Goal: Task Accomplishment & Management: Use online tool/utility

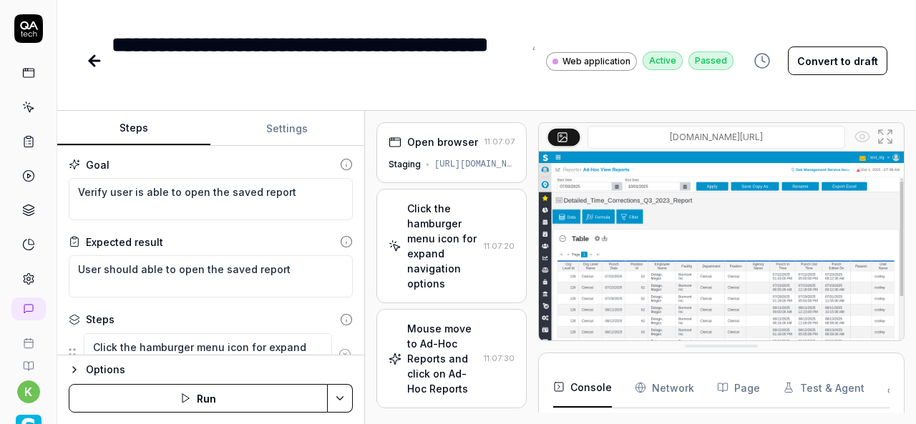
scroll to position [2959, 0]
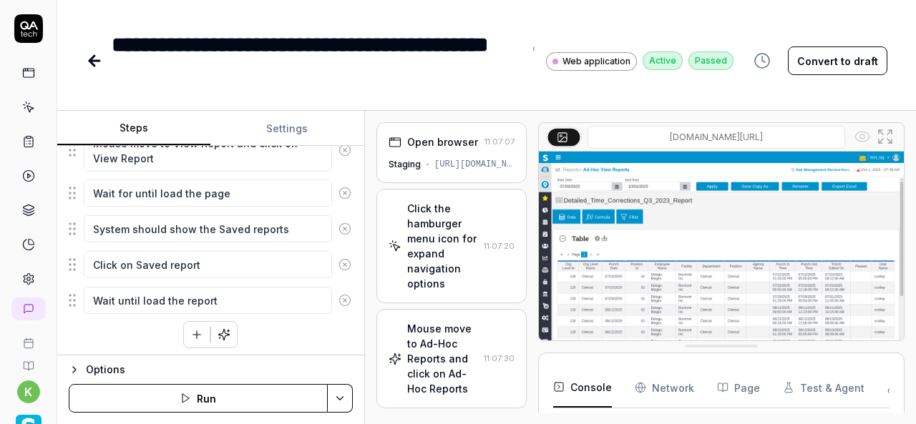
type textarea "*"
click at [94, 61] on icon at bounding box center [94, 61] width 10 height 0
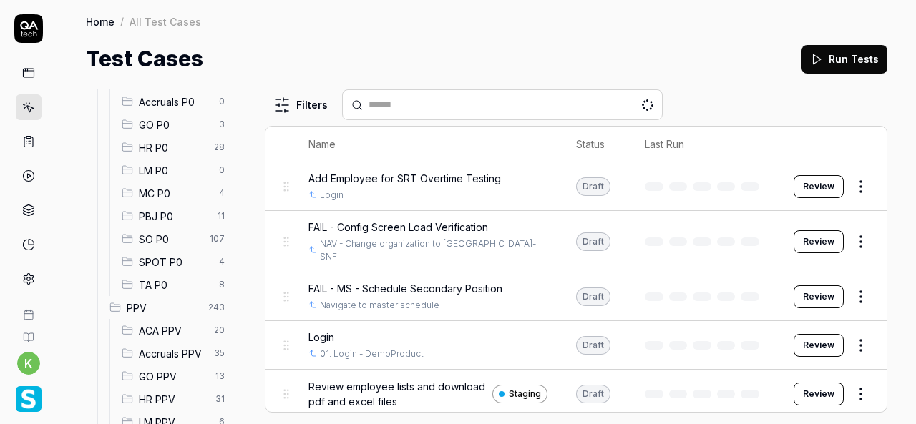
click at [167, 264] on span "SPOT P0" at bounding box center [175, 262] width 72 height 15
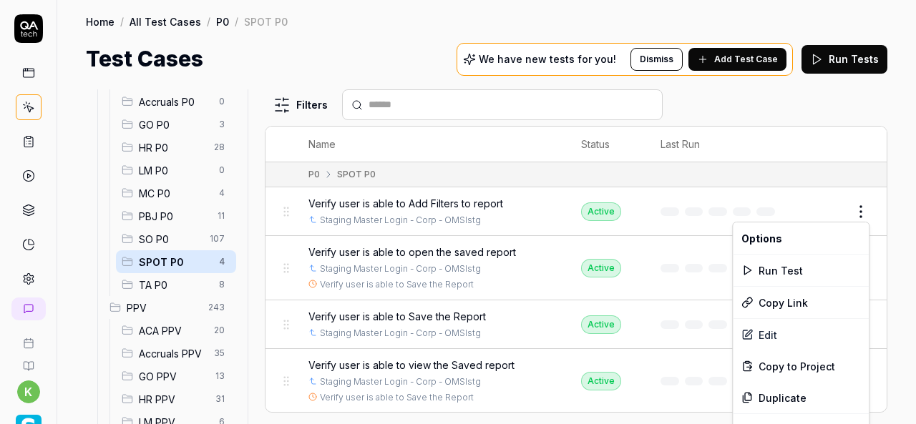
click at [862, 217] on html "k Home / All Test Cases / P0 / SPOT P0 Home / All Test Cases / P0 / SPOT P0 Tes…" at bounding box center [458, 212] width 916 height 424
click at [769, 394] on div "Duplicate" at bounding box center [801, 397] width 136 height 31
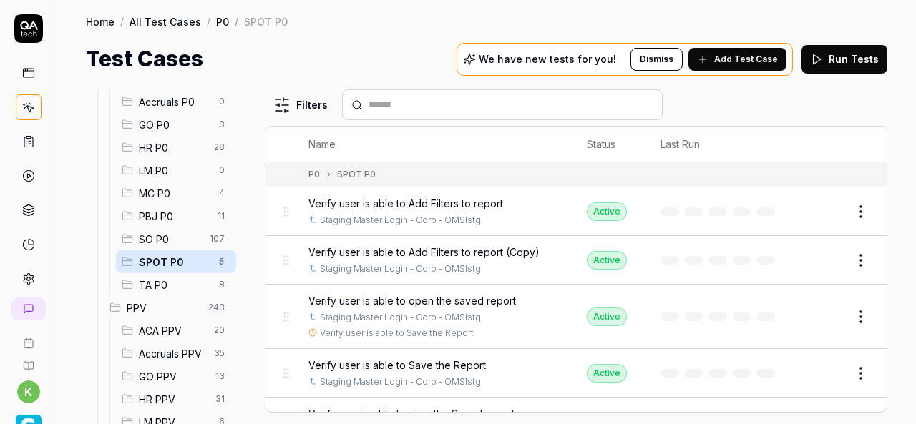
scroll to position [1, 0]
click at [817, 259] on button "Edit" at bounding box center [826, 259] width 34 height 23
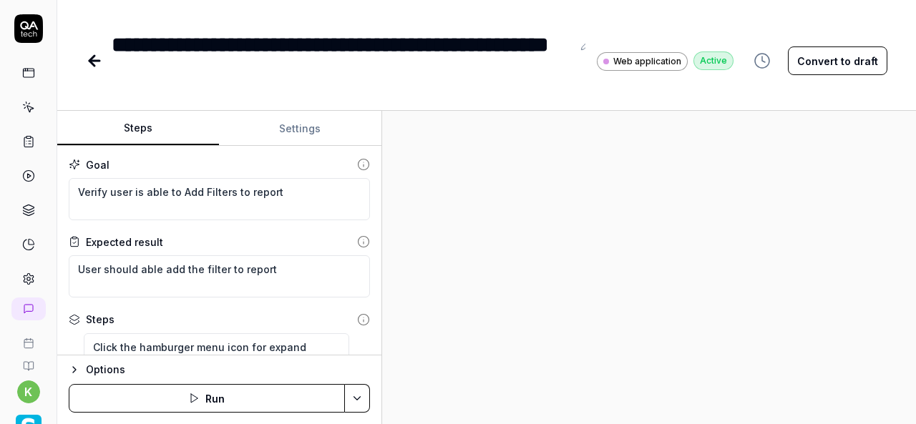
click at [384, 296] on div "Steps Settings Goal Verify user is able to Add Filters to report Expected resul…" at bounding box center [486, 267] width 859 height 313
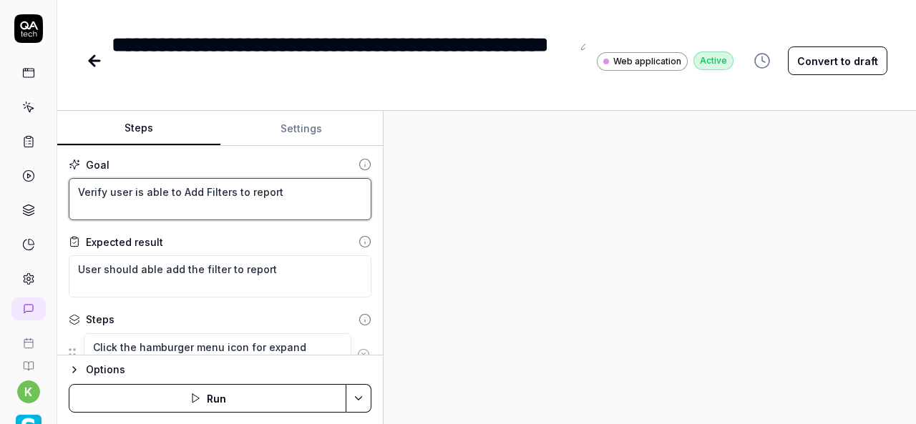
click at [295, 193] on textarea "Verify user is able to Add Filters to report" at bounding box center [220, 199] width 303 height 42
paste textarea "sort to columns"
type textarea "*"
type textarea "Verify user is able to Add sort to columns"
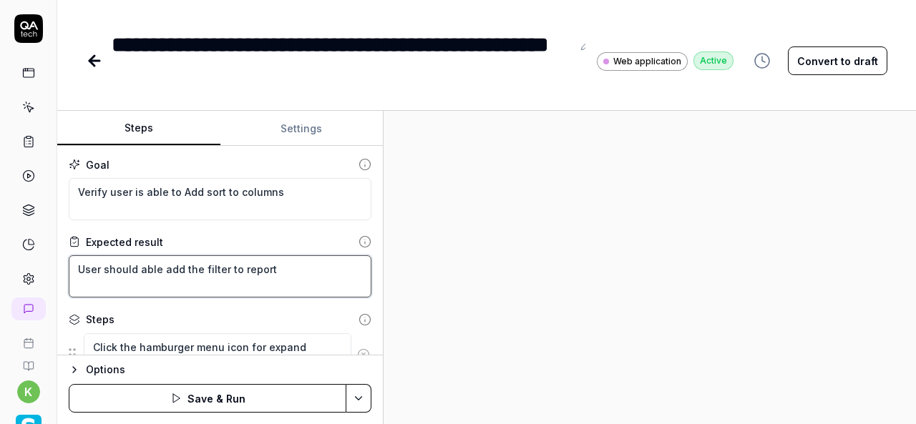
click at [276, 265] on textarea "User should able add the filter to report" at bounding box center [220, 277] width 303 height 42
paste textarea "Verify user is able to Add sort to columns"
type textarea "*"
type textarea "Verify user is able to Add sort to columns"
drag, startPoint x: 304, startPoint y: 264, endPoint x: 79, endPoint y: 276, distance: 225.7
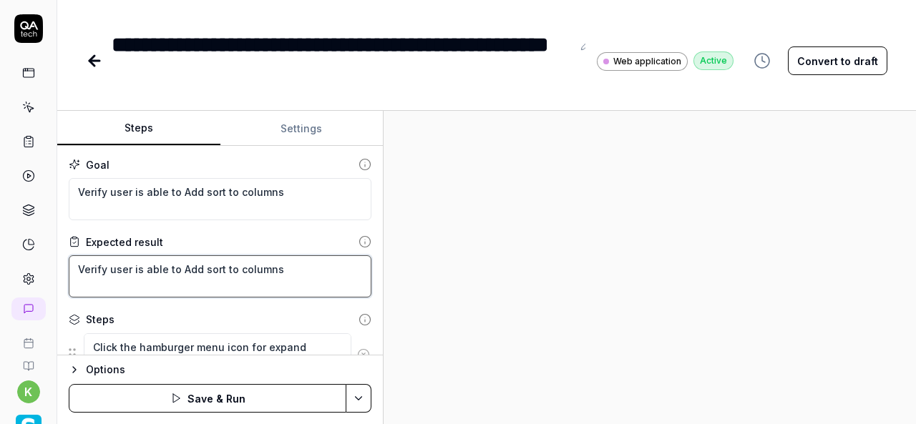
click at [79, 276] on textarea "Verify user is able to Add sort to columns" at bounding box center [220, 277] width 303 height 42
type textarea "*"
type textarea "U"
type textarea "*"
type textarea "Us"
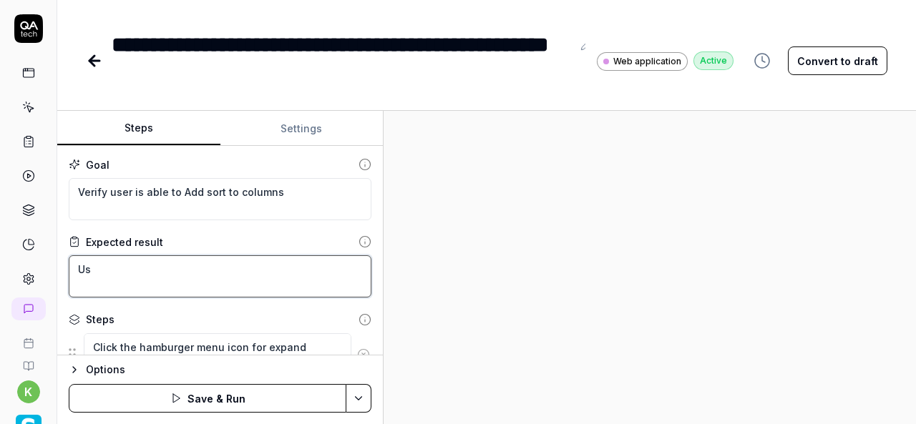
type textarea "*"
type textarea "Use"
type textarea "*"
type textarea "User"
type textarea "*"
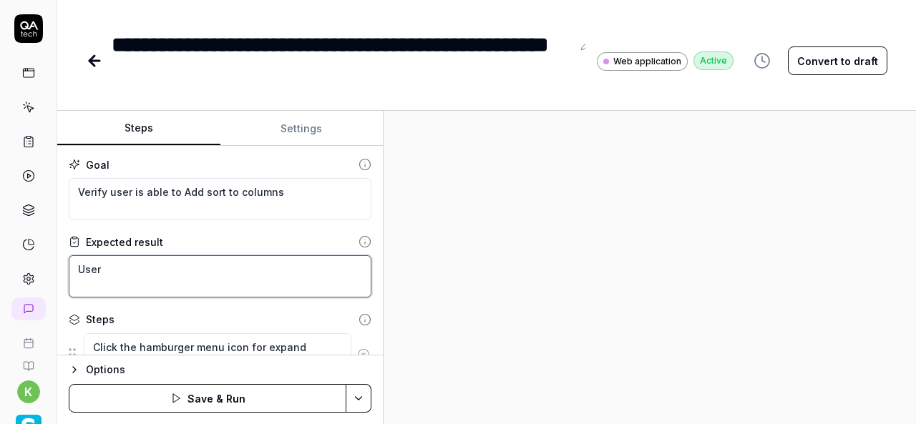
type textarea "User"
type textarea "*"
type textarea "User s"
type textarea "*"
type textarea "User sh"
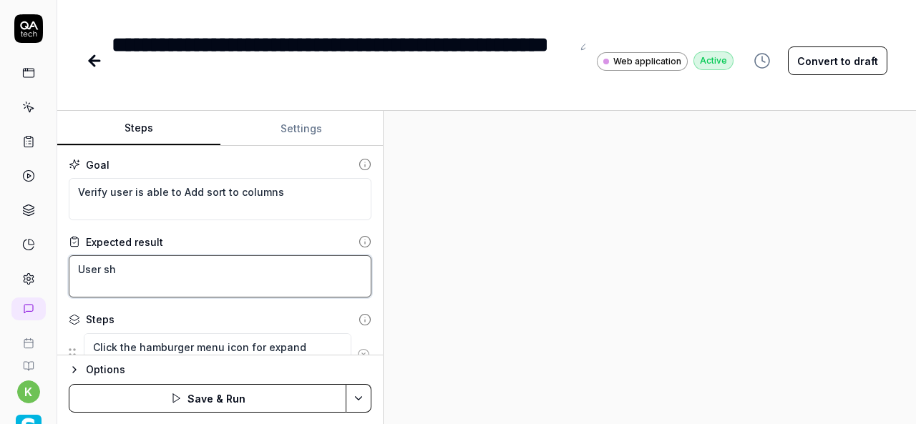
type textarea "*"
type textarea "User sho"
type textarea "*"
type textarea "User shou"
type textarea "*"
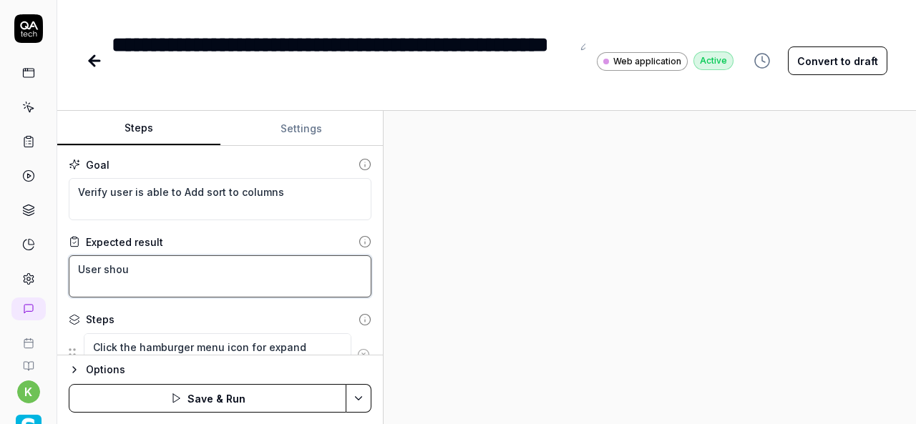
type textarea "User shoul"
type textarea "*"
type textarea "User should"
type textarea "*"
type textarea "User should"
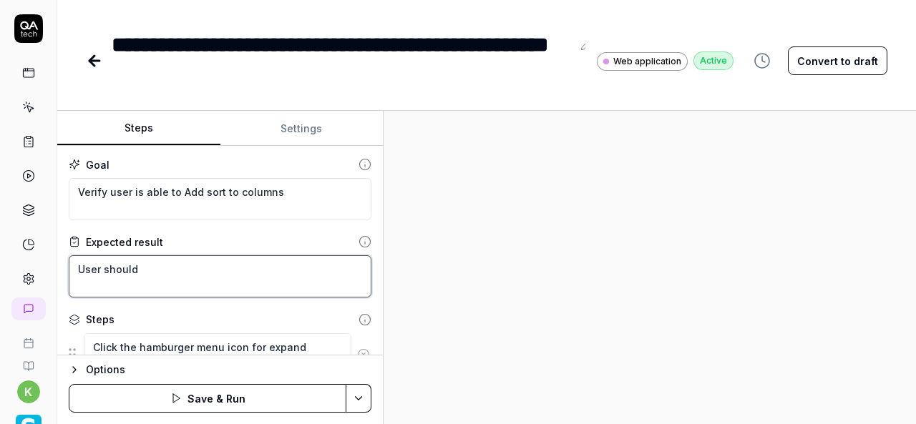
type textarea "*"
type textarea "User should s"
type textarea "*"
type textarea "User should so"
type textarea "*"
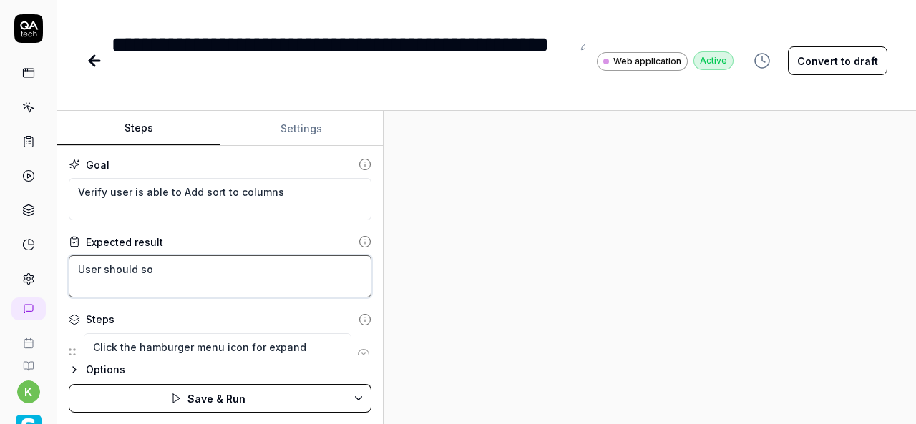
type textarea "User should sor"
type textarea "*"
type textarea "User should sort"
type textarea "*"
type textarea "User should sort"
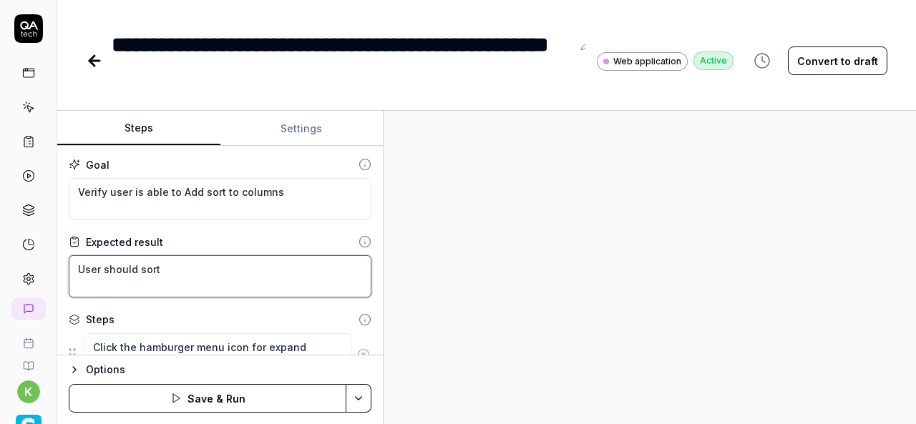
type textarea "*"
type textarea "User should sort t"
type textarea "*"
type textarea "User should sort th"
type textarea "*"
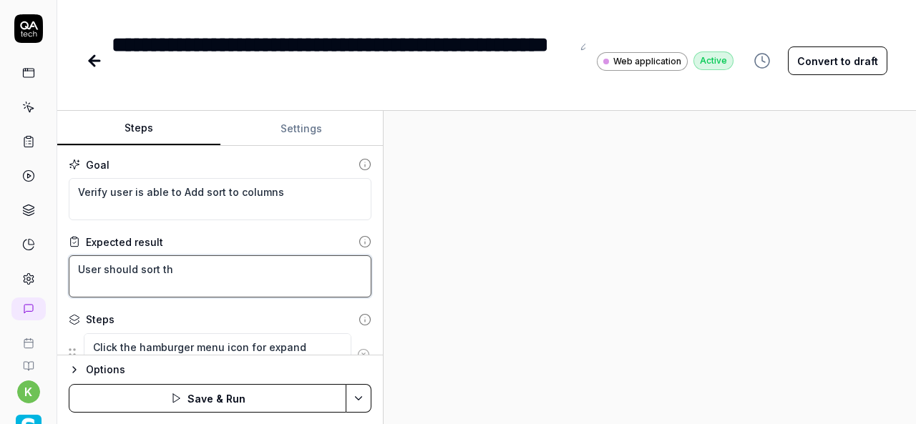
type textarea "User should sort the"
type textarea "*"
type textarea "User should sort the"
type textarea "*"
type textarea "User should sort the c"
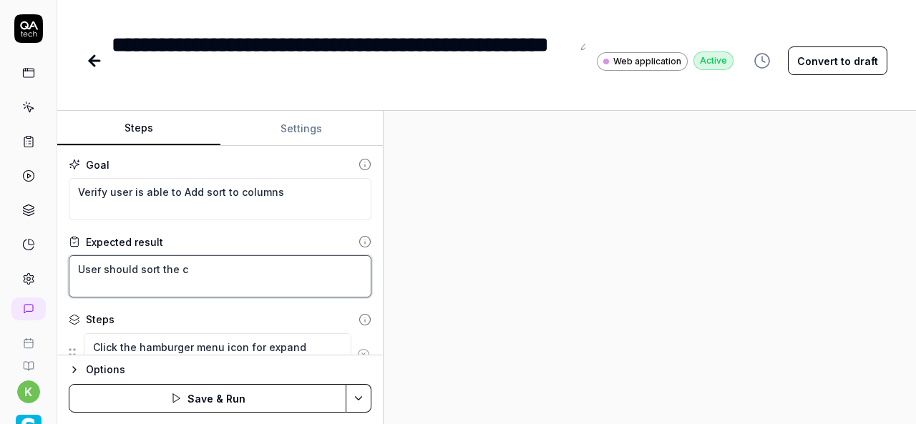
type textarea "*"
type textarea "User should sort the co"
type textarea "*"
type textarea "User should sort the col"
type textarea "*"
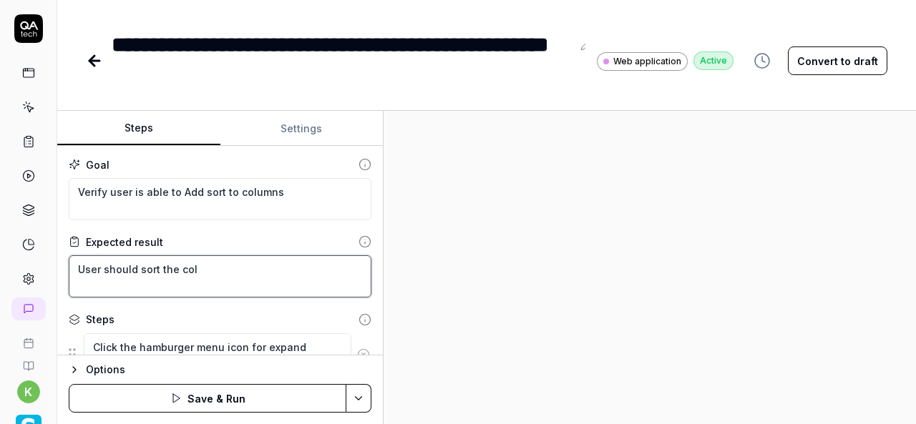
type textarea "User should sort the colu"
type textarea "*"
type textarea "User should sort the colum"
type textarea "*"
type textarea "User should sort the column"
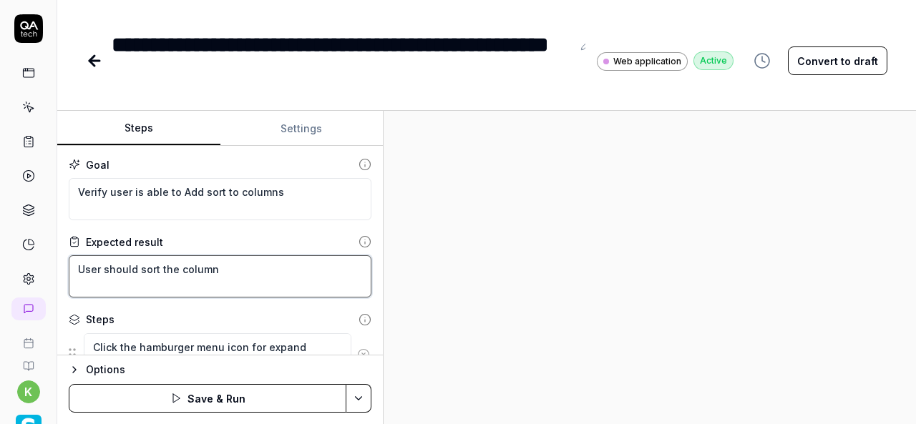
type textarea "*"
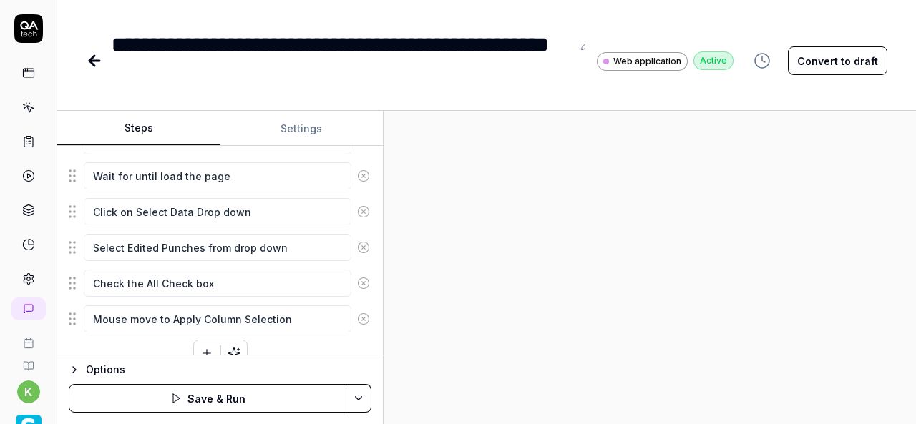
scroll to position [339, 0]
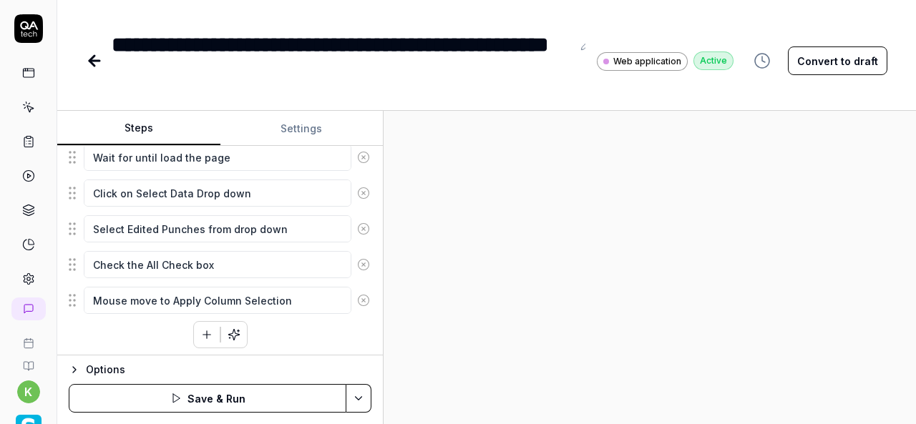
type textarea "User should sort the columns"
click at [646, 307] on div at bounding box center [650, 267] width 532 height 313
click at [657, 334] on div at bounding box center [650, 267] width 532 height 313
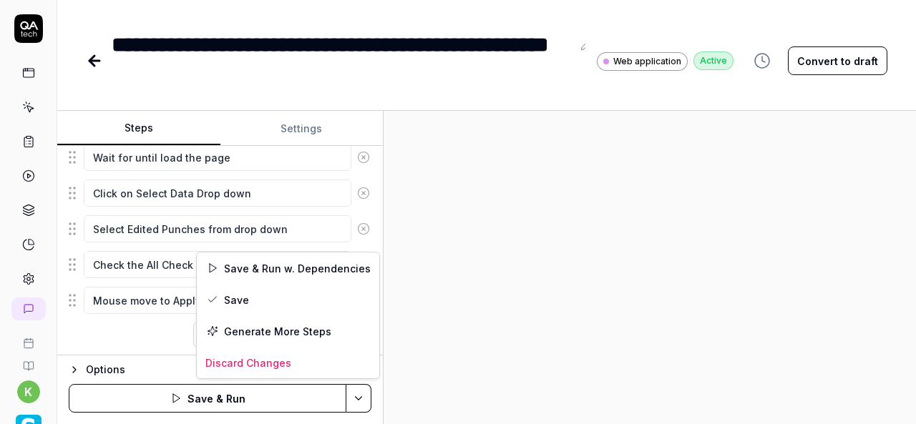
click at [362, 403] on html "**********" at bounding box center [458, 212] width 916 height 424
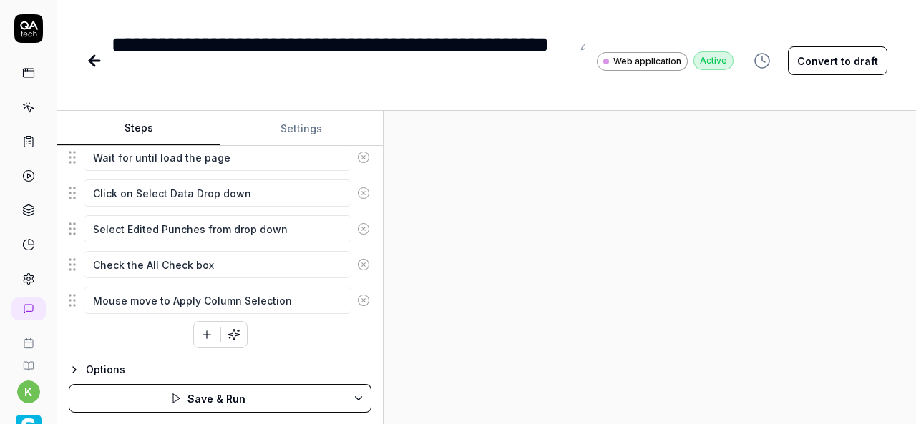
click at [539, 316] on html "**********" at bounding box center [458, 212] width 916 height 424
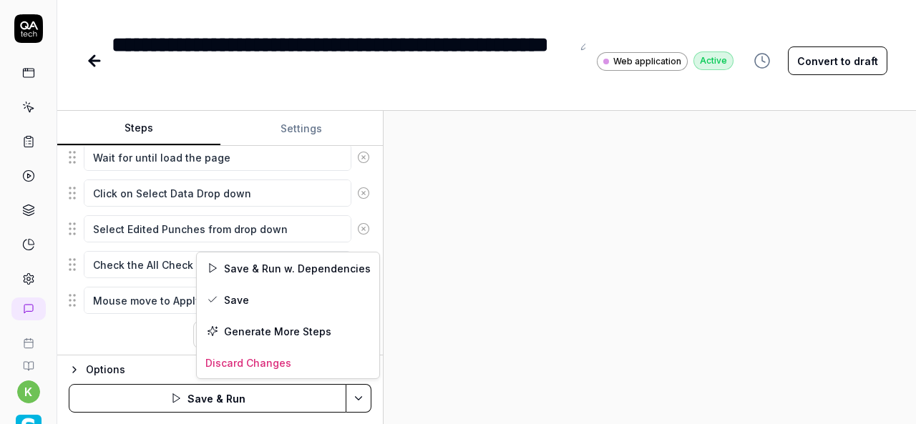
click at [361, 403] on html "**********" at bounding box center [458, 212] width 916 height 424
click at [295, 264] on div "Save & Run w. Dependencies" at bounding box center [288, 268] width 183 height 31
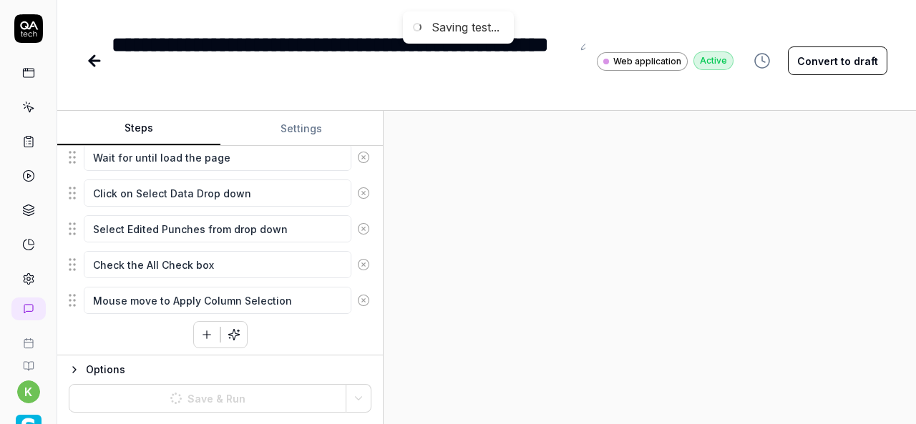
click at [618, 296] on div at bounding box center [650, 267] width 532 height 313
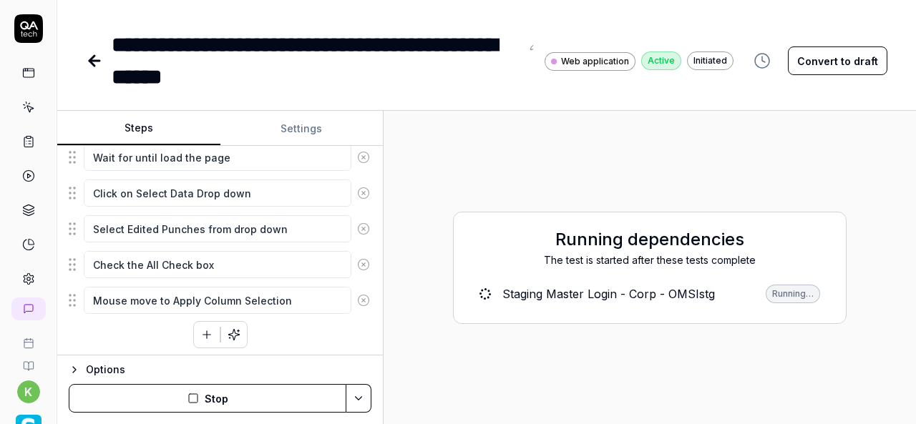
click at [462, 367] on div "Running dependencies The test is started after these tests complete Staging Mas…" at bounding box center [650, 267] width 510 height 291
type textarea "*"
click at [838, 65] on button "Convert to draft" at bounding box center [837, 61] width 99 height 29
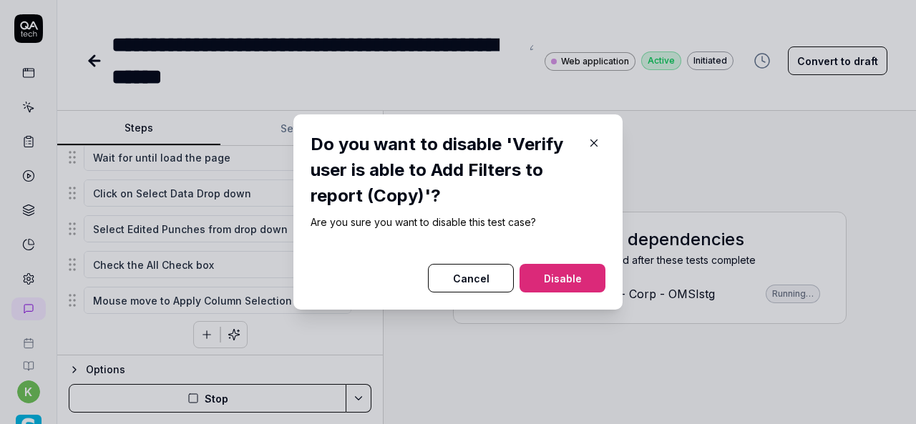
click at [593, 145] on icon "button" at bounding box center [594, 143] width 13 height 13
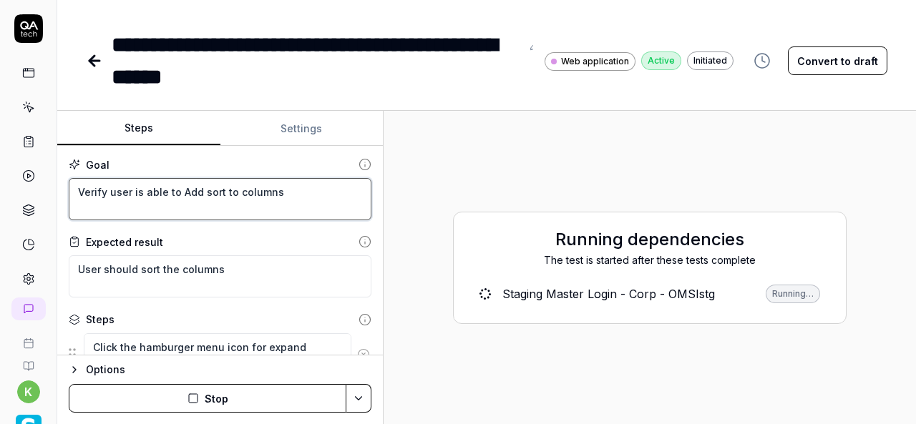
drag, startPoint x: 299, startPoint y: 195, endPoint x: 72, endPoint y: 218, distance: 228.7
click at [72, 218] on textarea "Verify user is able to Add sort to columns" at bounding box center [220, 199] width 303 height 42
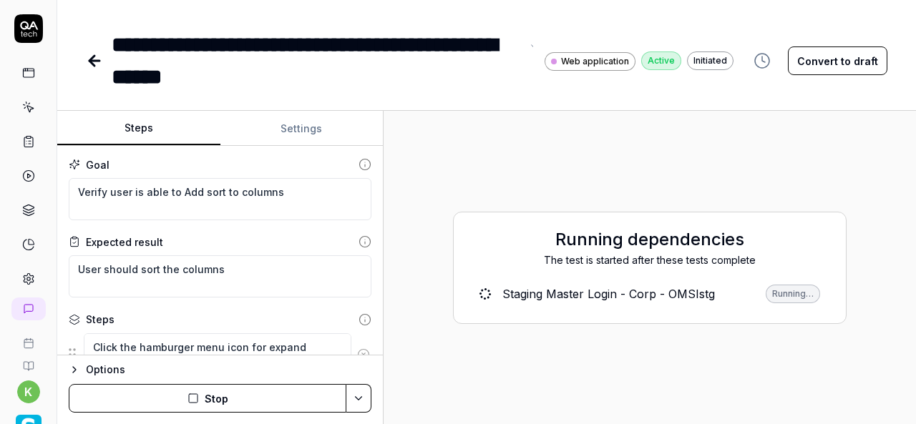
click at [118, 39] on div "**********" at bounding box center [316, 61] width 409 height 64
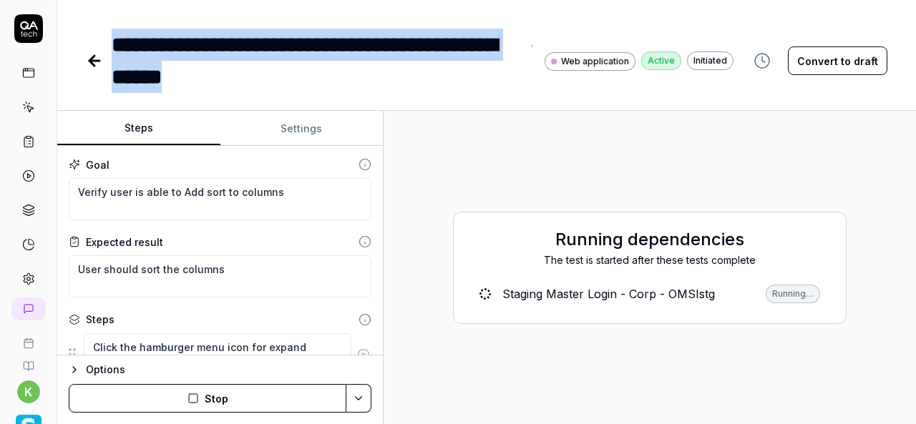
click at [258, 74] on div "**********" at bounding box center [316, 61] width 409 height 64
paste div
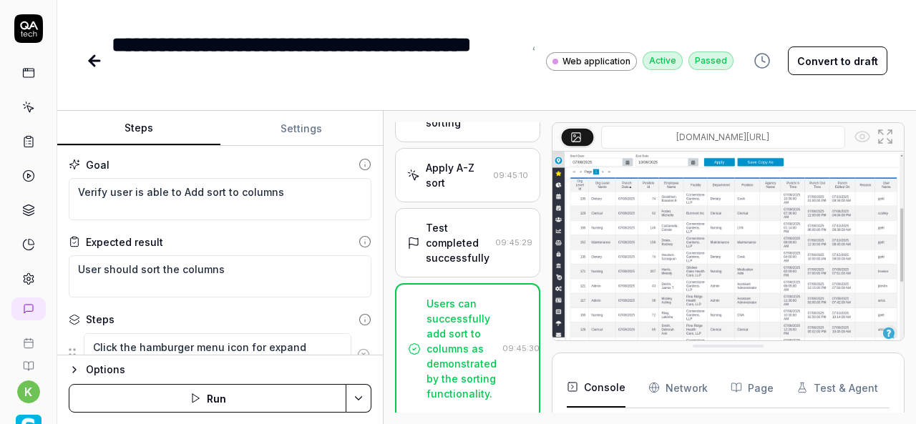
click at [441, 266] on div "Test completed successfully" at bounding box center [458, 242] width 64 height 45
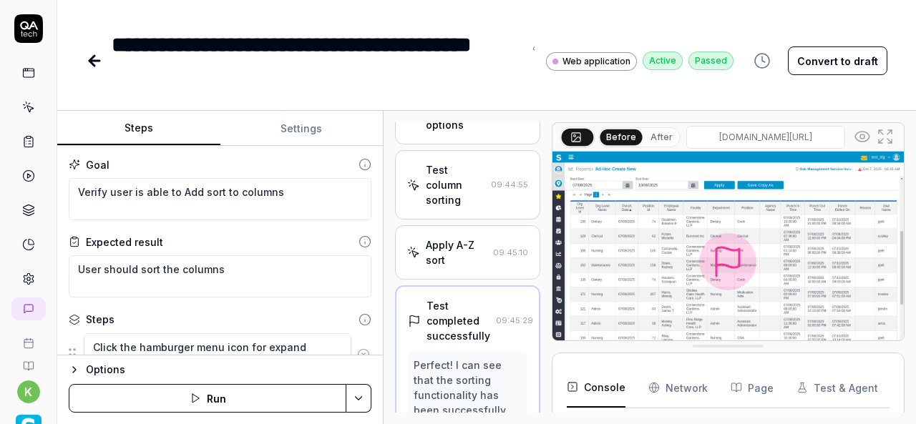
scroll to position [902, 0]
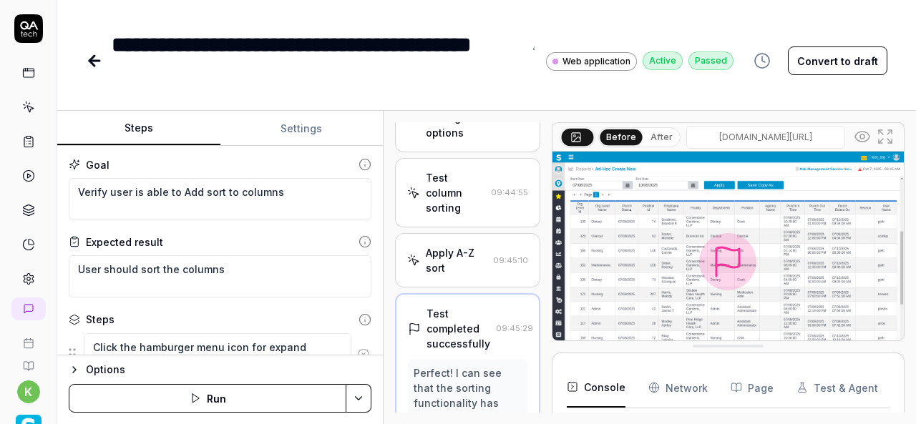
click at [103, 65] on link at bounding box center [96, 61] width 20 height 29
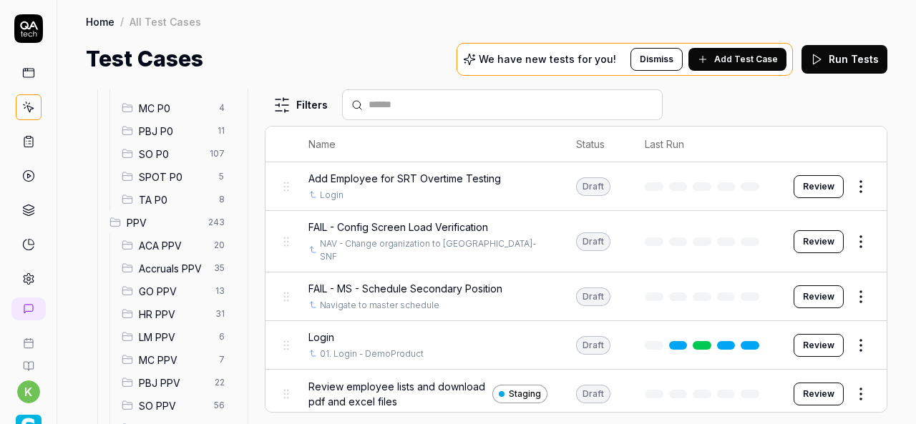
scroll to position [271, 0]
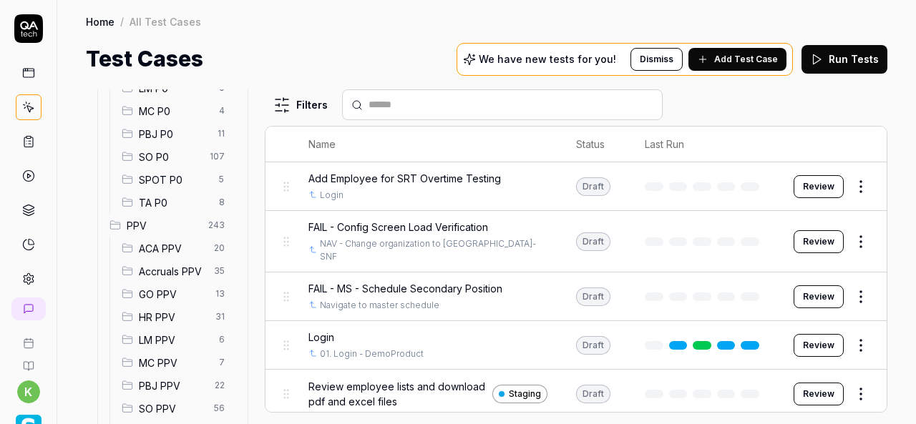
click at [177, 180] on span "SPOT P0" at bounding box center [175, 179] width 72 height 15
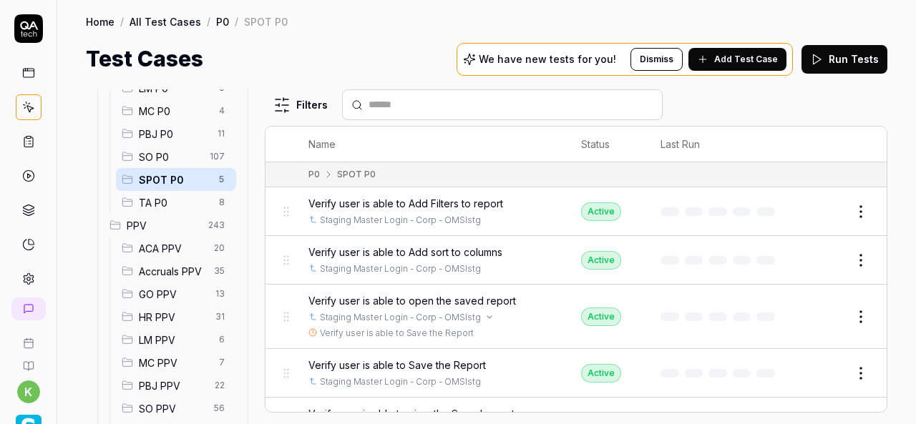
scroll to position [1, 0]
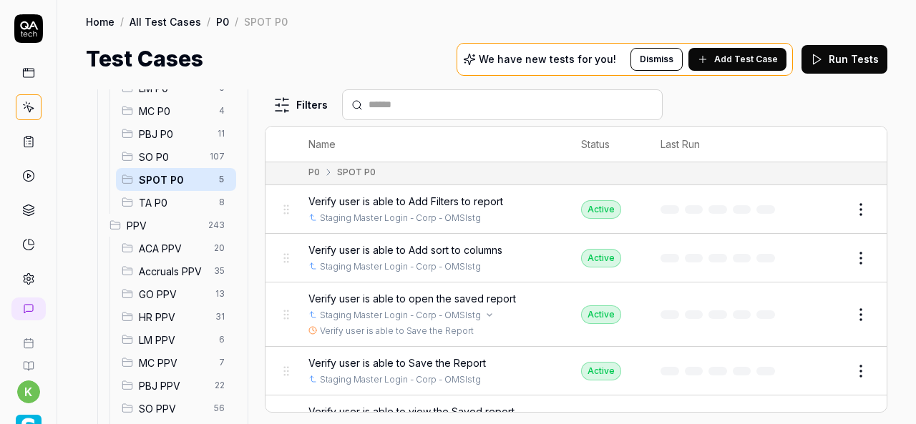
scroll to position [1, 0]
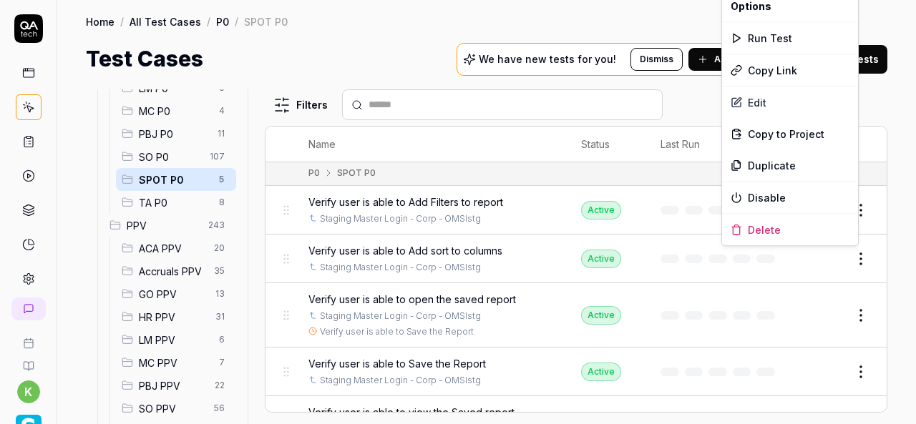
click at [850, 258] on html "k Home / All Test Cases / P0 / SPOT P0 Home / All Test Cases / P0 / SPOT P0 Tes…" at bounding box center [458, 212] width 916 height 424
click at [782, 162] on div "Duplicate" at bounding box center [790, 165] width 136 height 31
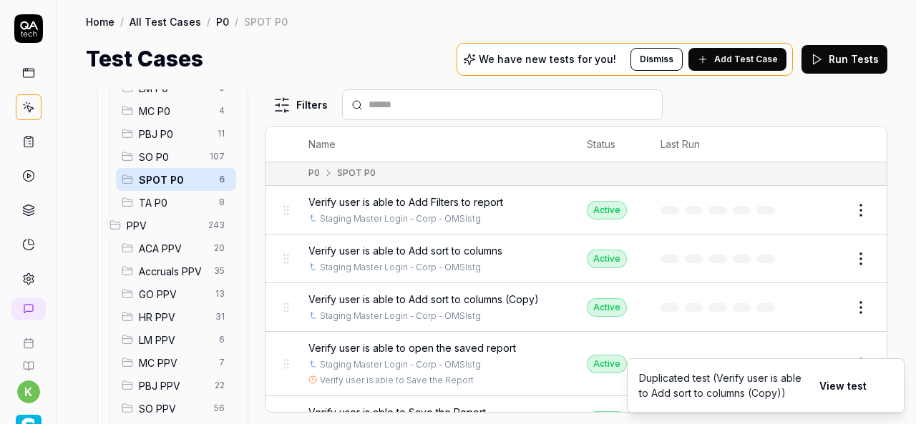
click at [824, 303] on button "Edit" at bounding box center [826, 307] width 34 height 23
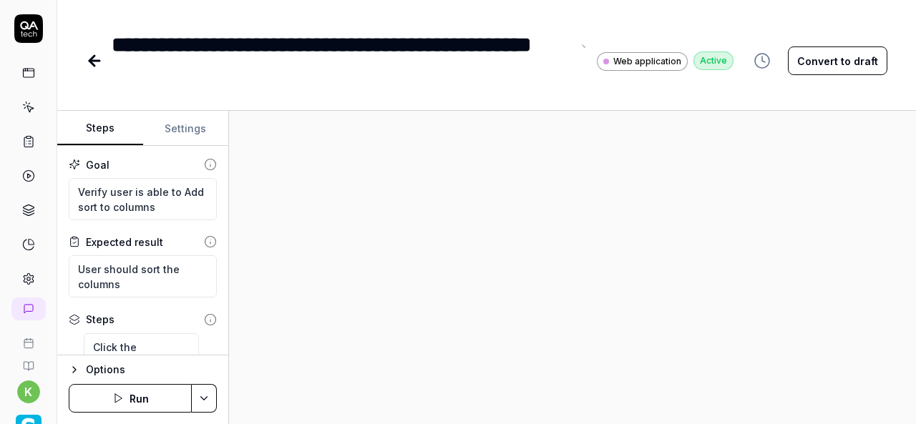
click at [116, 45] on div "**********" at bounding box center [342, 61] width 460 height 64
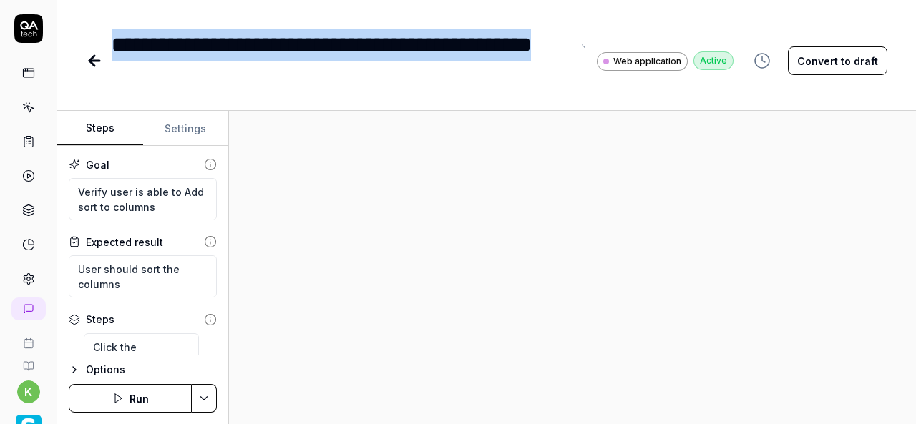
click at [196, 83] on div "**********" at bounding box center [342, 61] width 460 height 64
click at [253, 62] on div "**********" at bounding box center [342, 61] width 460 height 64
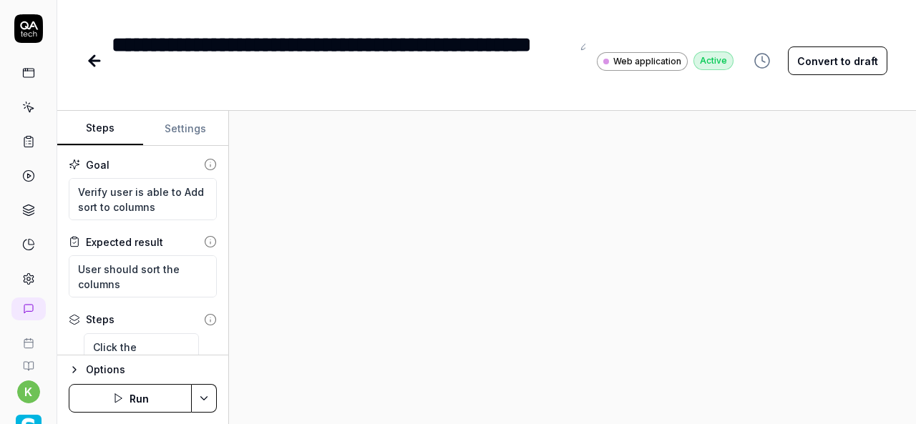
type textarea "*"
click at [120, 42] on div "**********" at bounding box center [342, 61] width 460 height 64
click at [115, 38] on div "**********" at bounding box center [342, 61] width 460 height 64
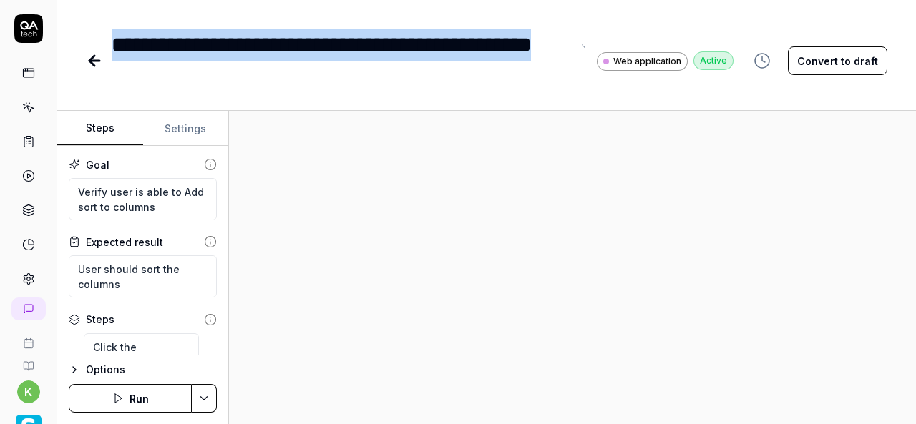
click at [198, 75] on div "**********" at bounding box center [342, 61] width 460 height 64
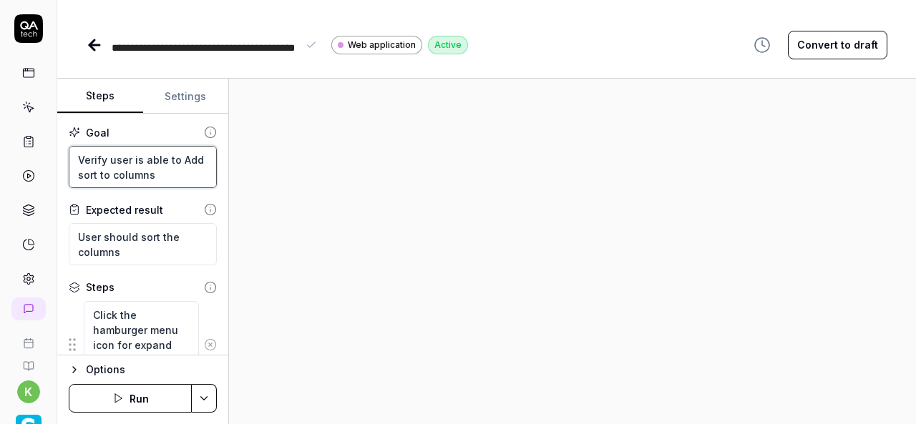
click at [177, 172] on textarea "Verify user is able to Add sort to columns" at bounding box center [143, 167] width 148 height 42
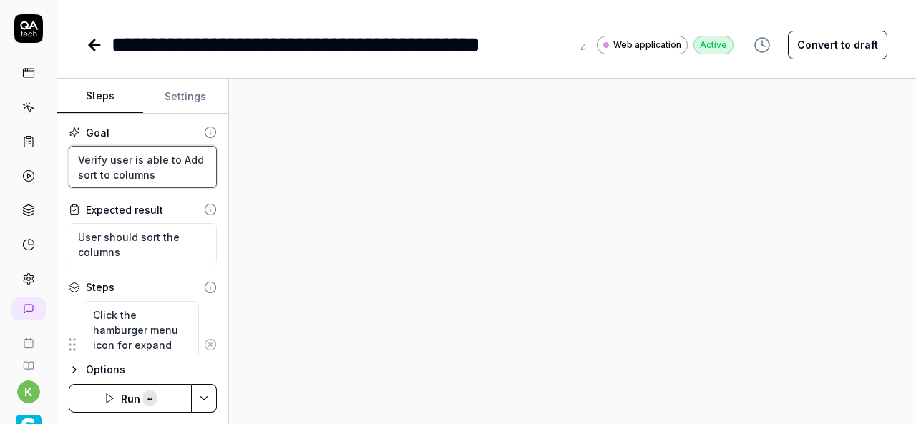
paste textarea "Group to C"
type textarea "*"
type textarea "Verify user is able to Add Group to Columns"
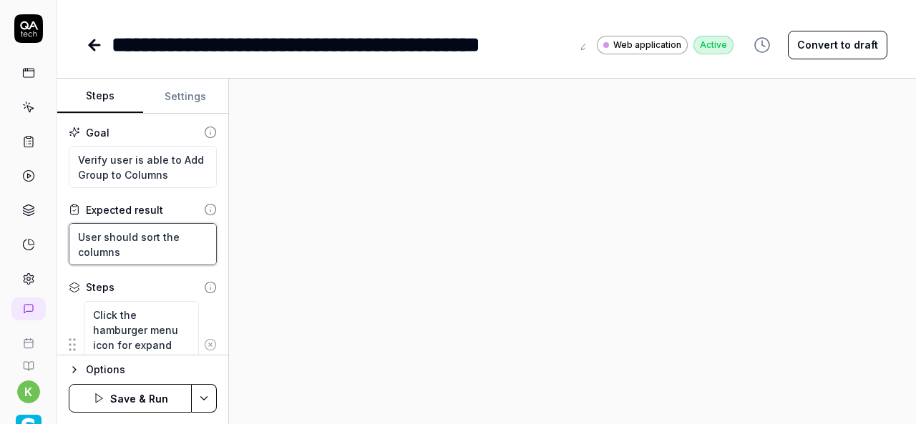
click at [81, 231] on textarea "User should sort the columns" at bounding box center [143, 244] width 148 height 42
click at [140, 256] on textarea "User should sort the columns" at bounding box center [143, 244] width 148 height 42
type textarea "*"
type textarea "U"
type textarea "*"
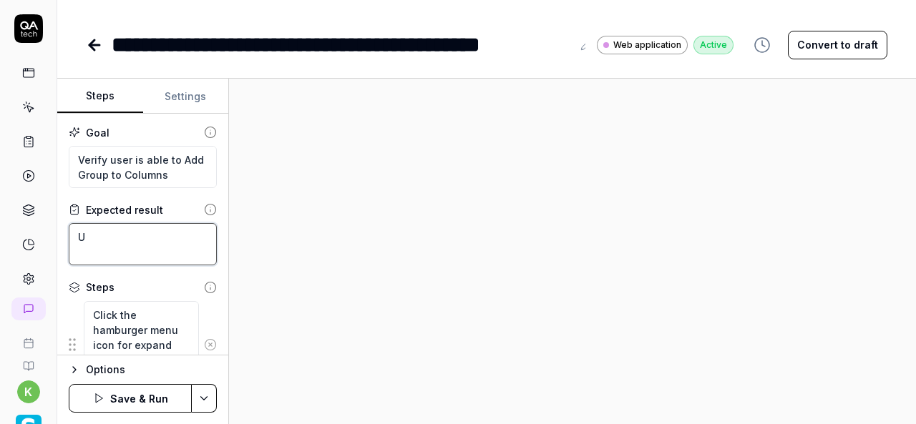
type textarea "Us"
type textarea "*"
type textarea "Use"
type textarea "*"
type textarea "User"
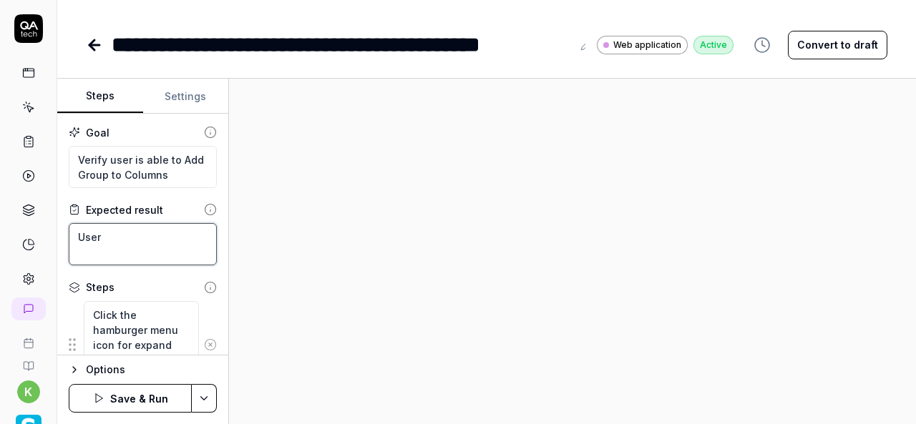
type textarea "*"
type textarea "User"
type textarea "*"
type textarea "User s"
type textarea "*"
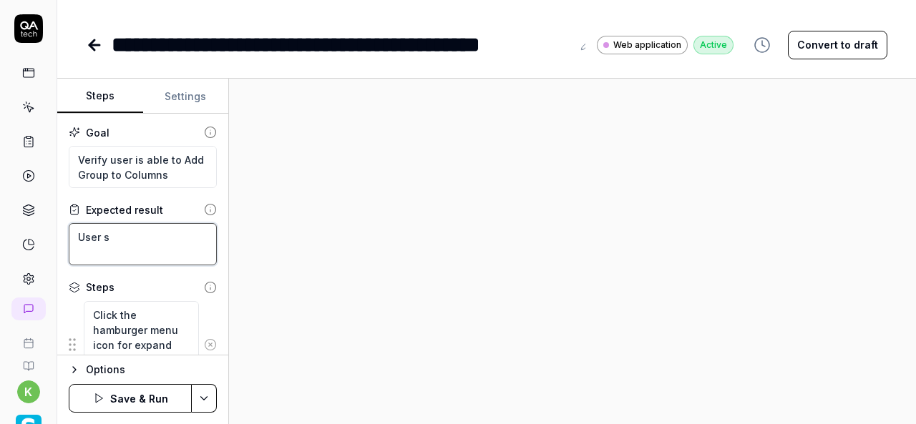
type textarea "User sh"
type textarea "*"
type textarea "User sho"
type textarea "*"
type textarea "User shou"
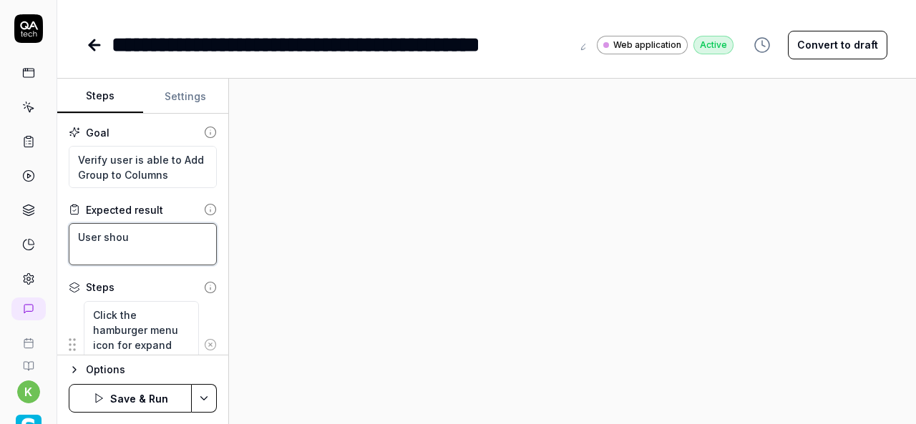
type textarea "*"
type textarea "User shoul"
type textarea "*"
type textarea "User should"
type textarea "*"
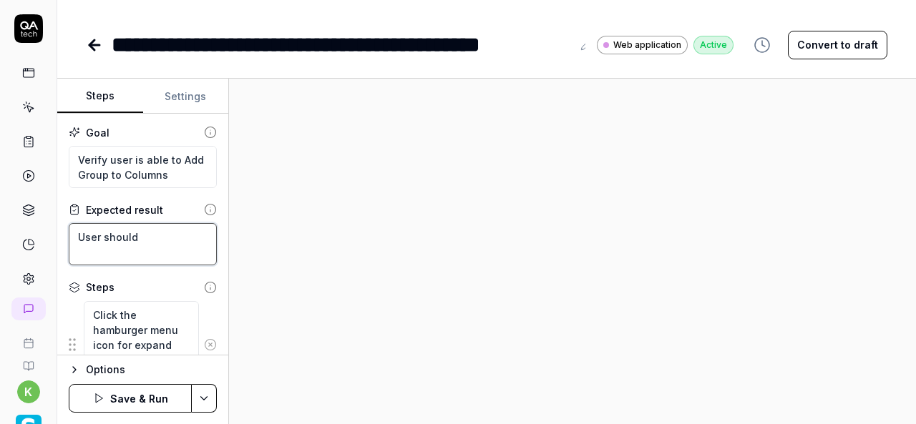
type textarea "User should"
type textarea "*"
type textarea "User should a"
type textarea "*"
type textarea "User should ab"
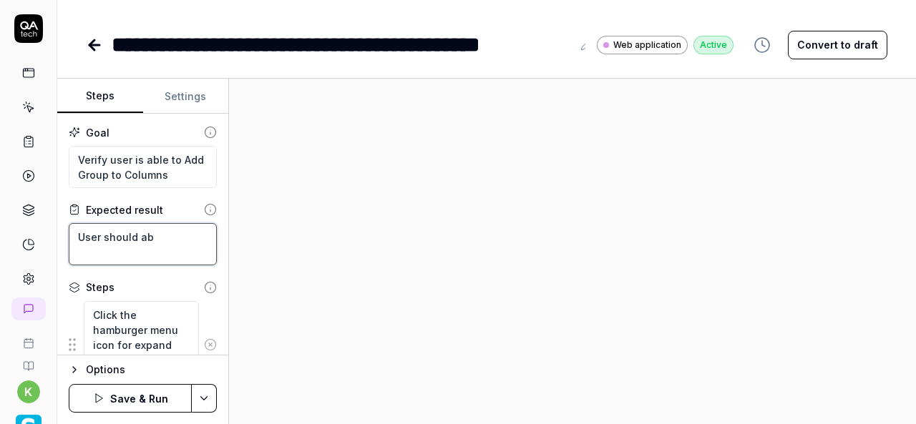
type textarea "*"
type textarea "User should abl"
type textarea "*"
type textarea "User should able"
type textarea "*"
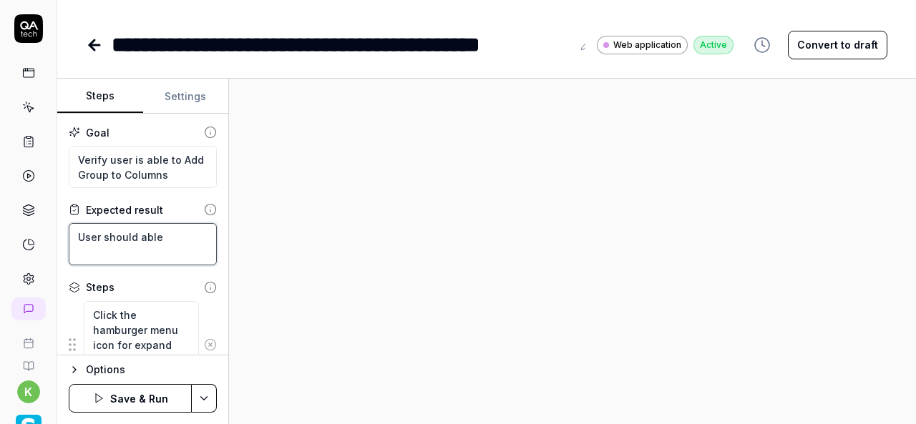
type textarea "User should able"
type textarea "*"
type textarea "User should able t"
type textarea "*"
type textarea "User should able to"
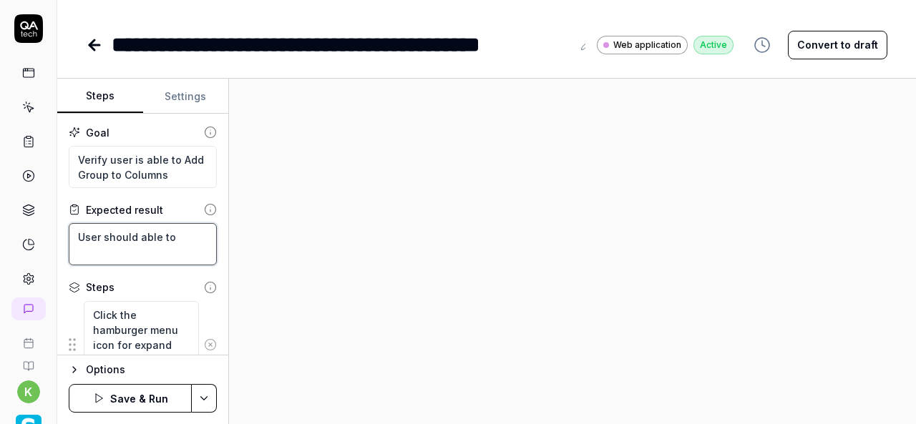
type textarea "*"
type textarea "User should able to"
type textarea "*"
type textarea "User should able to g"
type textarea "*"
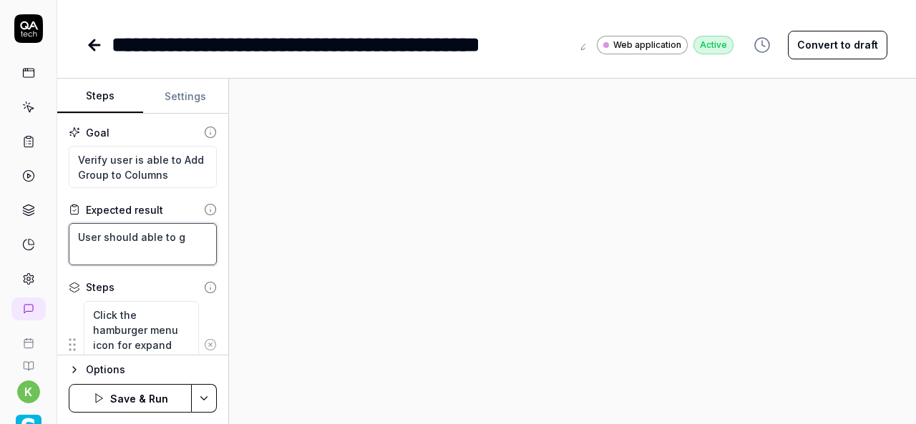
type textarea "User should able to gr"
type textarea "*"
type textarea "User should able to gro"
type textarea "*"
type textarea "User should able to grou"
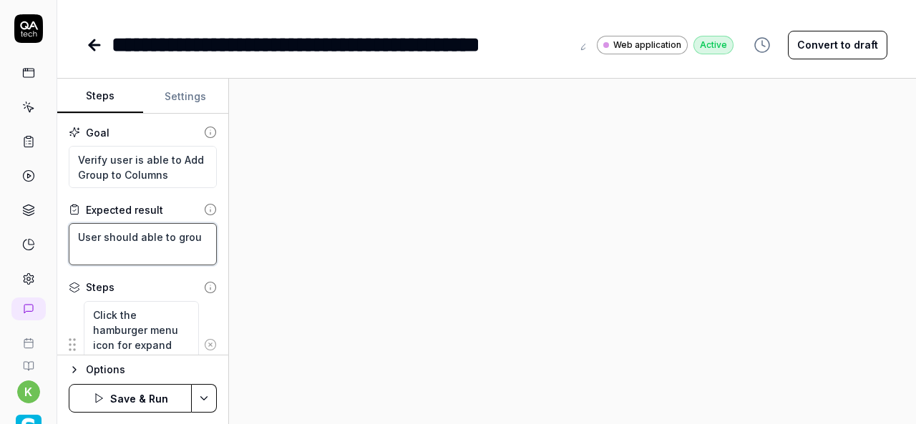
type textarea "*"
type textarea "User should able to group"
type textarea "*"
type textarea "User should able to group"
type textarea "*"
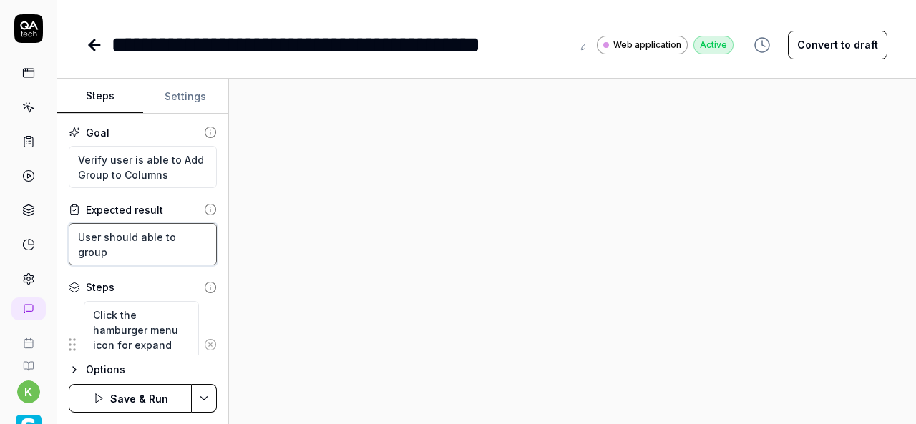
type textarea "User should able to group t"
type textarea "*"
type textarea "User should able to group th"
type textarea "*"
type textarea "User should able to group the"
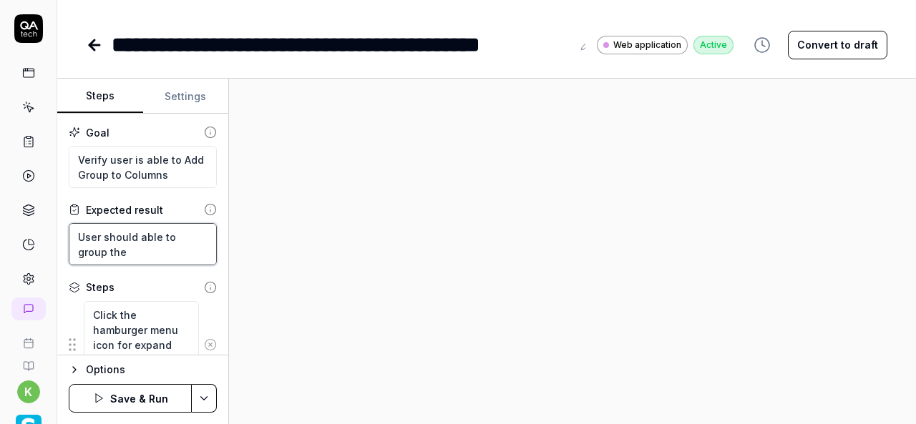
type textarea "*"
type textarea "User should able to group the"
type textarea "*"
type textarea "User should able to group the d"
type textarea "*"
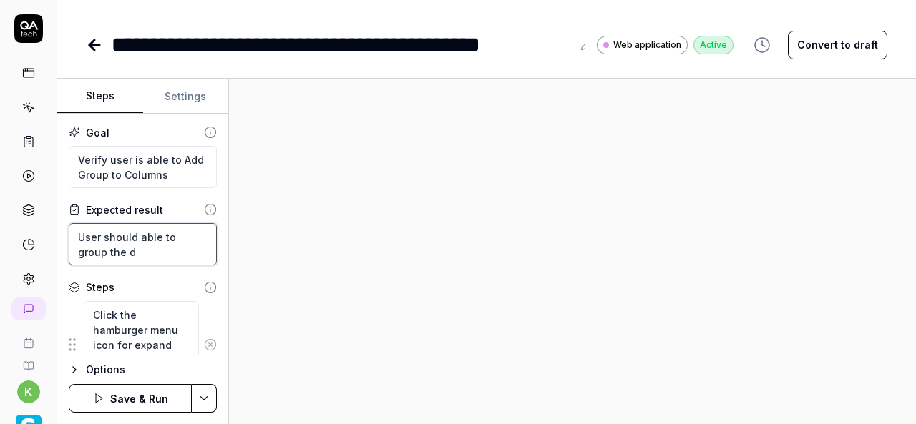
type textarea "User should able to group the da"
type textarea "*"
type textarea "User should able to group the dat"
type textarea "*"
type textarea "User should able to group the data"
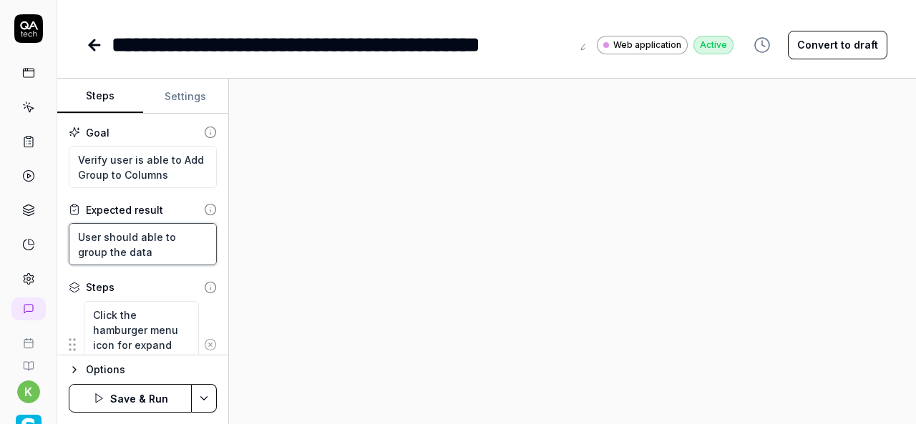
type textarea "*"
type textarea "User should able to group the data"
type textarea "*"
type textarea "User should able to group the data i"
type textarea "*"
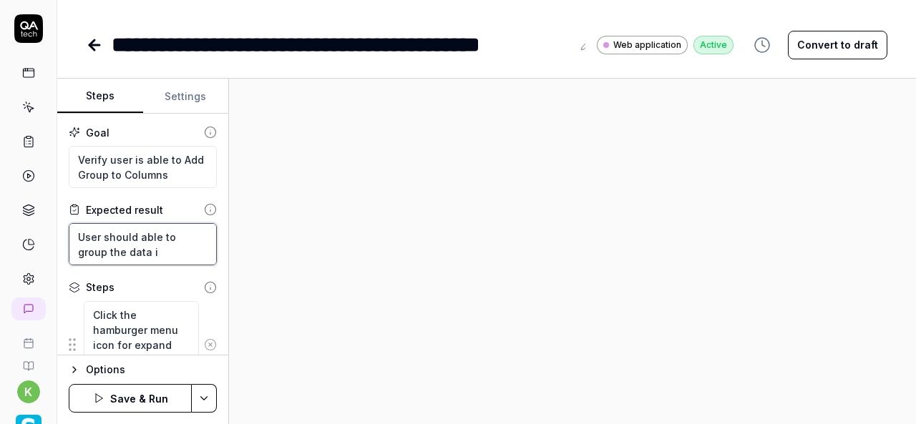
type textarea "User should able to group the data in"
type textarea "*"
type textarea "User should able to group the data in"
type textarea "*"
type textarea "User should able to group the data in c"
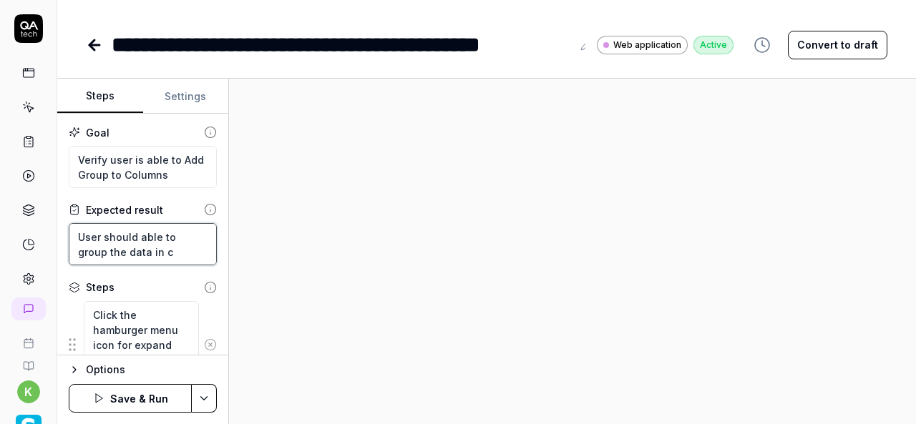
type textarea "*"
type textarea "User should able to group the data in co"
type textarea "*"
type textarea "User should able to group the data in col"
type textarea "*"
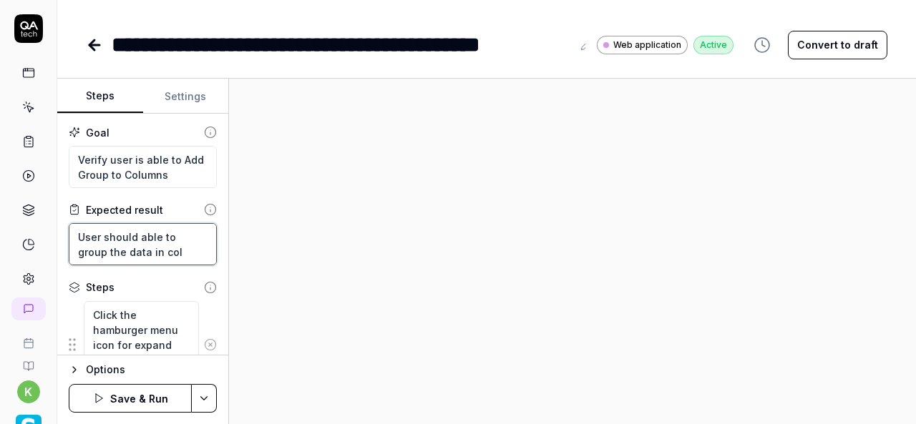
type textarea "User should able to group the data in colo"
type textarea "*"
type textarea "User should able to group the data in col"
type textarea "*"
type textarea "User should able to group the data in colu"
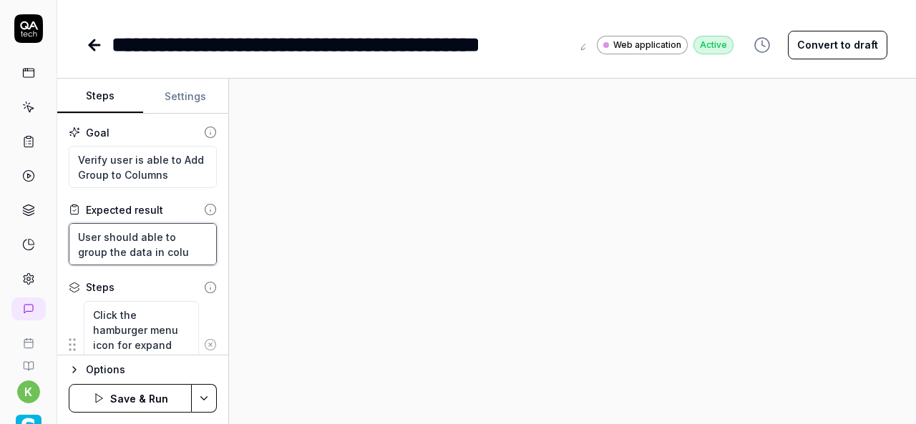
type textarea "*"
type textarea "User should able to group the data in [GEOGRAPHIC_DATA]"
type textarea "*"
type textarea "User should able to group the data in column"
type textarea "*"
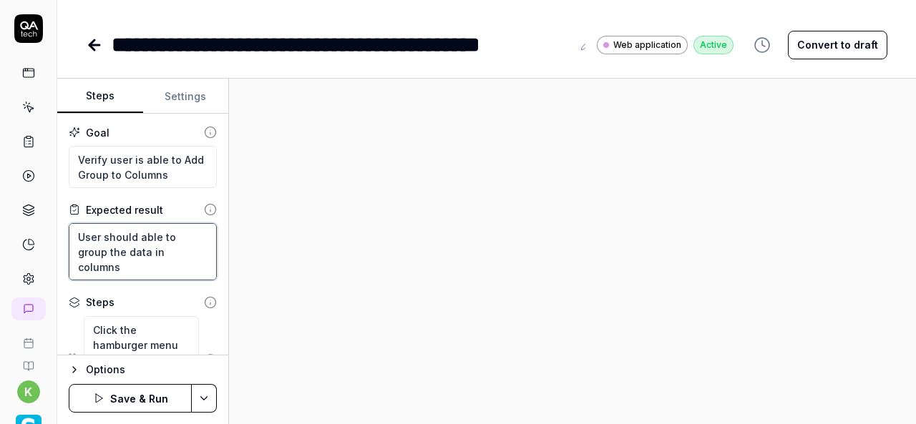
type textarea "User should able to group the data in columns"
click at [437, 248] on div at bounding box center [572, 252] width 687 height 346
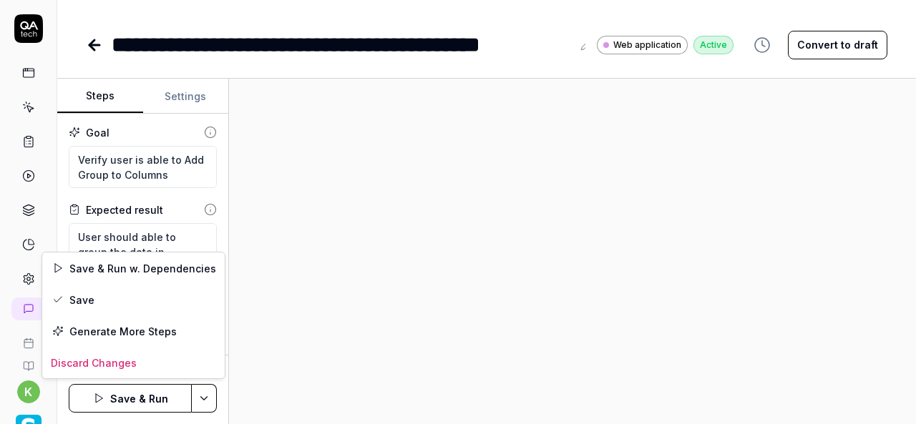
click at [199, 402] on html "**********" at bounding box center [458, 212] width 916 height 424
click at [167, 268] on div "Save & Run w. Dependencies" at bounding box center [133, 268] width 183 height 31
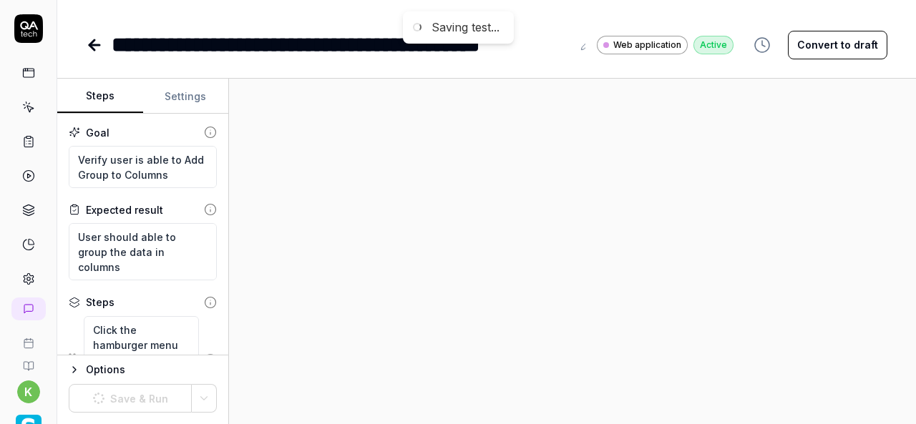
click at [542, 224] on div at bounding box center [572, 252] width 687 height 346
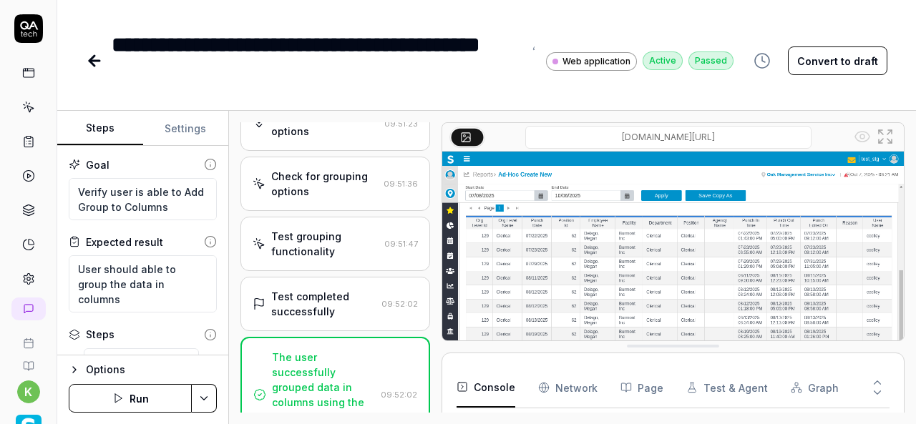
scroll to position [618, 0]
click at [326, 247] on div "Test grouping functionality" at bounding box center [324, 244] width 107 height 30
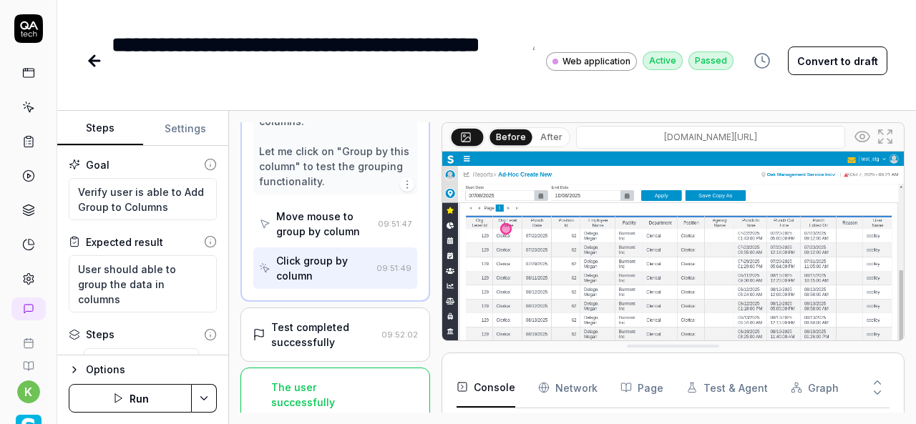
scroll to position [930, 0]
click at [332, 332] on div "Test completed successfully" at bounding box center [323, 333] width 104 height 30
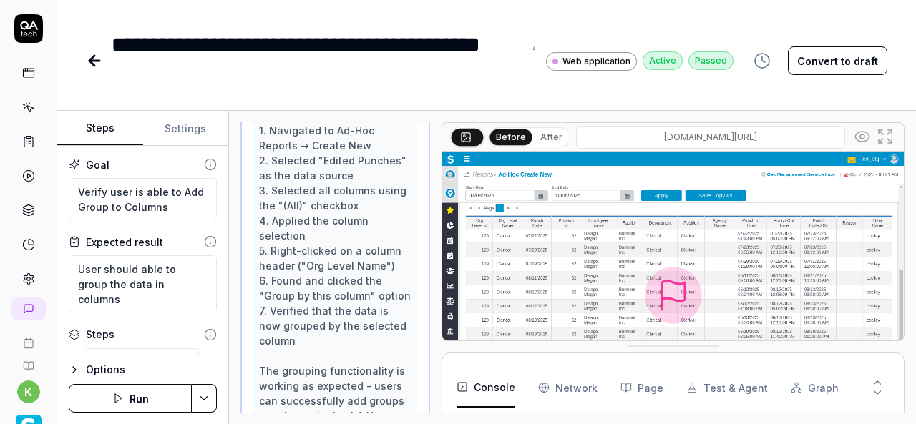
scroll to position [1144, 0]
click at [332, 317] on div "Perfect! I can see that the grouping functionality has been successfully implem…" at bounding box center [335, 138] width 152 height 661
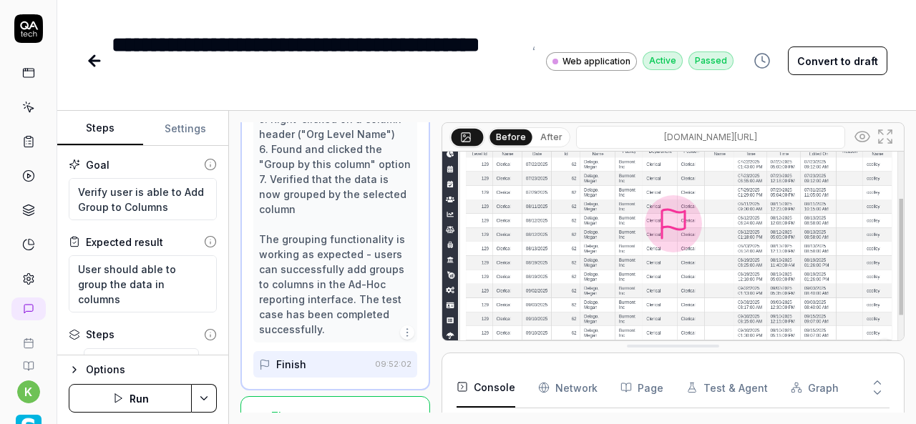
scroll to position [1383, 0]
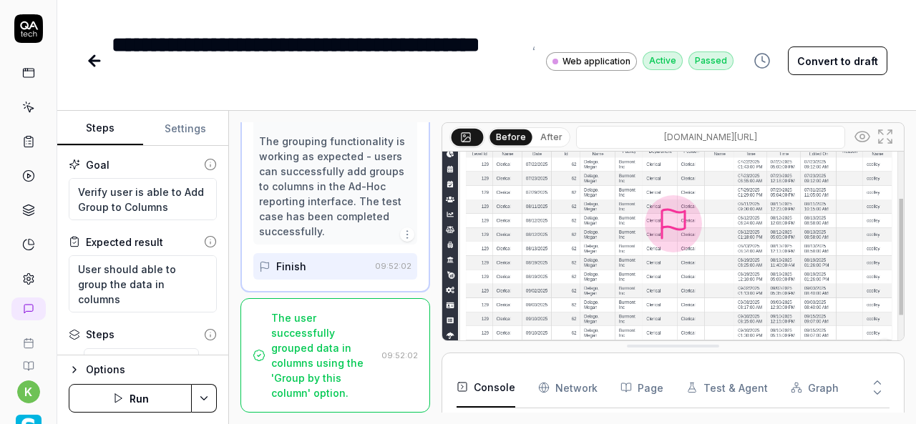
click at [295, 362] on div "The user successfully grouped data in columns using the 'Group by this column' …" at bounding box center [323, 356] width 104 height 90
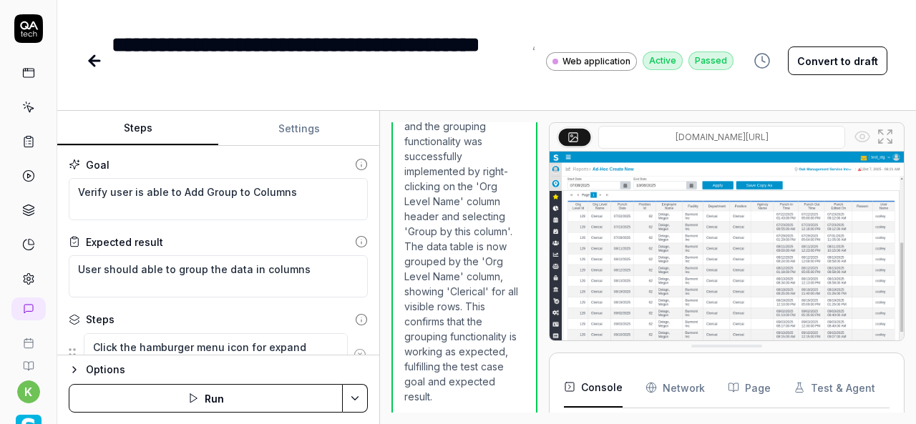
scroll to position [4948, 0]
click at [380, 271] on div "Steps Settings Goal Verify user is able to Add Group to Columns Expected result…" at bounding box center [486, 267] width 859 height 313
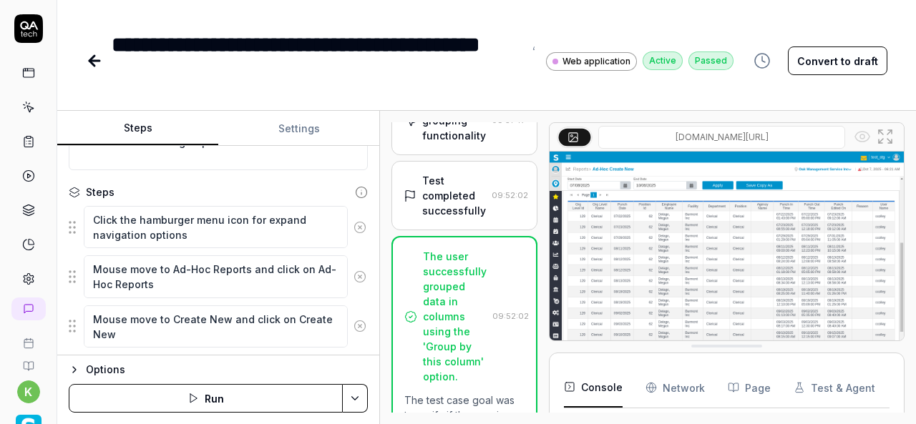
scroll to position [973, 0]
click at [439, 145] on div "Test grouping functionality" at bounding box center [454, 121] width 64 height 45
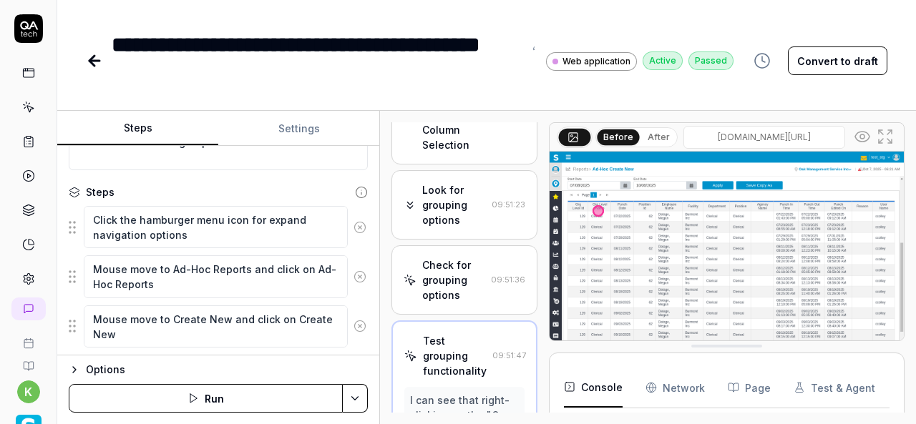
scroll to position [740, 0]
click at [476, 228] on div "Look for grouping options" at bounding box center [454, 205] width 64 height 45
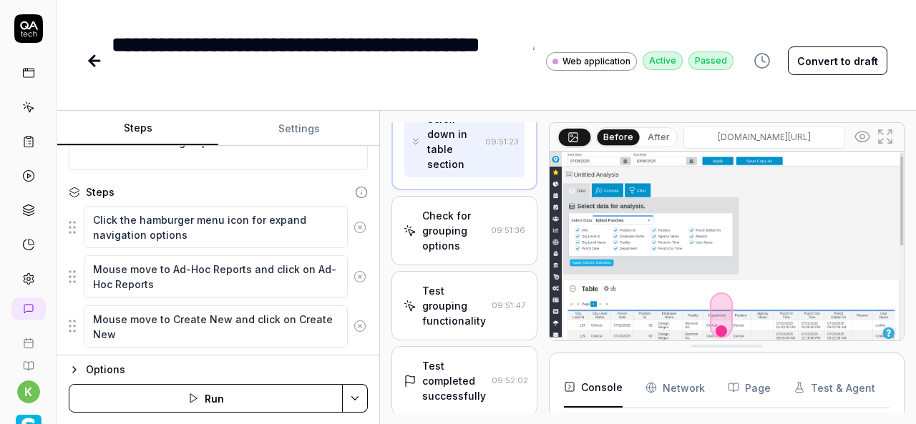
scroll to position [1755, 0]
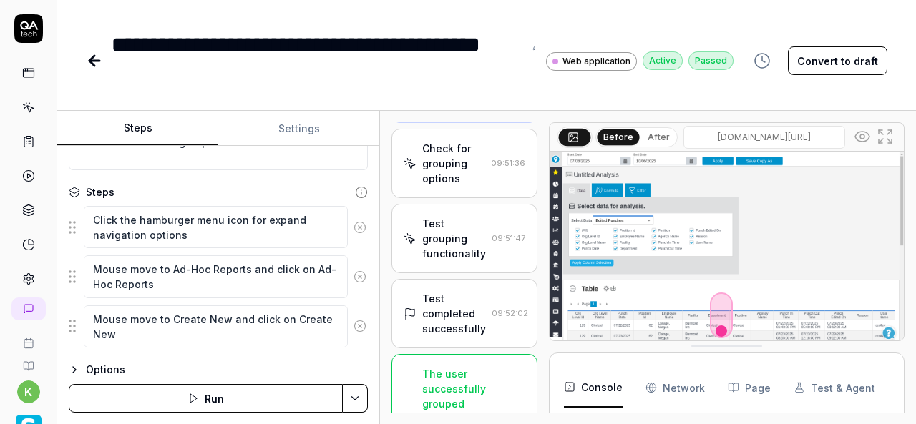
click at [442, 186] on div "Check for grouping options" at bounding box center [453, 163] width 63 height 45
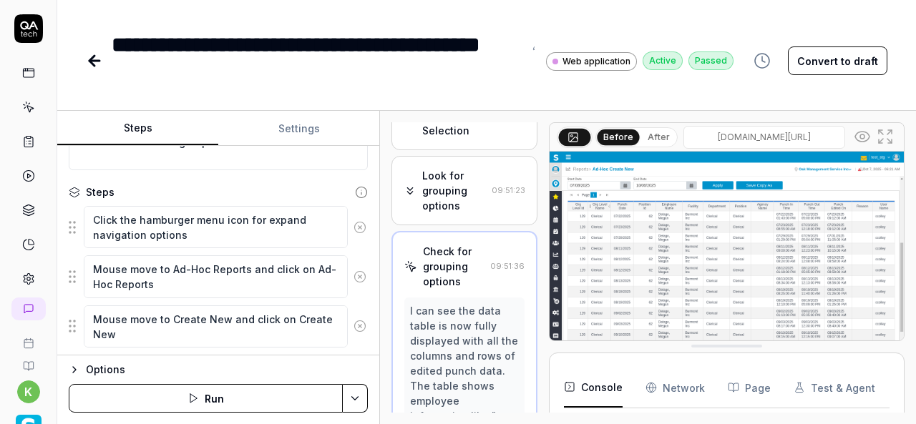
scroll to position [756, 0]
click at [454, 212] on div "Look for grouping options" at bounding box center [454, 189] width 64 height 45
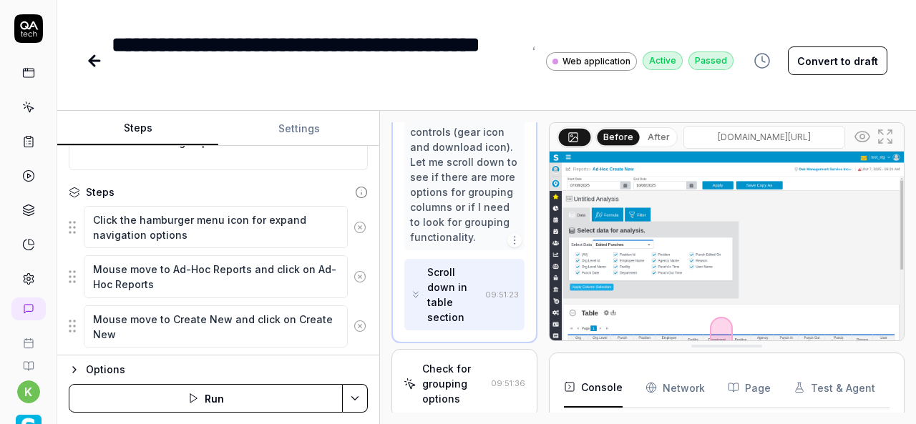
scroll to position [1581, 0]
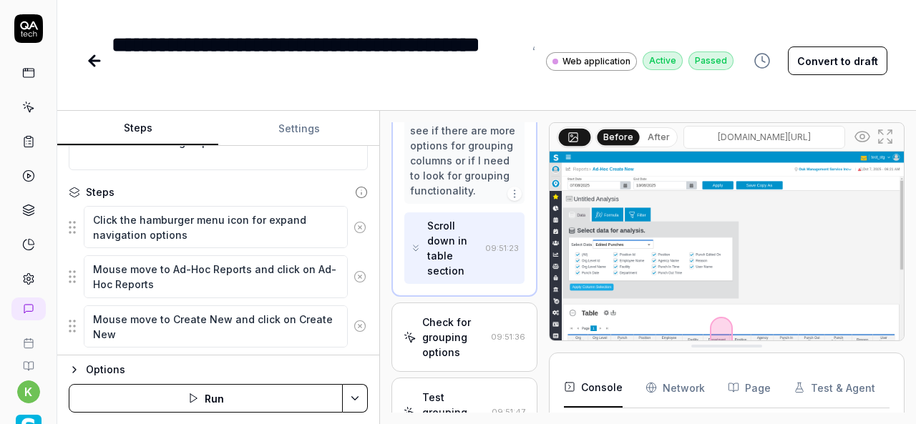
click at [867, 140] on icon at bounding box center [862, 136] width 17 height 17
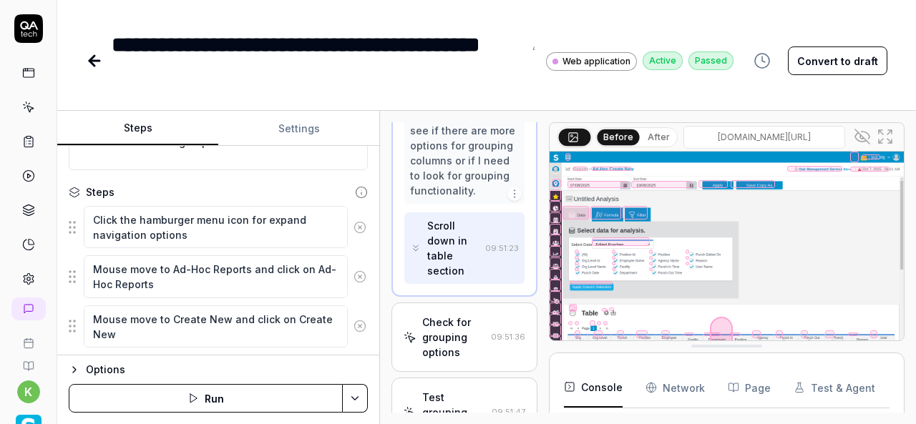
scroll to position [24, 0]
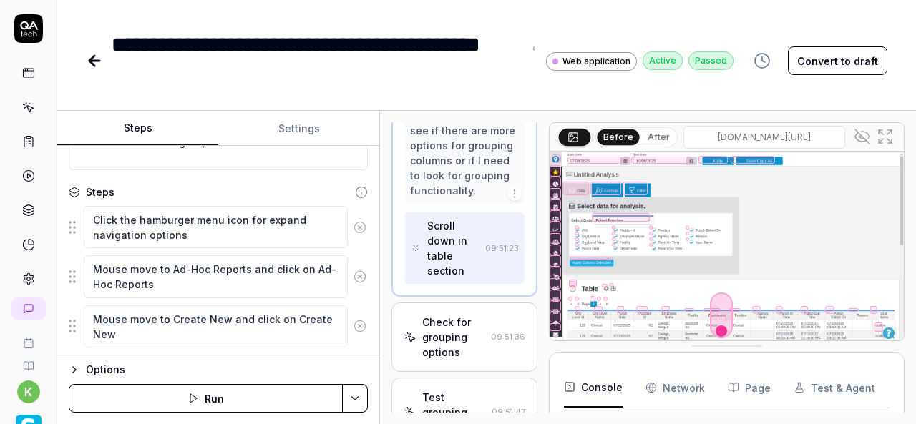
click at [603, 284] on div at bounding box center [605, 286] width 6 height 4
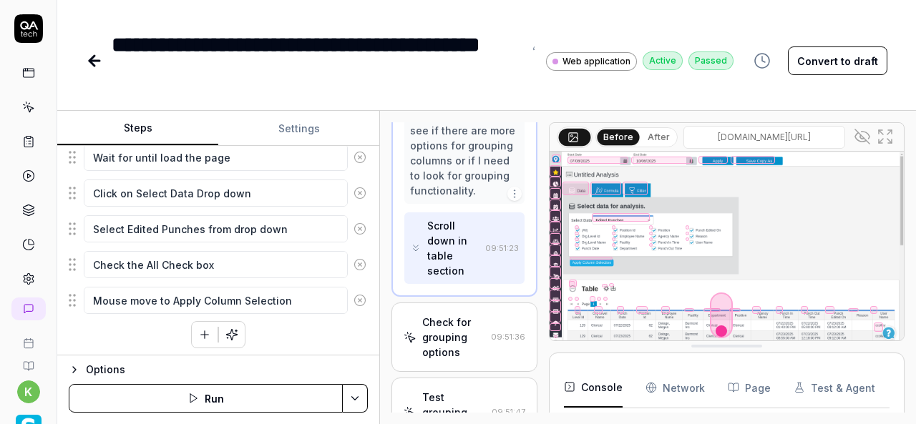
click at [603, 284] on div at bounding box center [605, 286] width 6 height 4
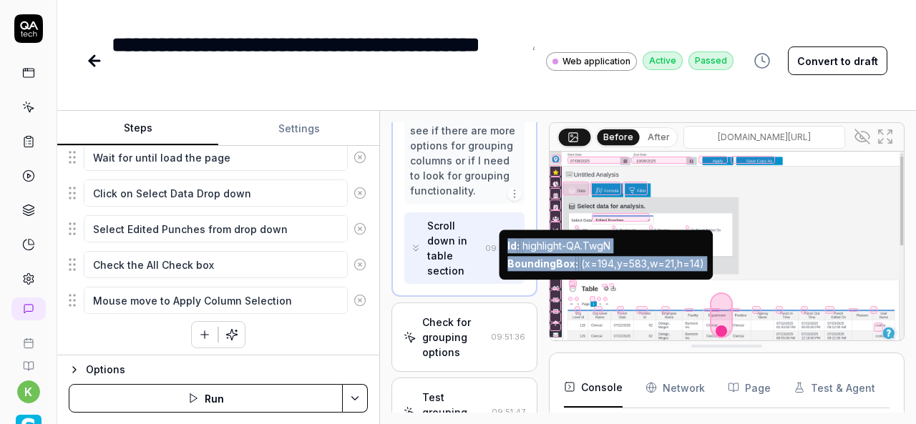
click at [597, 246] on div "Id : highlight-QA.TwgN" at bounding box center [605, 245] width 197 height 15
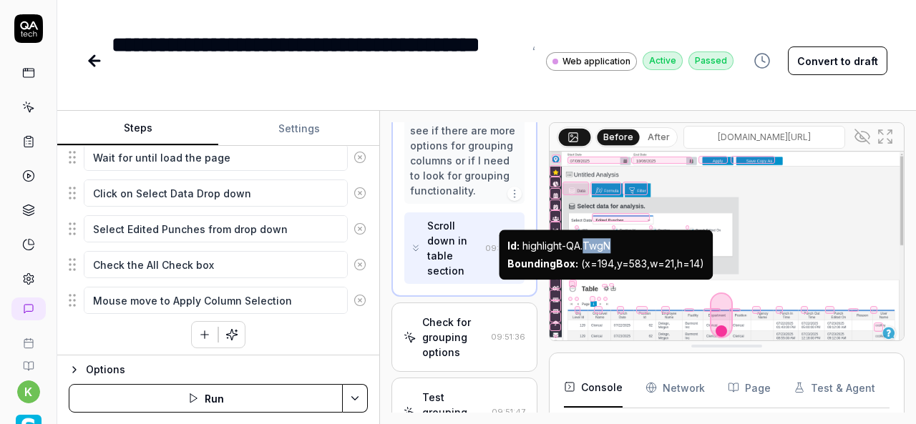
click at [597, 246] on div "Id : highlight-QA.TwgN" at bounding box center [605, 245] width 197 height 15
click at [623, 248] on div "Id : highlight-QA.TwgN" at bounding box center [605, 245] width 197 height 15
drag, startPoint x: 623, startPoint y: 248, endPoint x: 570, endPoint y: 250, distance: 53.7
click at [570, 250] on div "Id : highlight-QA.TwgN" at bounding box center [605, 245] width 197 height 15
copy div "QA.TwgN"
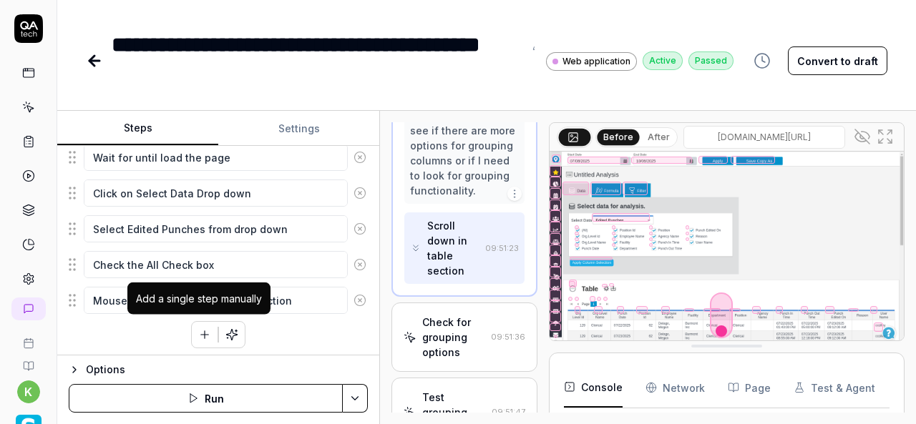
click at [198, 334] on icon "button" at bounding box center [204, 335] width 13 height 13
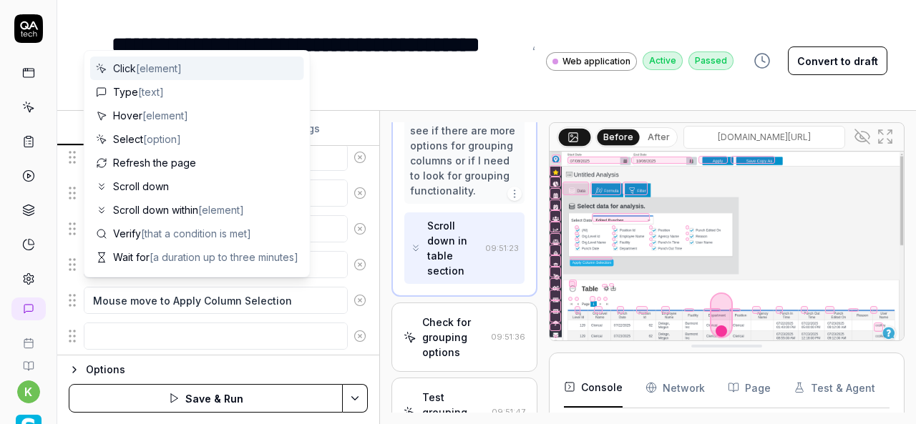
scroll to position [374, 0]
type textarea "*"
type textarea "W"
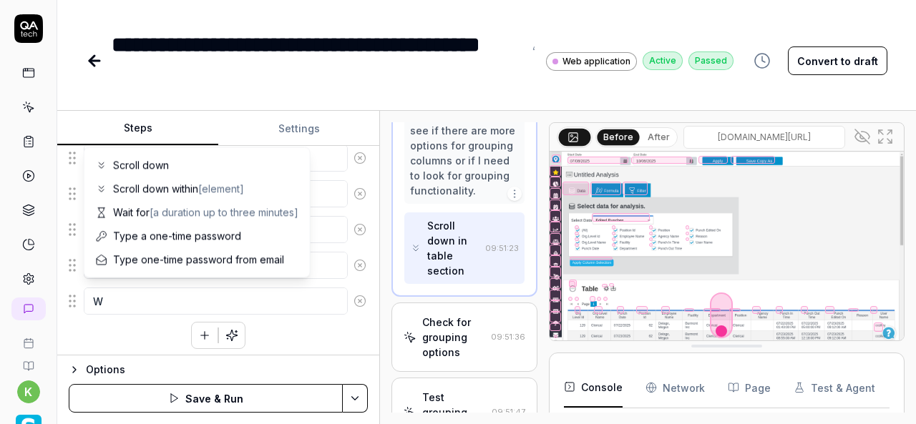
type textarea "*"
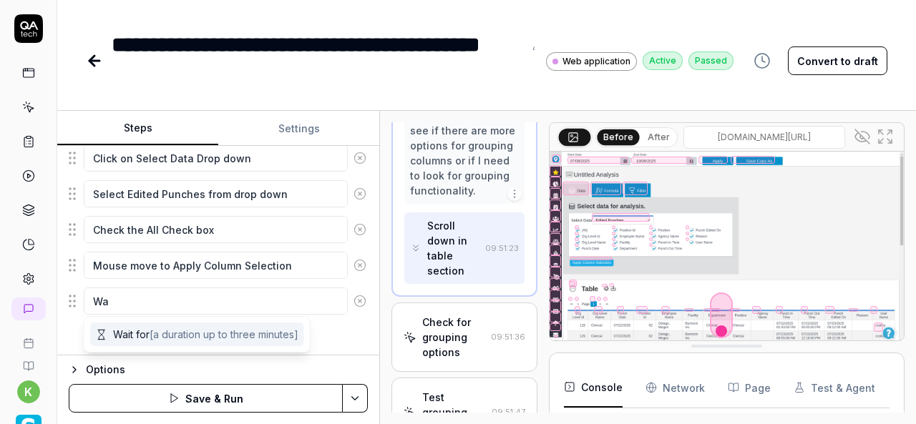
type textarea "Wa"
click at [156, 340] on span "[a duration up to three minutes]" at bounding box center [224, 335] width 149 height 12
type textarea "*"
type textarea "Wait for"
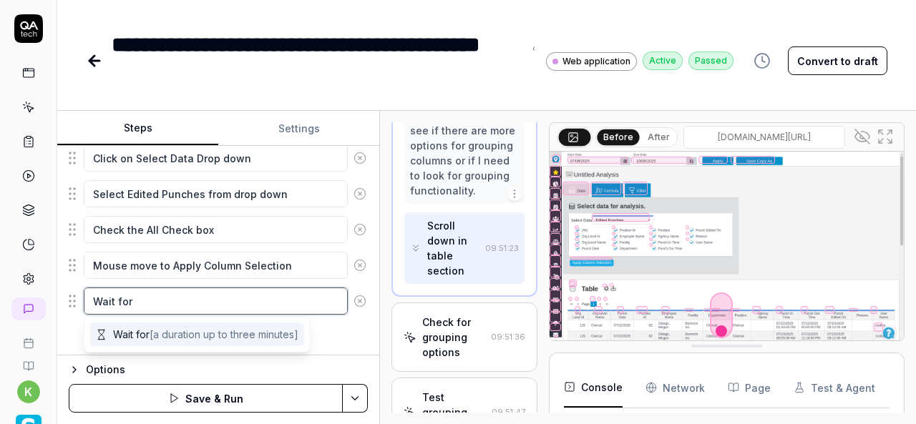
type textarea "*"
type textarea "Wait for u"
type textarea "*"
type textarea "Wait for un"
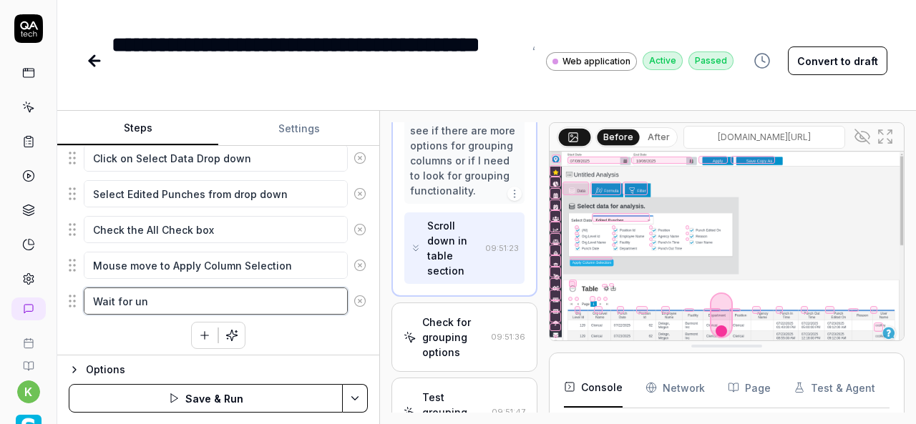
type textarea "*"
type textarea "Wait for unt"
type textarea "*"
type textarea "Wait for unti"
type textarea "*"
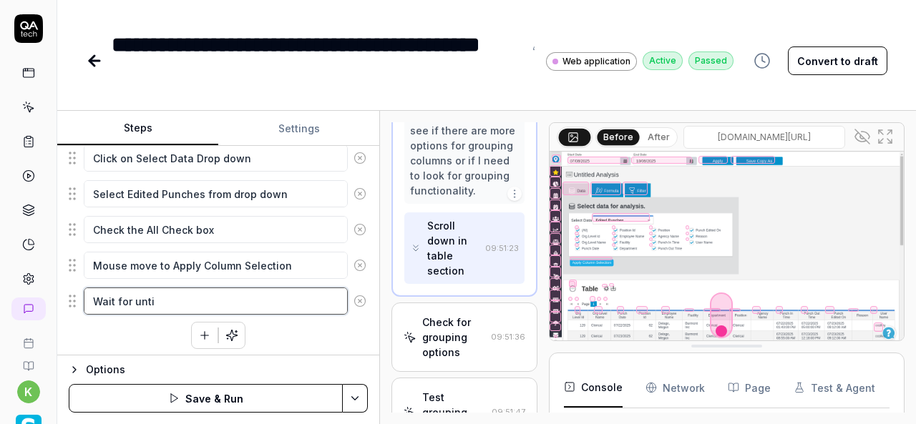
type textarea "Wait for unti;"
type textarea "*"
type textarea "Wait for unti"
type textarea "*"
type textarea "Wait for unt"
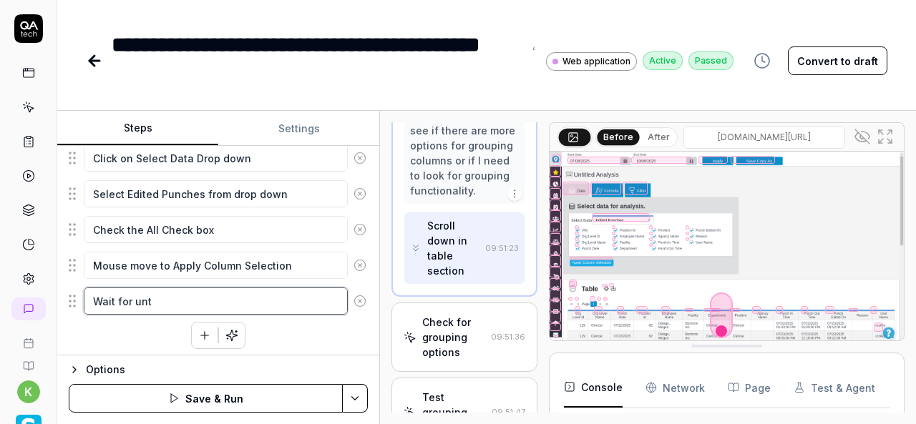
type textarea "*"
type textarea "Wait for untl"
type textarea "*"
type textarea "Wait for untl"
type textarea "*"
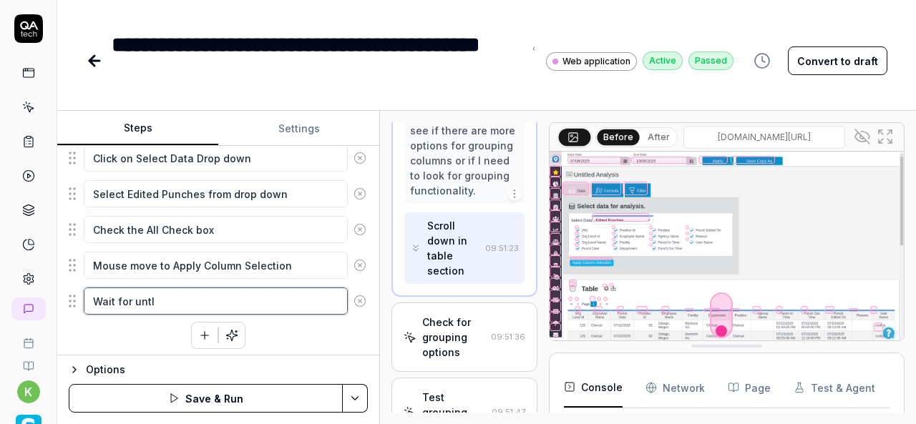
type textarea "Wait for untl"
type textarea "*"
type textarea "Wait for unt"
type textarea "*"
type textarea "Wait for unti"
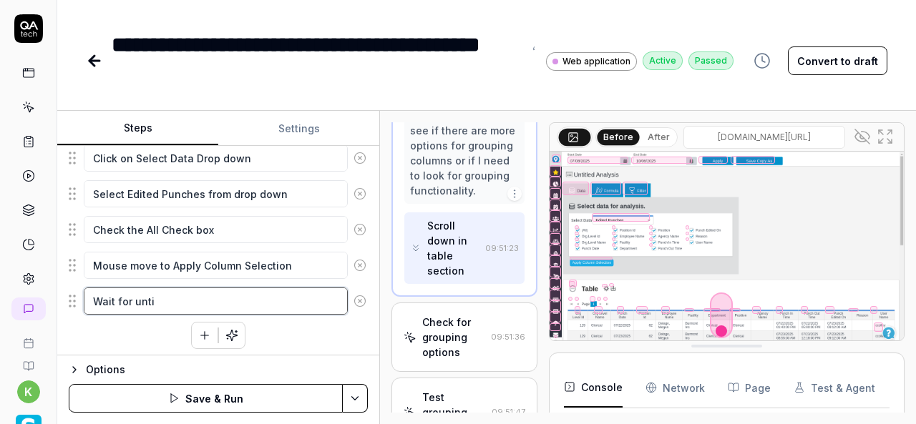
type textarea "*"
type textarea "Wait for until"
type textarea "*"
type textarea "Wait for until"
type textarea "*"
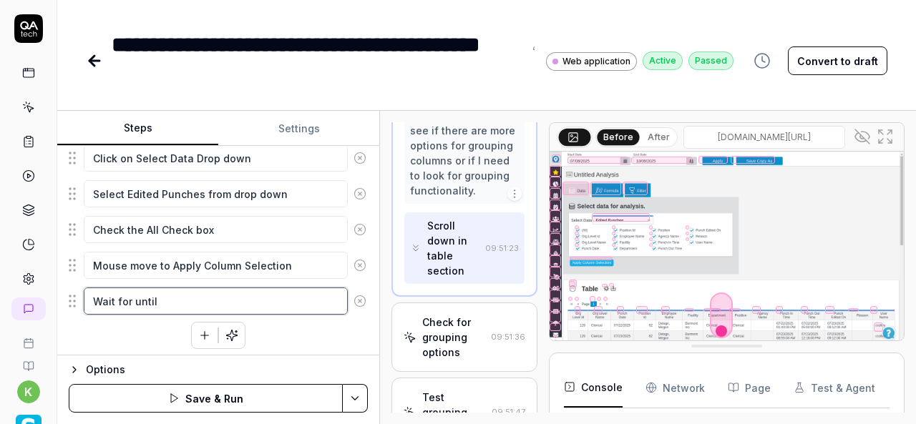
type textarea "Wait for until l"
type textarea "*"
type textarea "Wait for until lo"
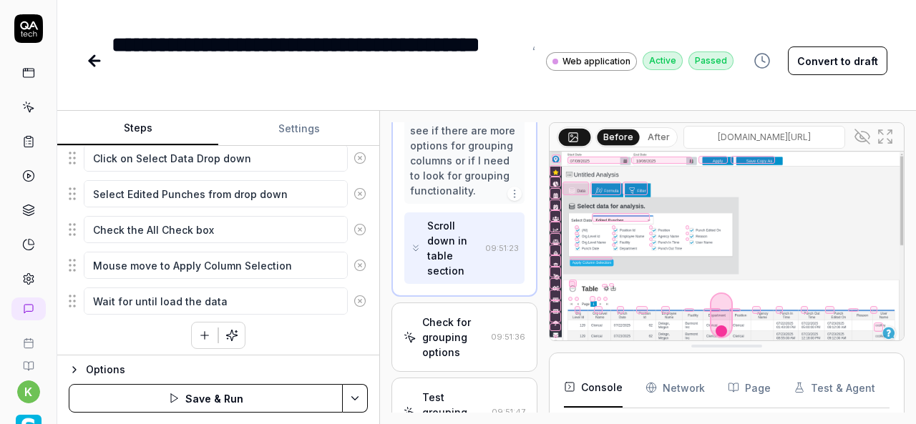
click at [136, 337] on div "Click the hamburger menu icon for expand navigation options Mouse move to Ad-Ho…" at bounding box center [218, 153] width 299 height 391
click at [200, 339] on button "button" at bounding box center [205, 336] width 26 height 26
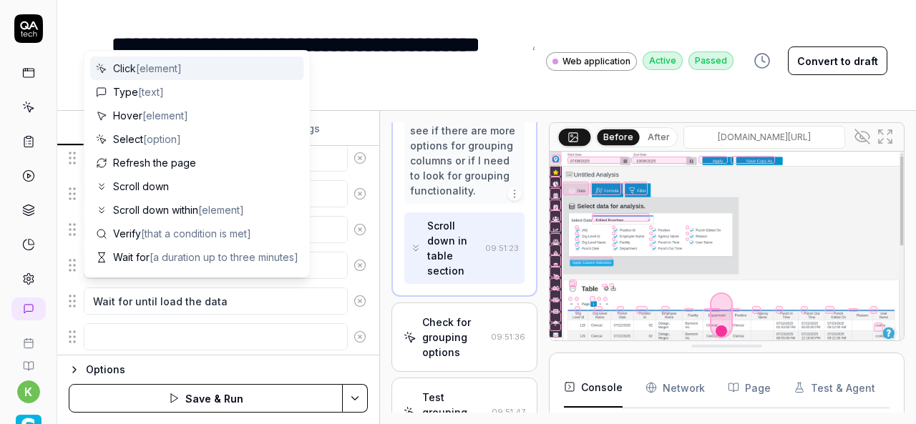
scroll to position [409, 0]
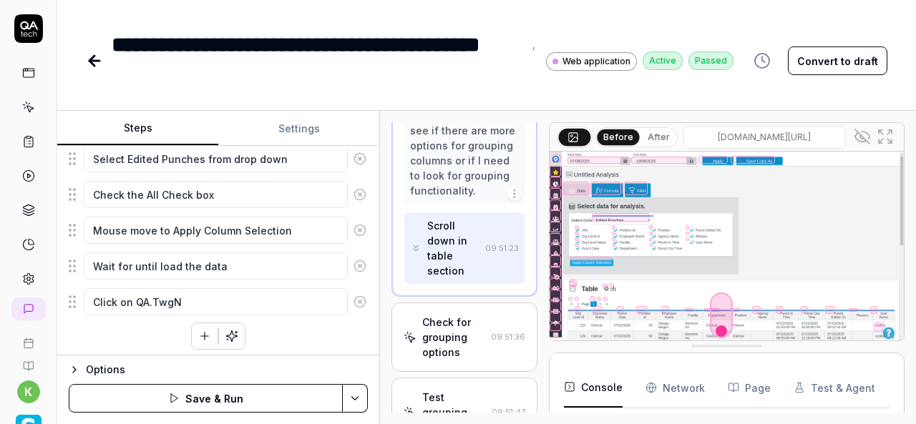
click at [158, 317] on div "Click the hamburger menu icon for expand navigation options Mouse move to Ad-Ho…" at bounding box center [218, 136] width 299 height 427
click at [147, 336] on div "Click the hamburger menu icon for expand navigation options Mouse move to Ad-Ho…" at bounding box center [218, 136] width 299 height 427
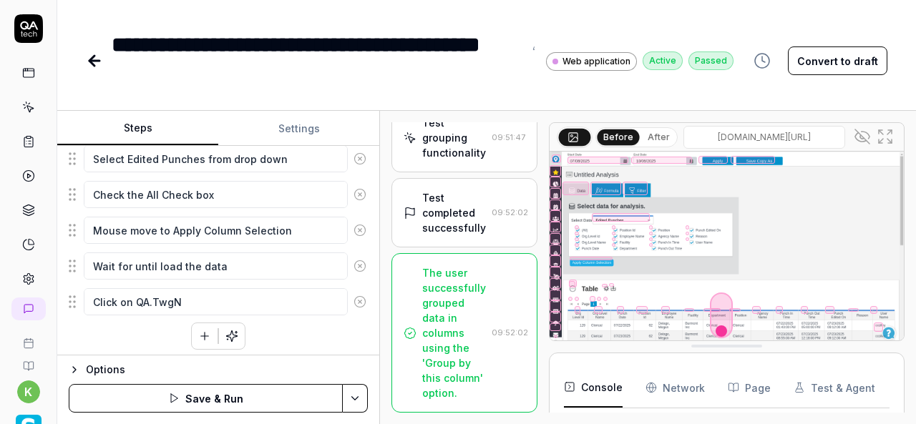
click at [202, 330] on icon "button" at bounding box center [204, 336] width 13 height 13
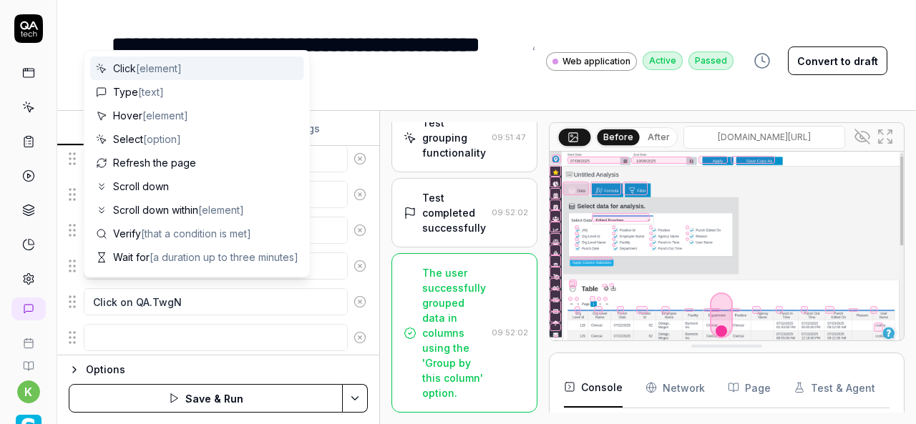
scroll to position [445, 0]
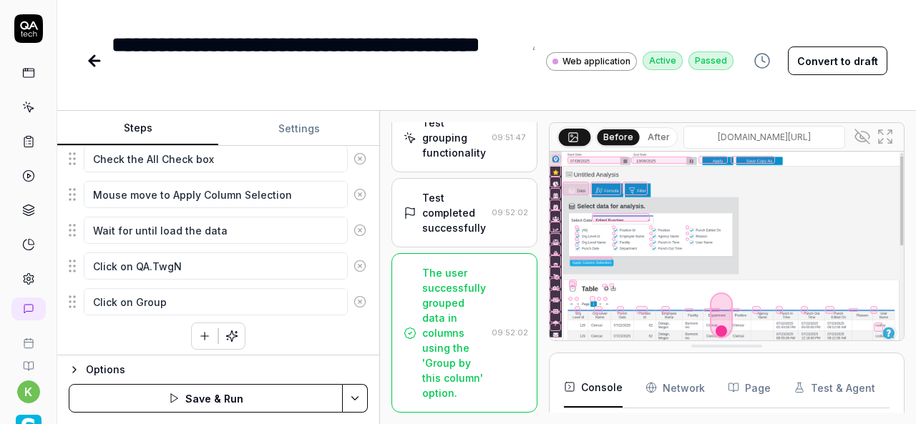
click at [150, 339] on div "Click the hamburger menu icon for expand navigation options Mouse move to Ad-Ho…" at bounding box center [218, 119] width 299 height 462
click at [204, 330] on icon "button" at bounding box center [204, 336] width 13 height 13
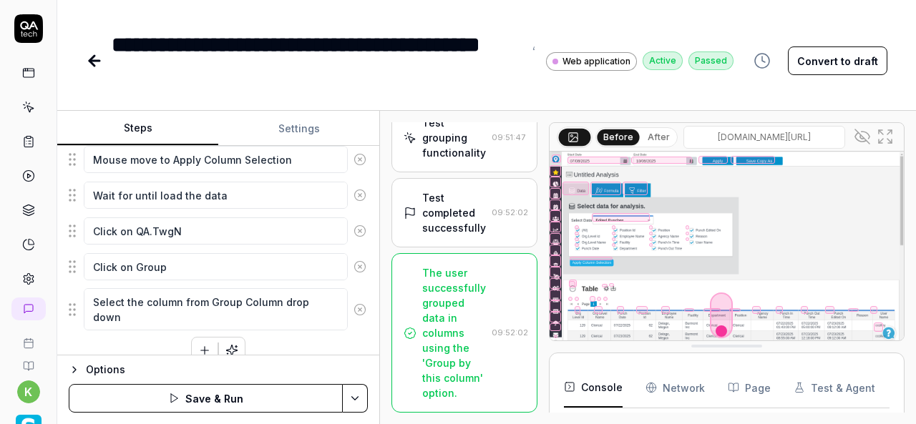
click at [142, 349] on div "Click the hamburger menu icon for expand navigation options Mouse move to Ad-Ho…" at bounding box center [218, 109] width 299 height 512
click at [205, 347] on icon "button" at bounding box center [205, 351] width 0 height 8
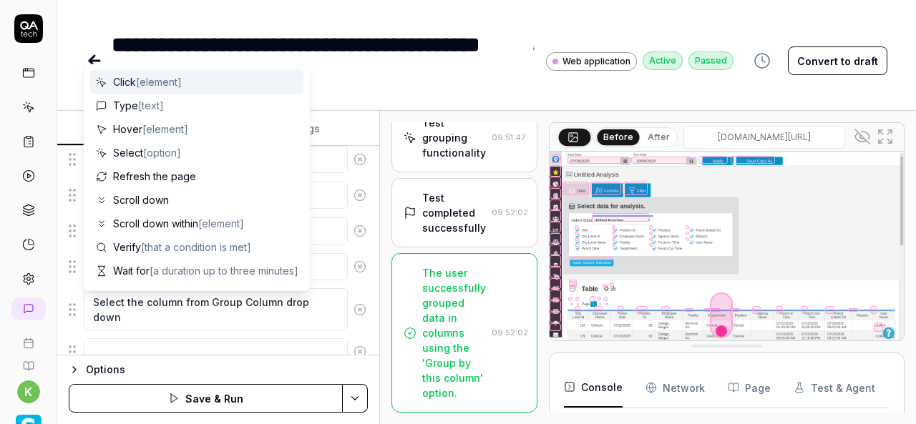
scroll to position [515, 0]
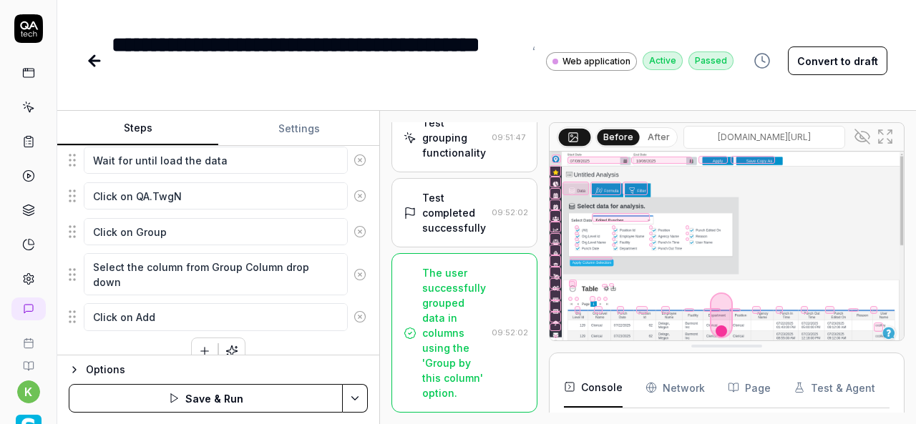
click at [150, 340] on div "Click the hamburger menu icon for expand navigation options Mouse move to Ad-Ho…" at bounding box center [218, 91] width 299 height 548
click at [278, 338] on div "Click the hamburger menu icon for expand navigation options Mouse move to Ad-Ho…" at bounding box center [218, 91] width 299 height 548
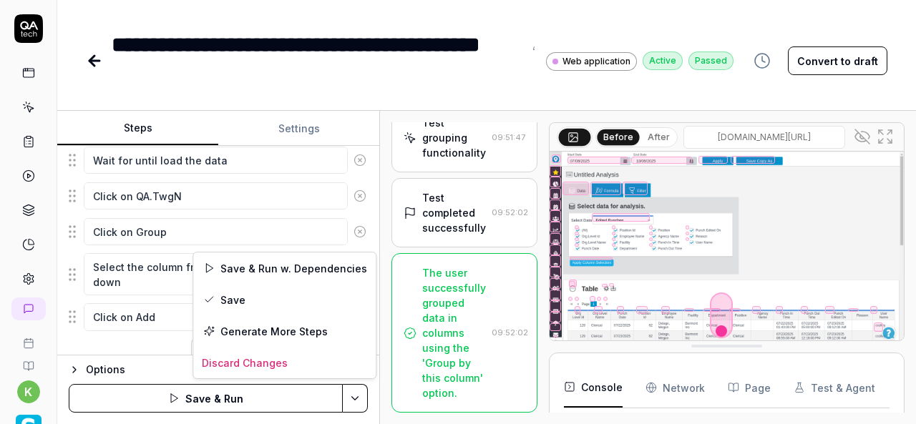
click at [356, 400] on html "**********" at bounding box center [458, 212] width 916 height 424
click at [285, 265] on div "Save & Run w. Dependencies" at bounding box center [284, 268] width 183 height 31
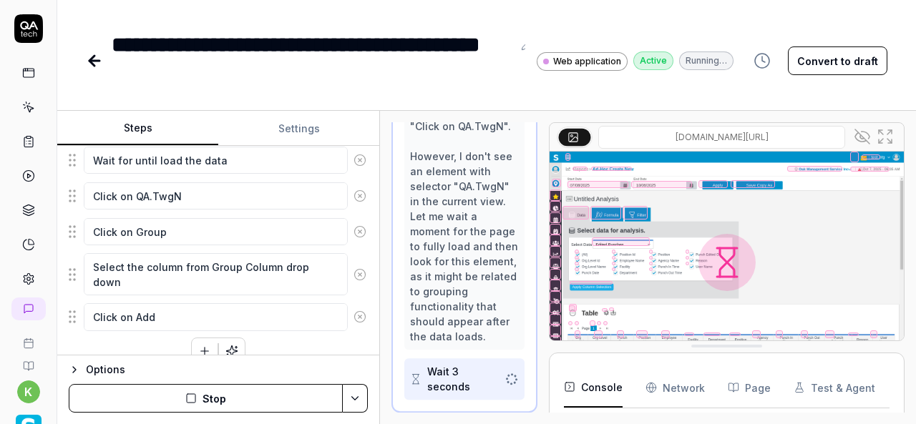
scroll to position [1310, 0]
click at [862, 137] on icon at bounding box center [862, 136] width 17 height 17
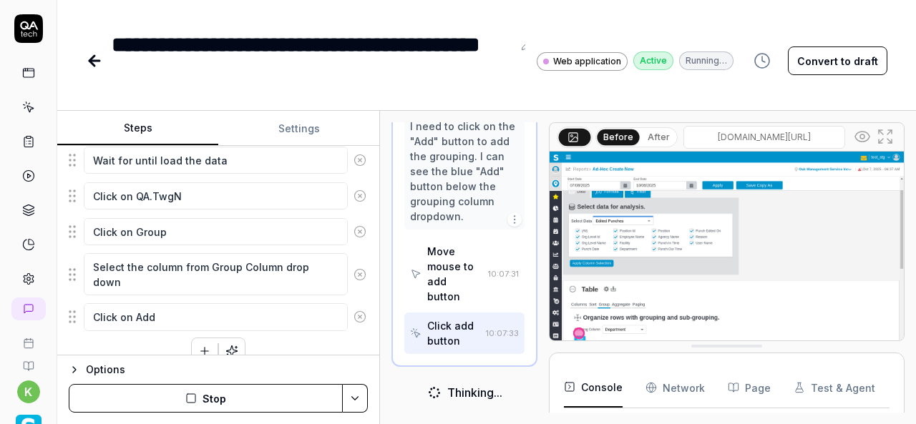
scroll to position [1488, 0]
click at [664, 243] on img at bounding box center [727, 262] width 354 height 221
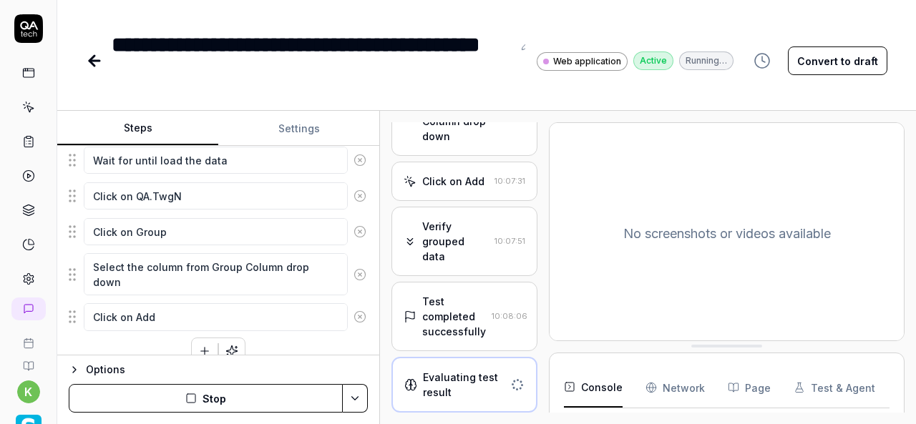
scroll to position [1281, 0]
click at [469, 207] on div "Verify grouped data 10:07:51" at bounding box center [464, 241] width 146 height 69
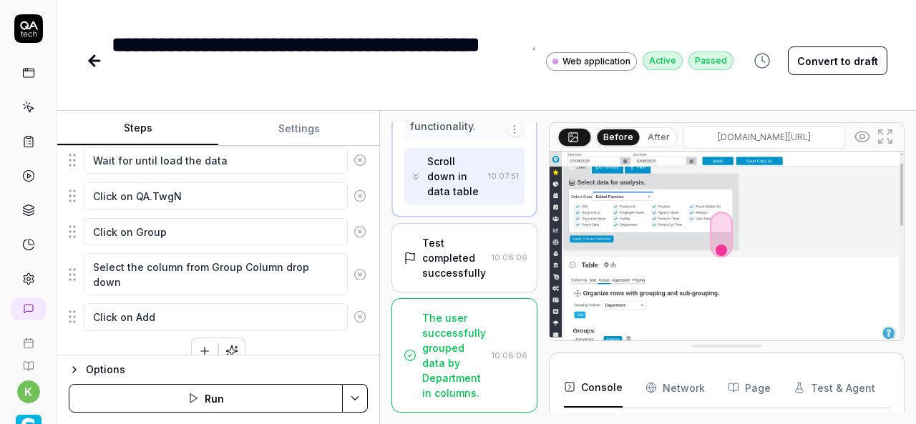
scroll to position [2223, 0]
click at [452, 241] on div "Test completed successfully" at bounding box center [454, 257] width 64 height 45
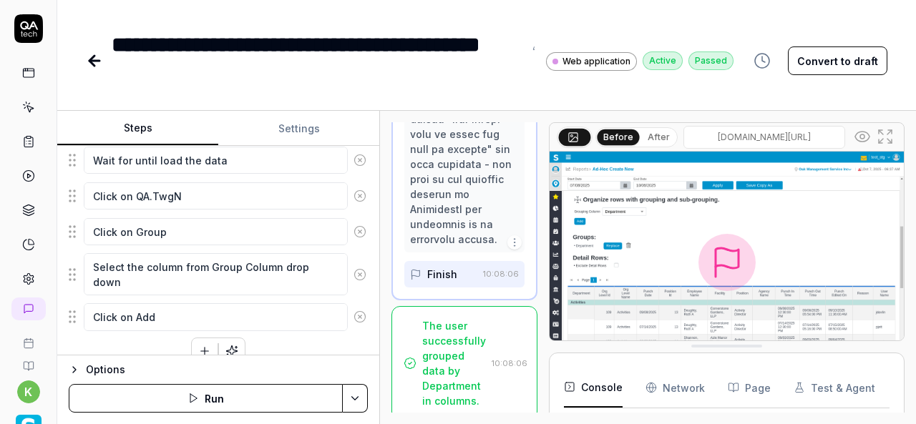
scroll to position [24, 0]
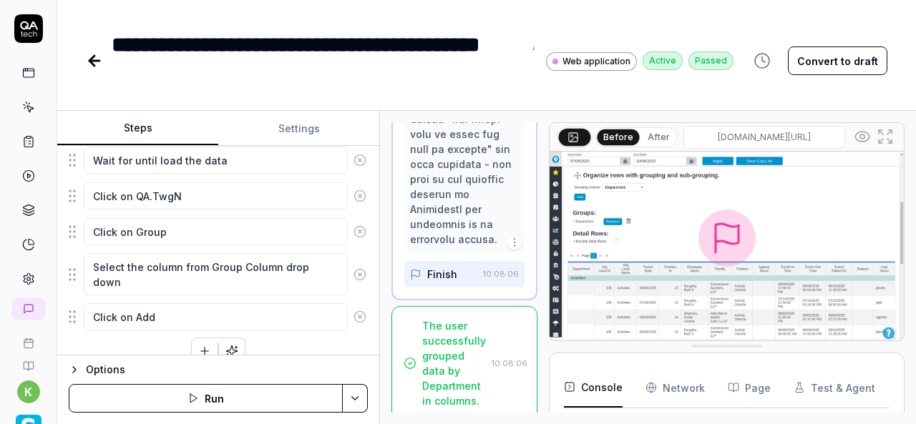
click at [93, 57] on icon at bounding box center [91, 61] width 5 height 10
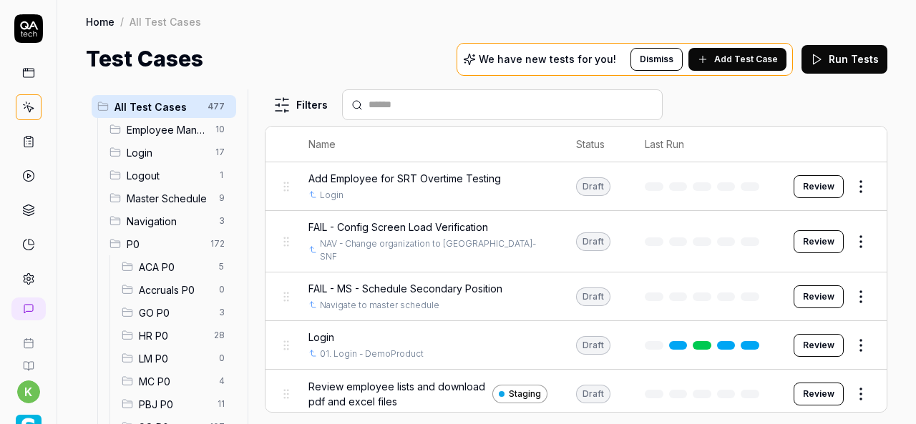
scroll to position [245, 0]
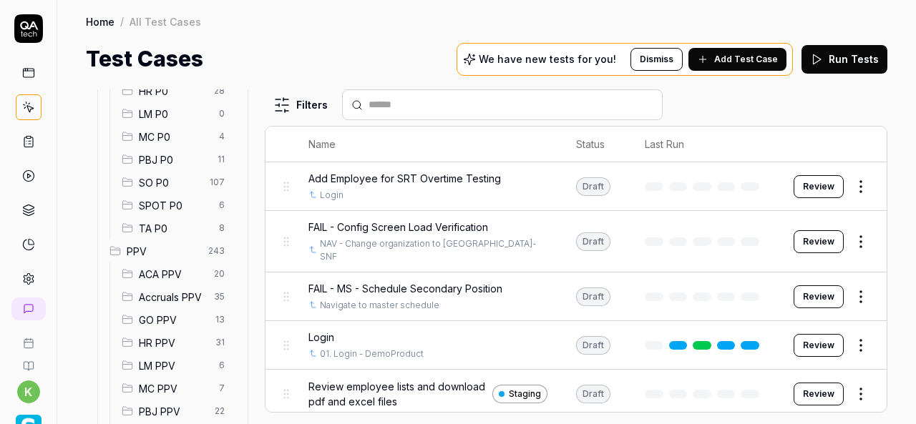
click at [177, 200] on span "SPOT P0" at bounding box center [175, 205] width 72 height 15
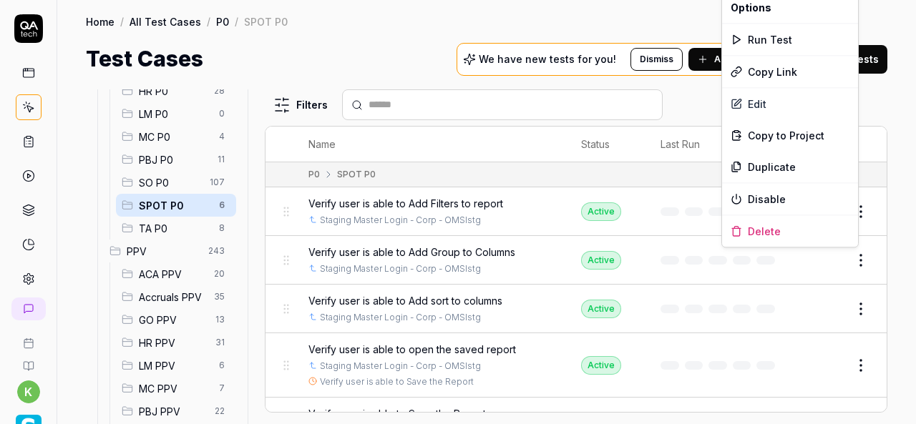
click at [846, 263] on html "k Home / All Test Cases / P0 / SPOT P0 Home / All Test Cases / P0 / SPOT P0 Tes…" at bounding box center [458, 212] width 916 height 424
click at [774, 165] on div "Duplicate" at bounding box center [790, 166] width 136 height 31
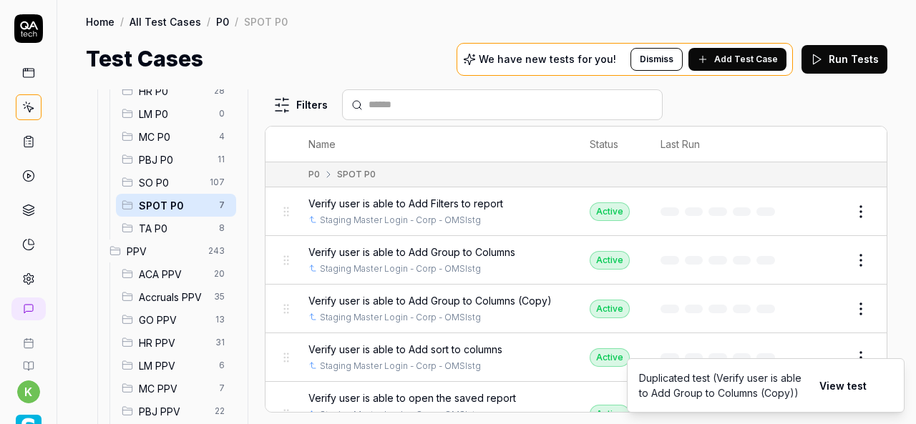
click at [817, 304] on button "Edit" at bounding box center [826, 309] width 34 height 23
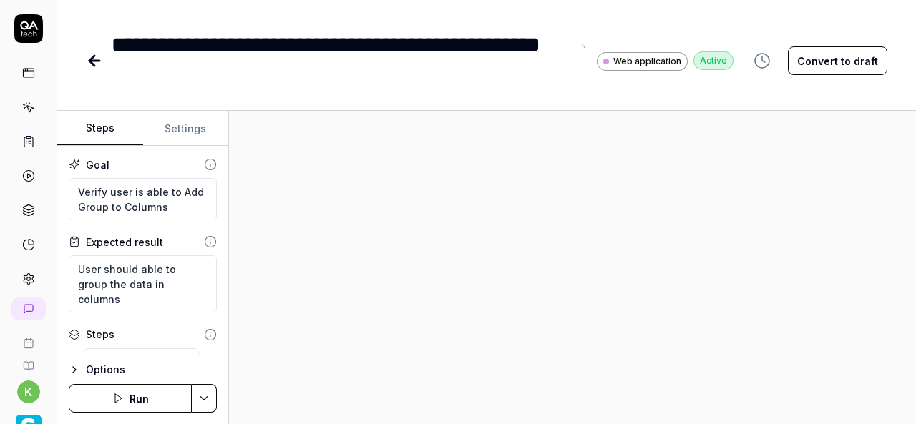
click at [117, 44] on div "**********" at bounding box center [342, 61] width 460 height 64
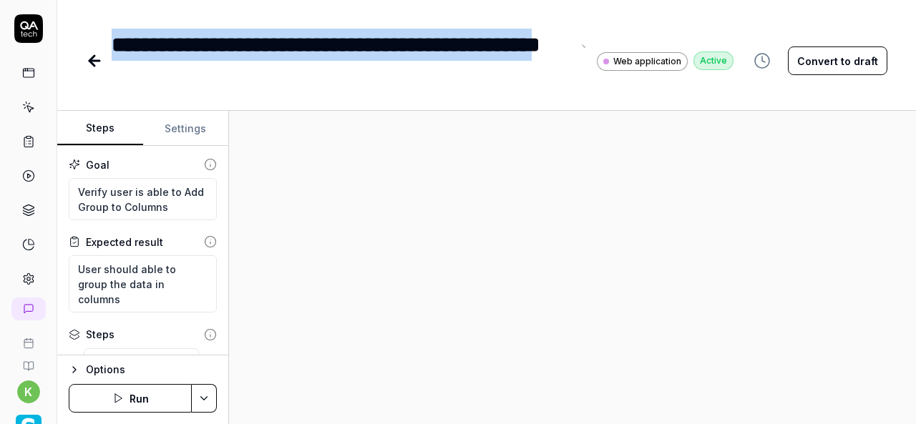
click at [179, 80] on div "**********" at bounding box center [342, 61] width 460 height 64
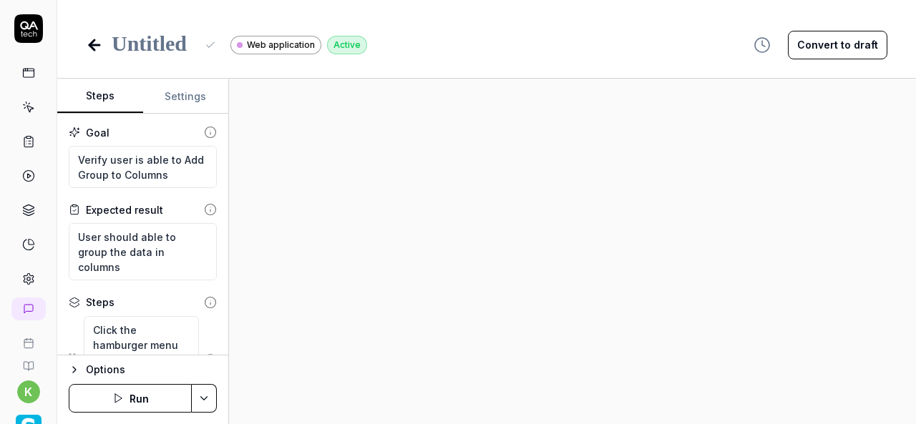
click at [171, 42] on div at bounding box center [154, 45] width 84 height 32
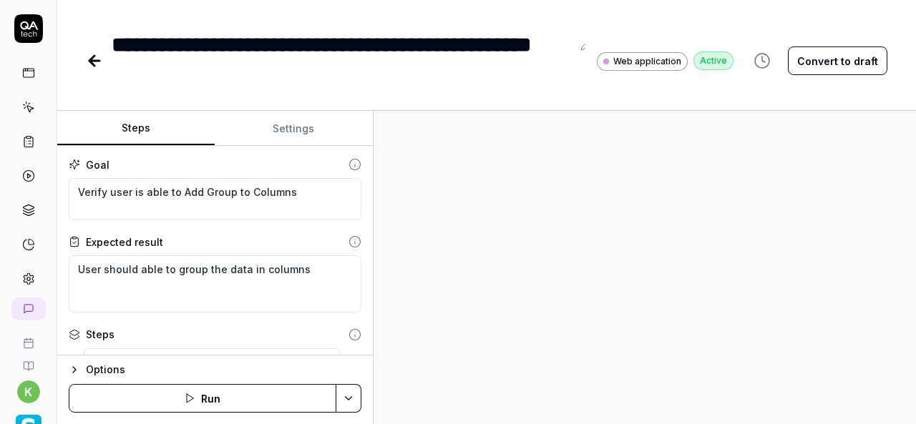
click at [375, 225] on div "Steps Settings Goal Verify user is able to Add Group to Columns Expected result…" at bounding box center [486, 267] width 859 height 313
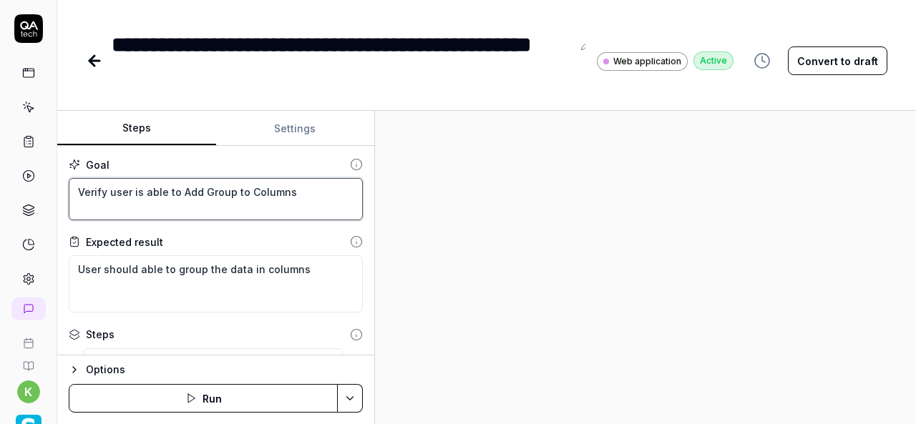
click at [189, 192] on textarea "Verify user is able to Add Group to Columns" at bounding box center [216, 199] width 294 height 42
paste textarea "Aggregation to columns"
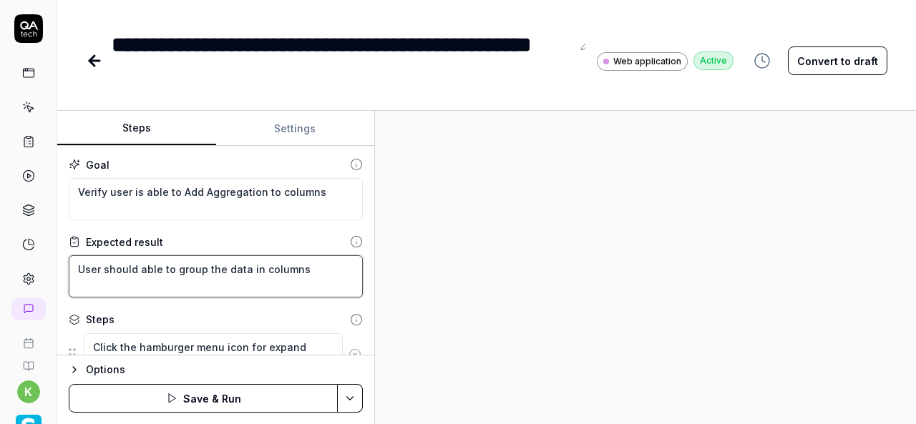
click at [184, 269] on textarea "User should able to group the data in columns" at bounding box center [216, 277] width 294 height 42
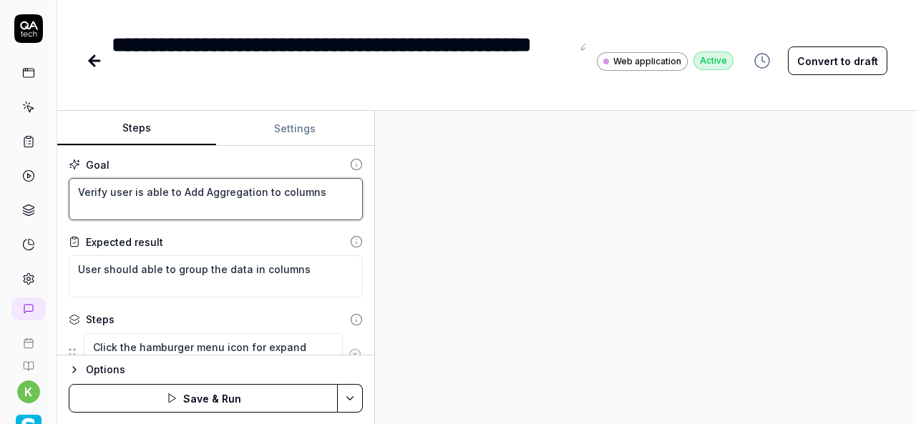
click at [240, 195] on textarea "Verify user is able to Add Aggregation to columns" at bounding box center [216, 199] width 294 height 42
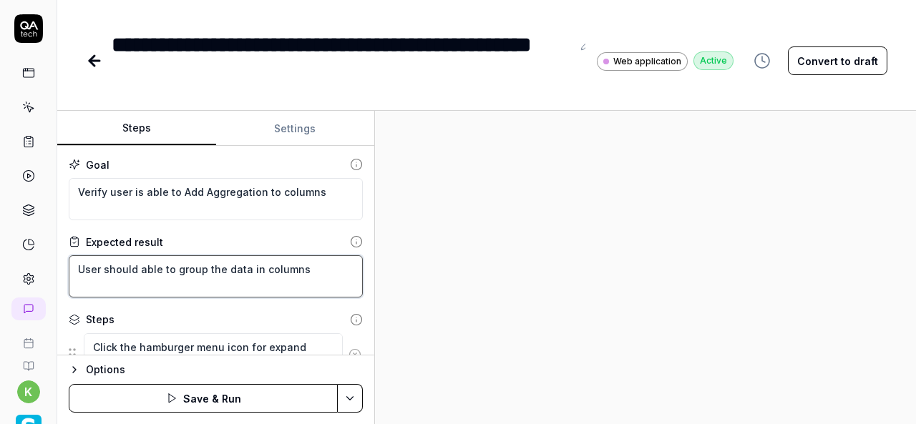
click at [185, 266] on textarea "User should able to group the data in columns" at bounding box center [216, 277] width 294 height 42
paste textarea "Aggregation"
click at [563, 264] on div at bounding box center [645, 267] width 541 height 313
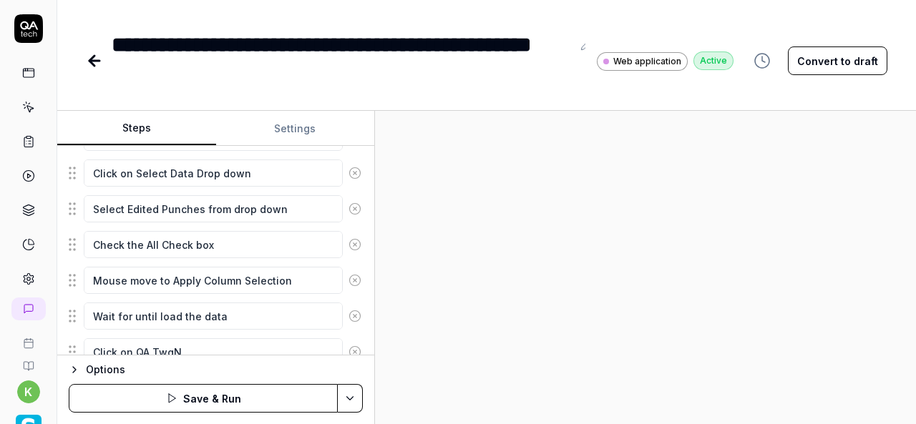
scroll to position [361, 0]
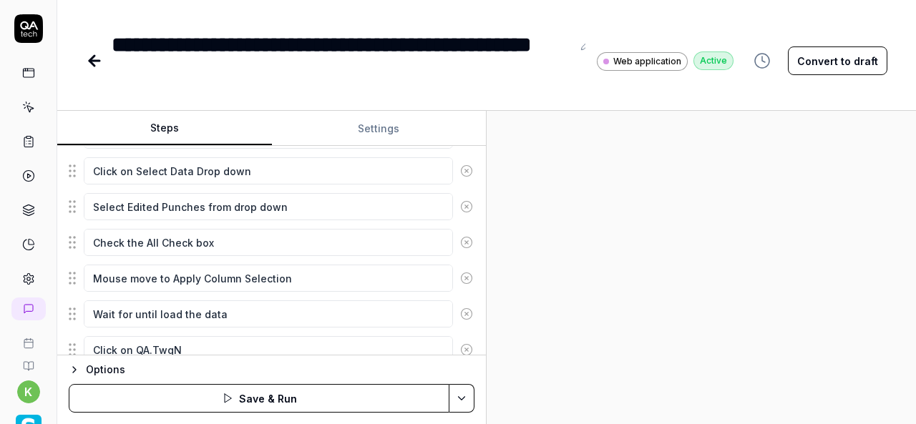
click at [510, 304] on div "Steps Settings Goal Verify user is able to Add Aggregation to columns Expected …" at bounding box center [486, 267] width 859 height 313
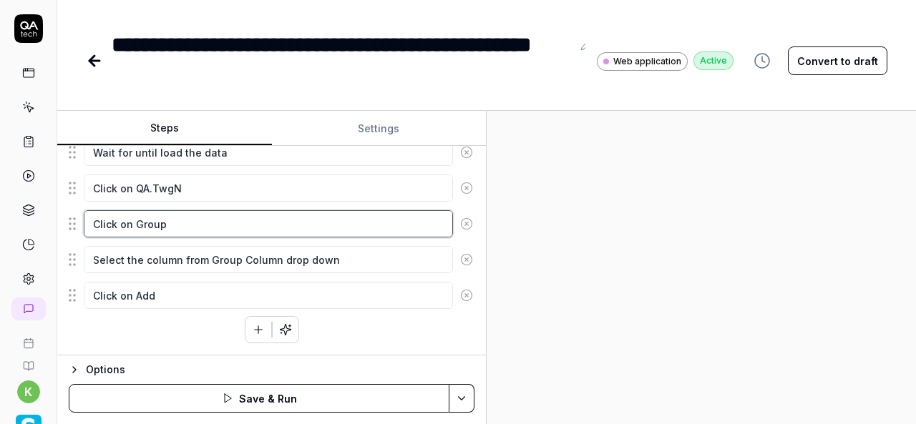
scroll to position [455, 0]
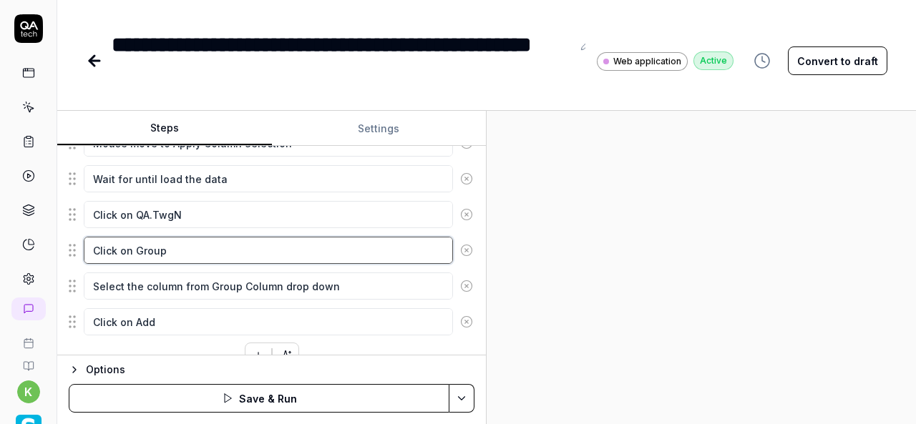
click at [152, 246] on textarea "Click on Group" at bounding box center [268, 250] width 369 height 27
paste textarea "Aggregation"
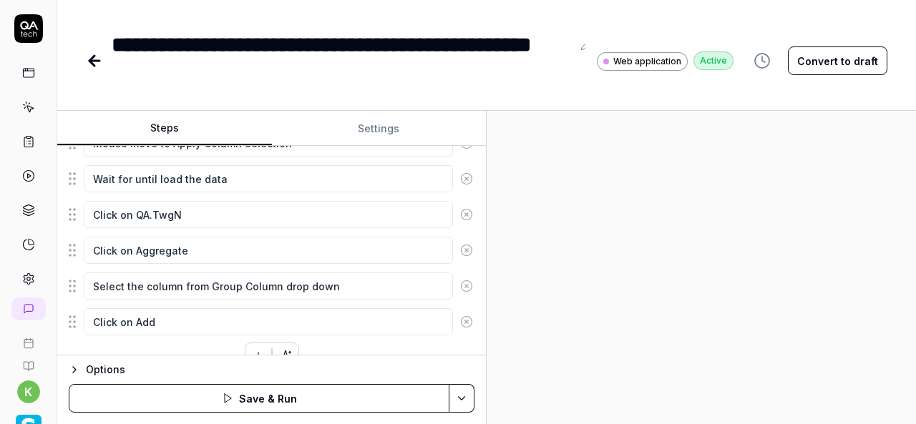
click at [772, 253] on div at bounding box center [701, 267] width 429 height 313
click at [205, 278] on textarea "Select the column from Group Column drop down" at bounding box center [268, 286] width 369 height 27
click at [275, 281] on textarea "Select the column from Group Column drop down" at bounding box center [268, 286] width 369 height 27
paste textarea "Data"
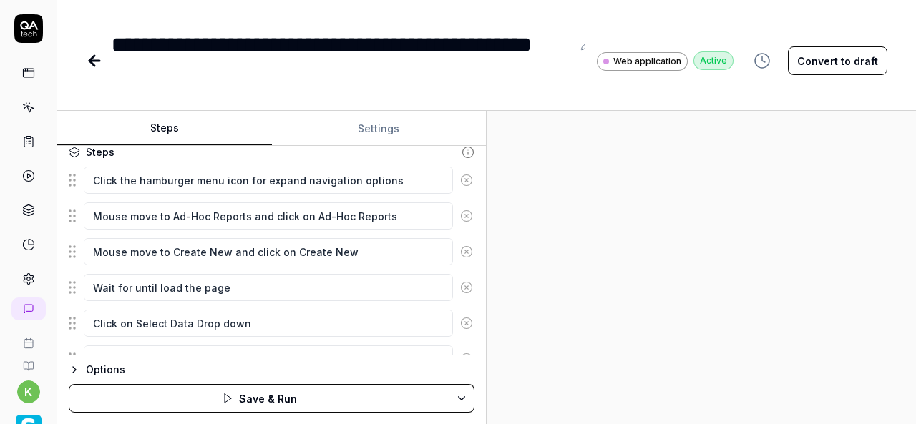
scroll to position [0, 0]
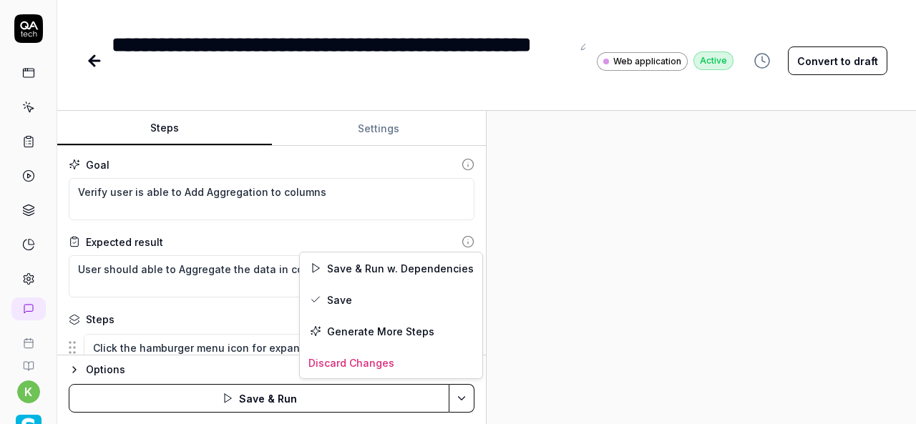
click at [468, 401] on html "**********" at bounding box center [458, 212] width 916 height 424
click at [353, 263] on div "Save & Run w. Dependencies" at bounding box center [391, 268] width 183 height 31
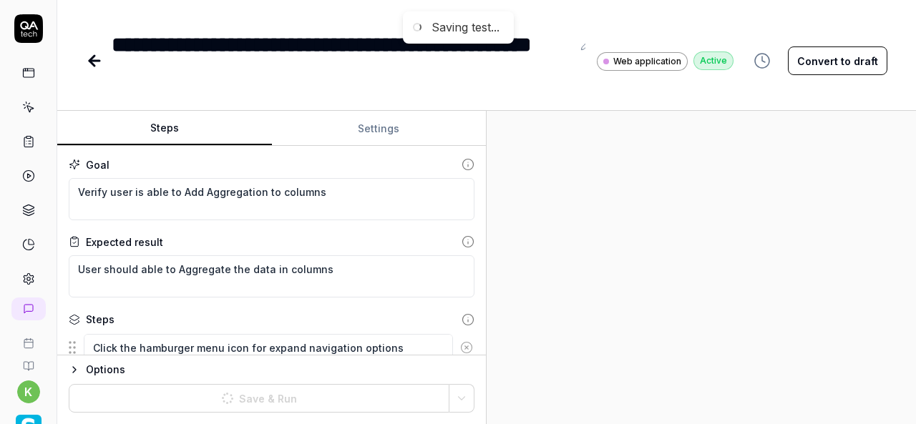
click at [709, 254] on div at bounding box center [701, 267] width 429 height 313
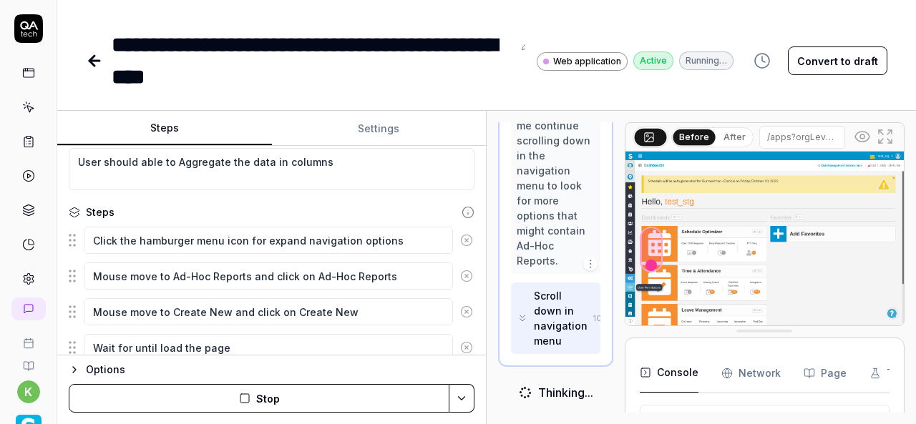
scroll to position [107, 0]
click at [264, 397] on button "Stop" at bounding box center [259, 398] width 381 height 29
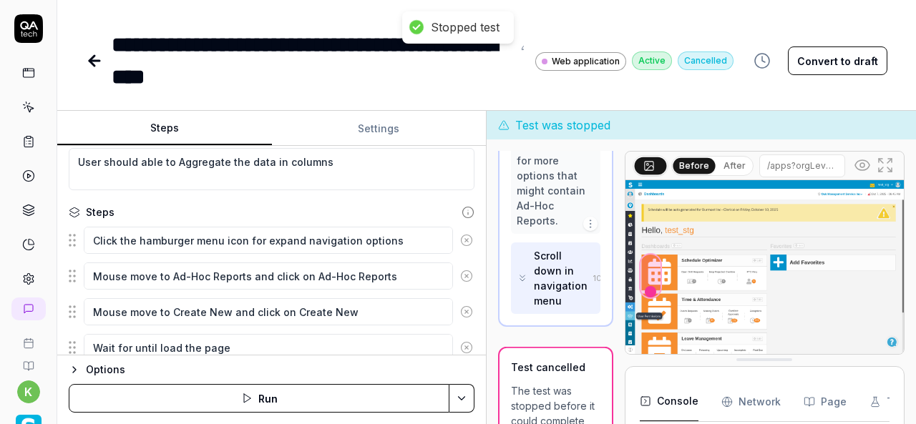
scroll to position [203, 0]
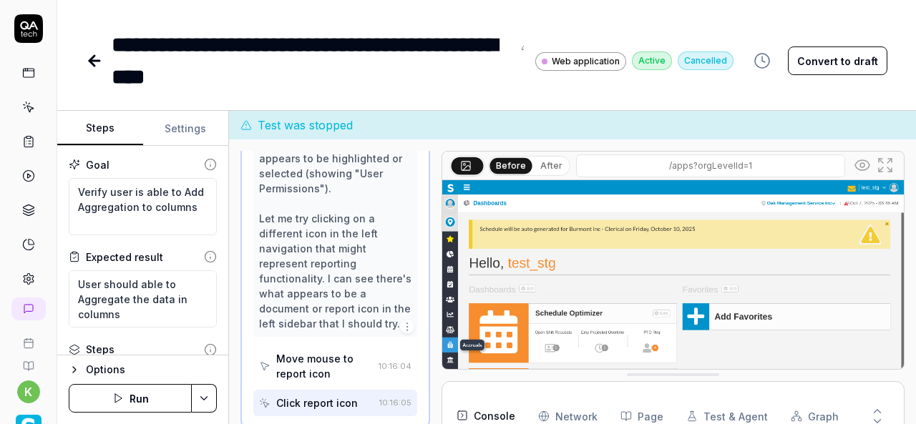
click at [832, 67] on button "Convert to draft" at bounding box center [837, 61] width 99 height 29
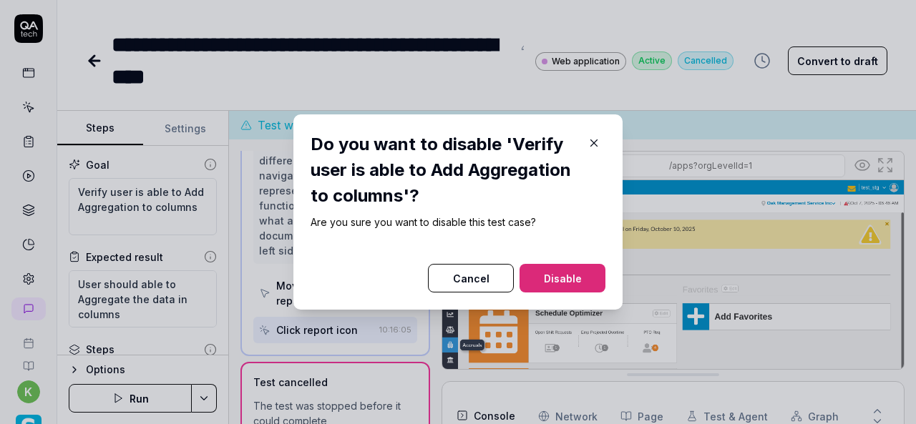
scroll to position [5069, 0]
click at [588, 140] on icon "button" at bounding box center [594, 143] width 13 height 13
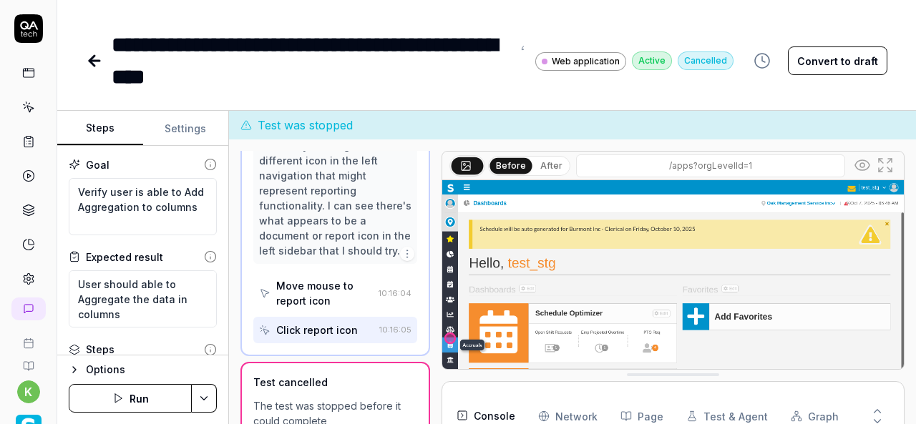
type textarea "*"
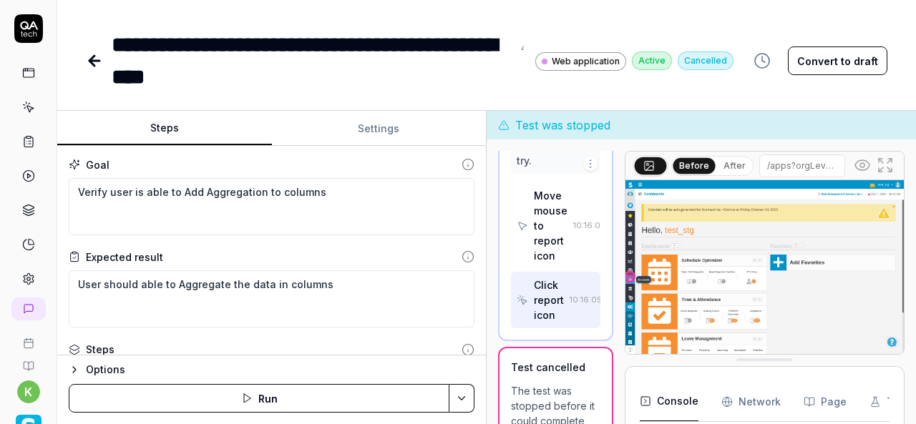
click at [544, 261] on div "Steps Settings Goal Verify user is able to Add Aggregation to columns Expected …" at bounding box center [486, 267] width 859 height 313
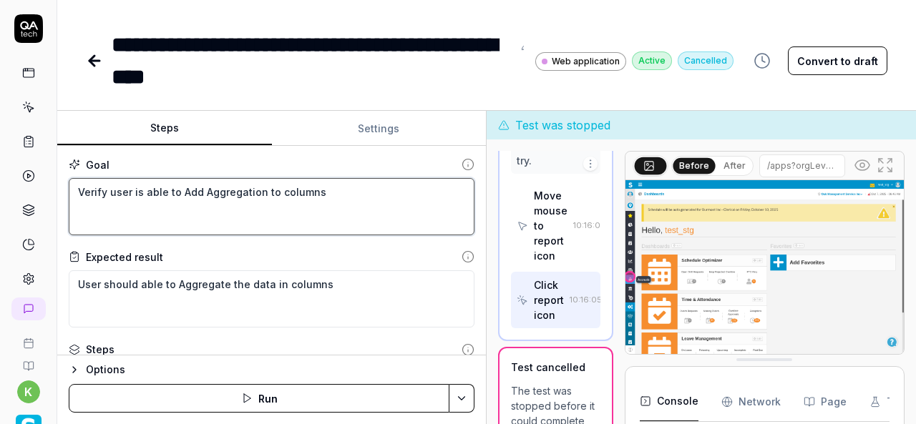
click at [338, 198] on textarea "Verify user is able to Add Aggregation to columns" at bounding box center [272, 206] width 406 height 57
click at [215, 205] on textarea "Verify user is able to Add Aggregation to columns" at bounding box center [272, 206] width 406 height 57
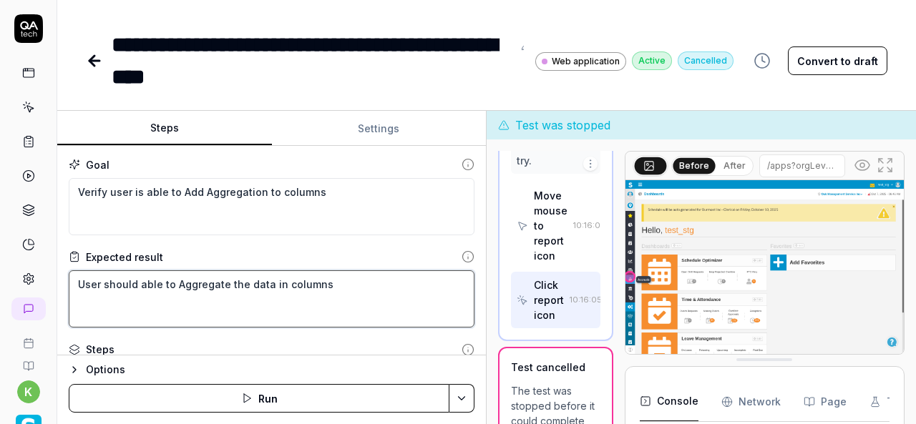
click at [172, 281] on textarea "User should able to Aggregate the data in columns" at bounding box center [272, 299] width 406 height 57
type textarea "User should able to aAggregate the data in columns"
type textarea "*"
type textarea "User should able to adAggregate the data in columns"
type textarea "*"
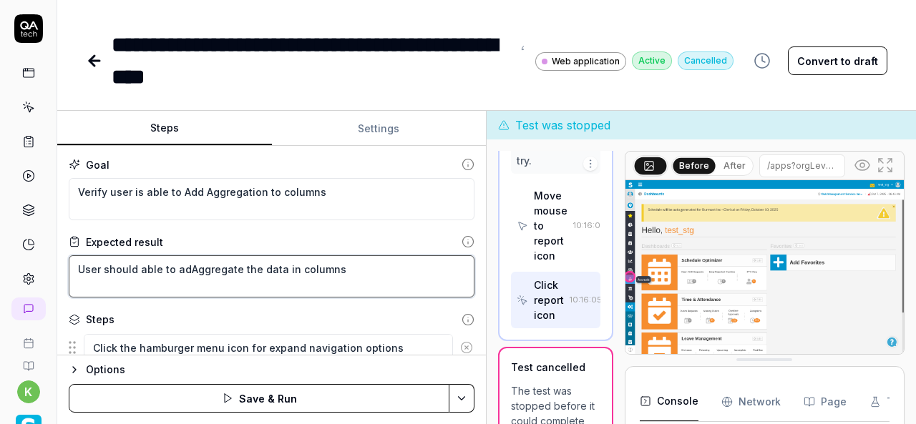
scroll to position [203, 0]
type textarea "User should able to addAggregate the data in columns"
type textarea "*"
type textarea "User should able to add Aggregate the data in columns"
type textarea "*"
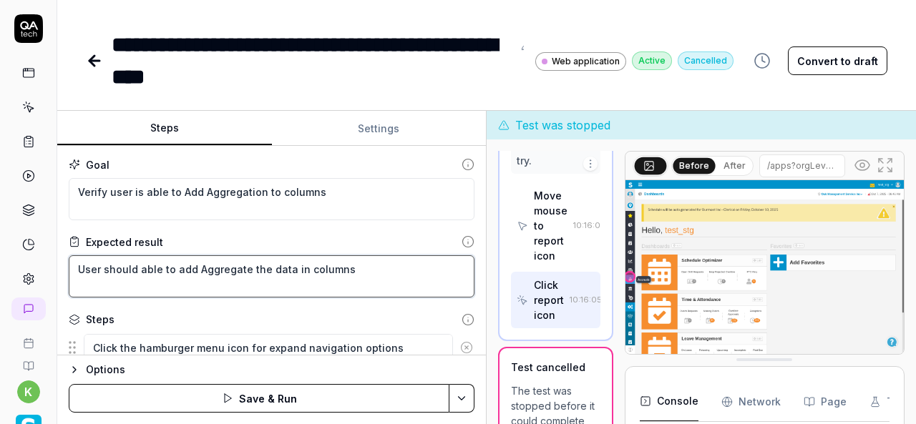
click at [273, 271] on textarea "User should able to add Aggregate the data in columns" at bounding box center [272, 277] width 406 height 42
type textarea "User should able to add Aggregate the in columns"
type textarea "*"
type textarea "User should able to add Aggregate the in columns"
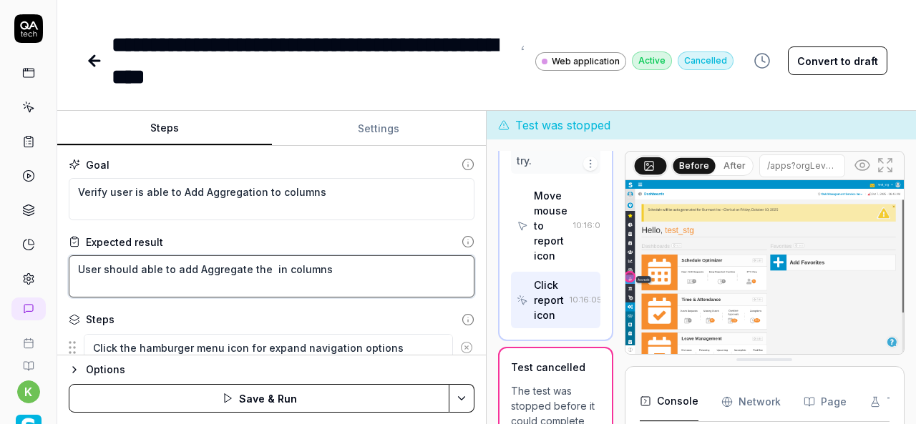
type textarea "*"
type textarea "User should able to add Aggregate th in columns"
type textarea "*"
type textarea "User should able to add Aggregate t in columns"
type textarea "*"
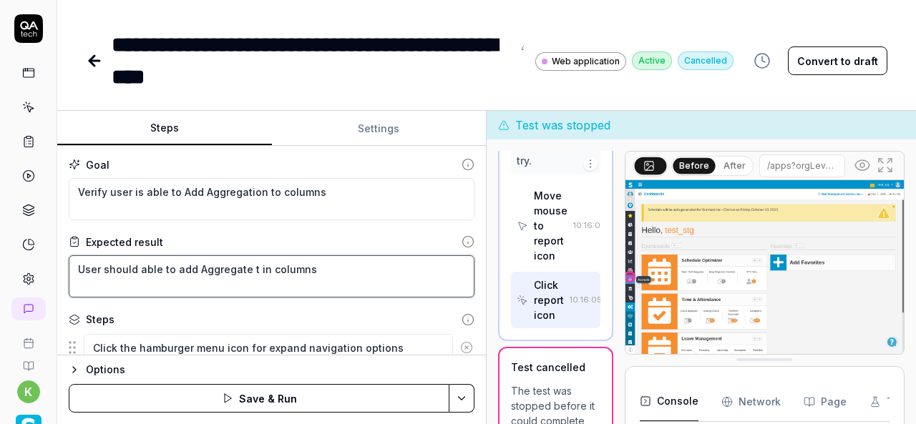
type textarea "User should able to add Aggregate in columns"
type textarea "*"
type textarea "User should able to add Aggregate in columns"
type textarea "*"
type textarea "User should able to add Aggregate in columns"
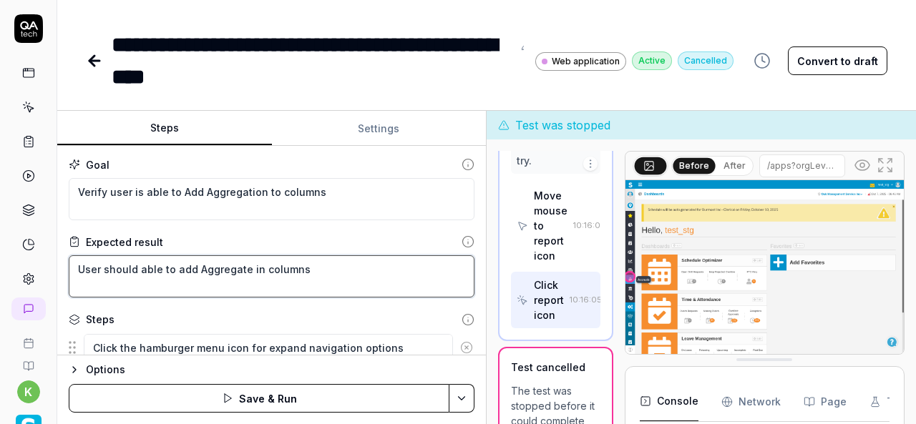
type textarea "*"
click at [192, 269] on textarea "User should able to add Aggregate in columns" at bounding box center [272, 277] width 406 height 42
type textarea "User should able to ad Aggregate in columns"
type textarea "*"
type textarea "User should able to a Aggregate in columns"
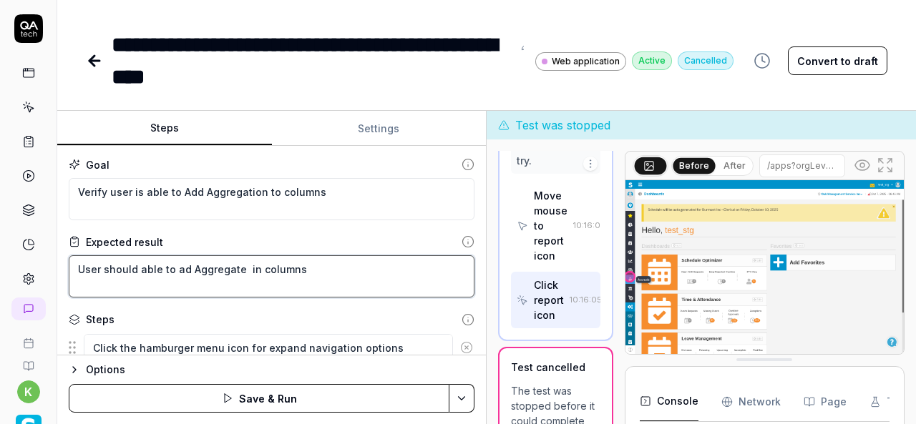
type textarea "*"
type textarea "User should able to Aggregate in columns"
type textarea "*"
type textarea "User should able to Aggregate in columns"
type textarea "*"
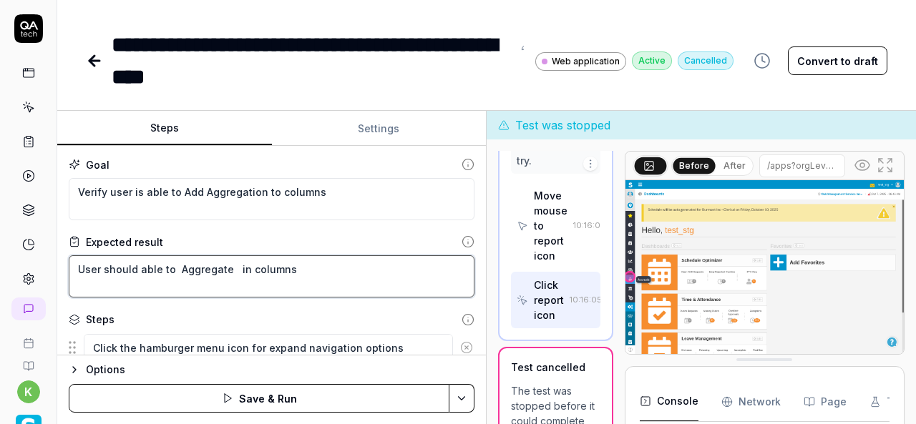
type textarea "User should able to Aggregate d in columns"
type textarea "*"
type textarea "User should able to Aggregate da in columns"
type textarea "*"
type textarea "User should able to Aggregate dat in columns"
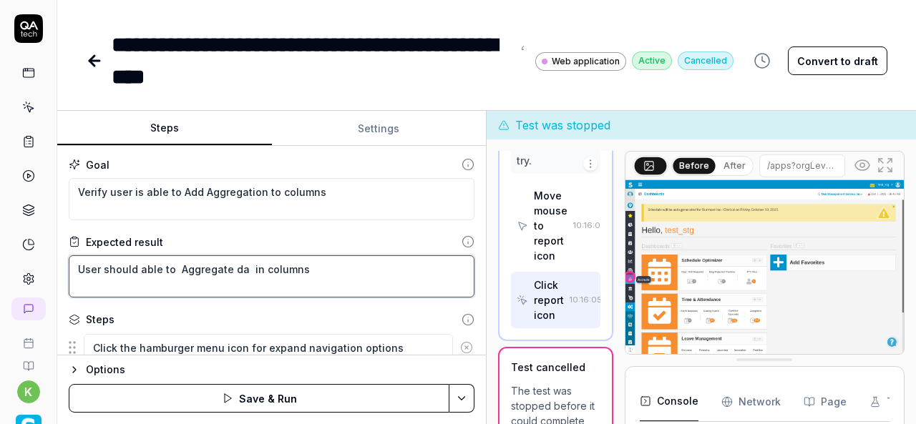
type textarea "*"
type textarea "User should able to Aggregate data in columns"
type textarea "*"
type textarea "User should able to Aggregate data in columns"
type textarea "*"
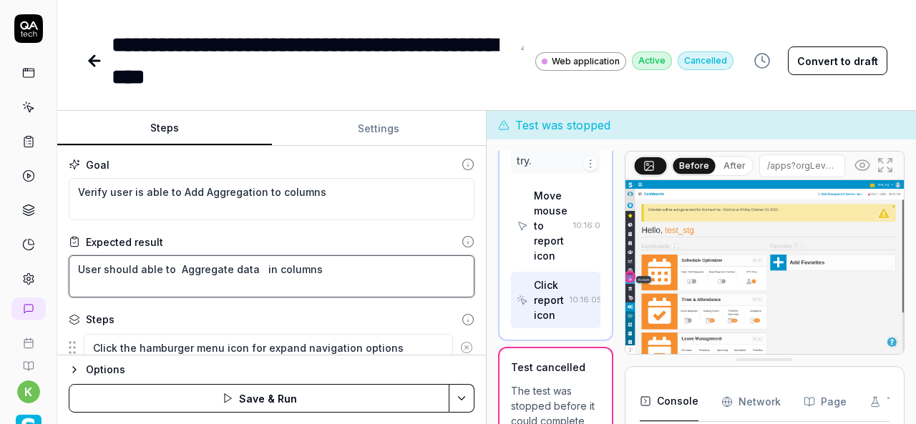
type textarea "User should able to Aggregate data i in columns"
type textarea "*"
type textarea "User should able to Aggregate data in in columns"
type textarea "*"
type textarea "User should able to Aggregate data in in columns"
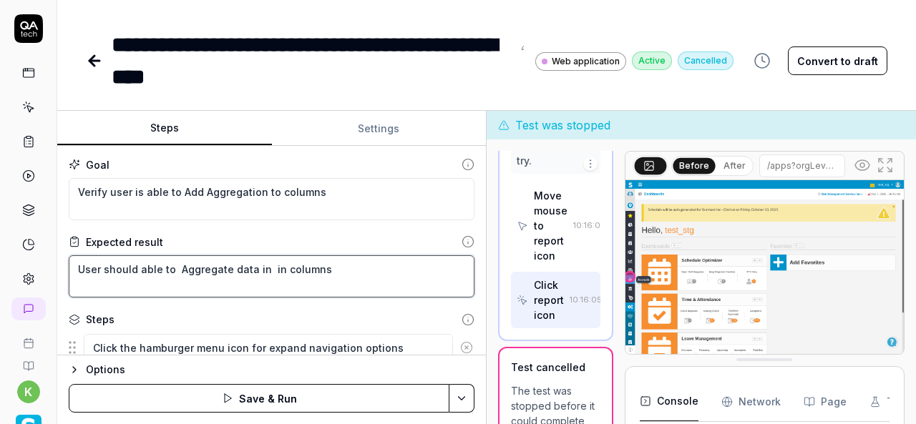
type textarea "*"
click at [278, 270] on textarea "User should able to Aggregate data in in columns" at bounding box center [272, 277] width 406 height 42
type textarea "User should able to Aggregate data in incolumns"
type textarea "*"
type textarea "User should able to Aggregate data in icolumns"
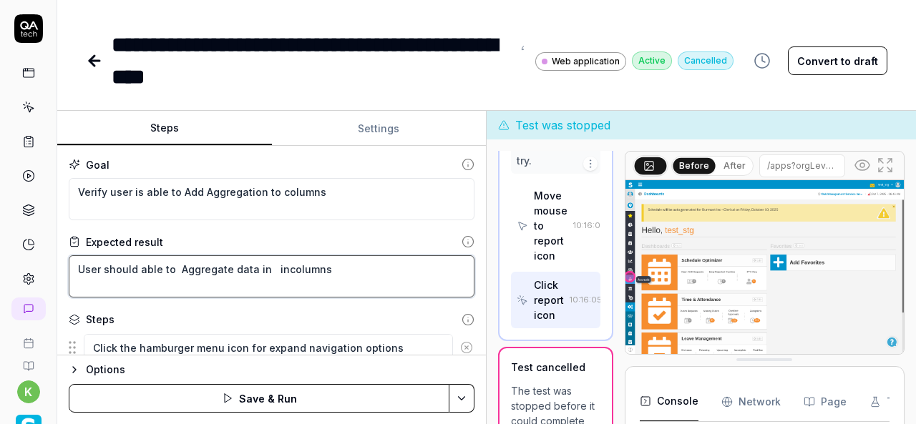
type textarea "*"
type textarea "User should able to Aggregate data in columns"
type textarea "*"
type textarea "User should able to Aggregate data in columns"
type textarea "*"
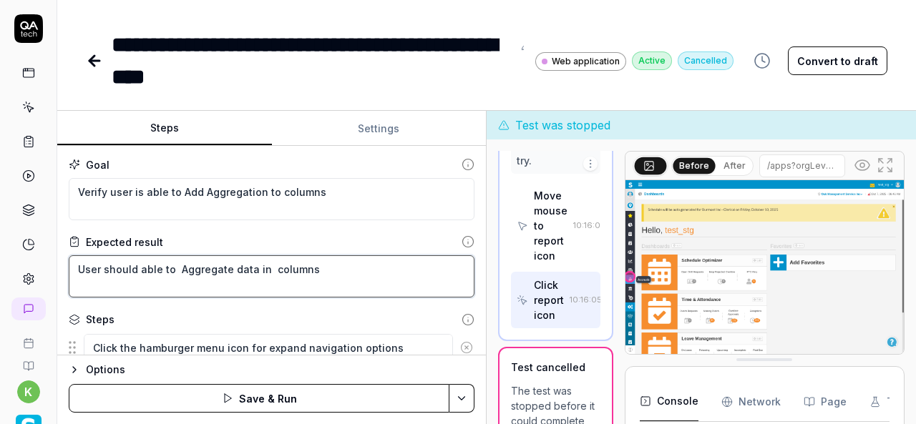
type textarea "User should able to Aggregate data in columns"
type textarea "*"
type textarea "User should able to Aggregate data incolumns"
type textarea "*"
type textarea "User should able to Aggregate data in columns"
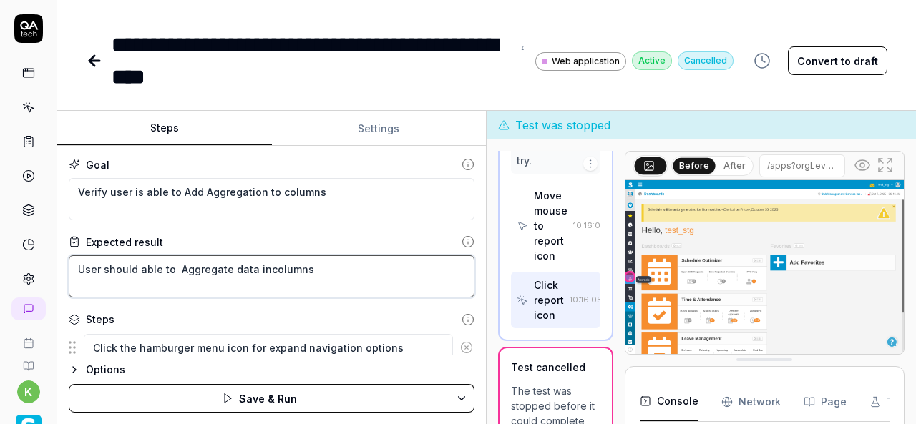
type textarea "*"
type textarea "User should able to Aggregate data in columns"
click at [344, 225] on div "Goal Verify user is able to Add Aggregation to columns Expected result User sho…" at bounding box center [271, 251] width 429 height 210
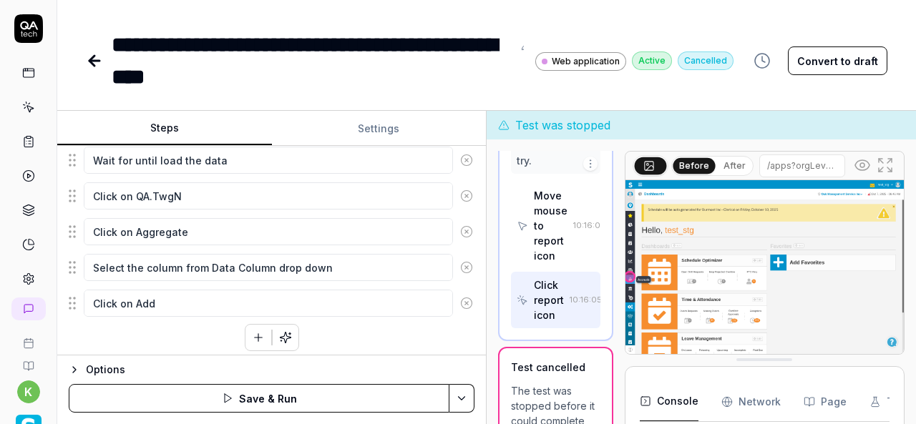
scroll to position [474, 0]
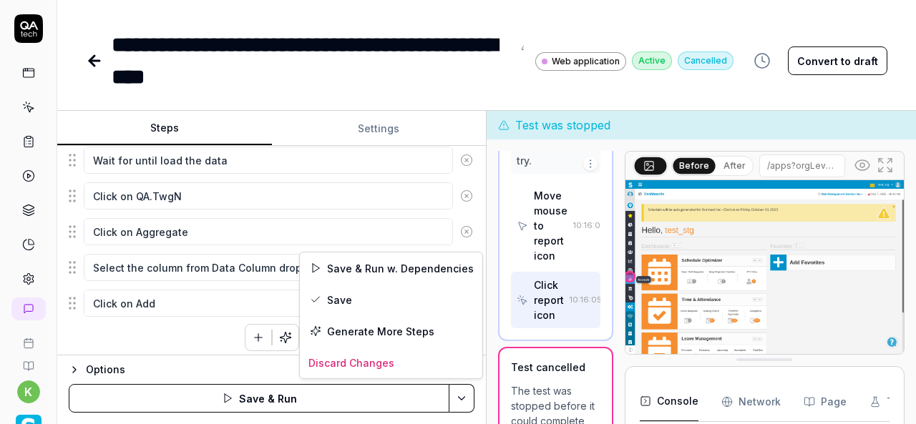
click at [464, 394] on html "**********" at bounding box center [458, 212] width 916 height 424
click at [372, 268] on div "Save & Run w. Dependencies" at bounding box center [391, 268] width 183 height 31
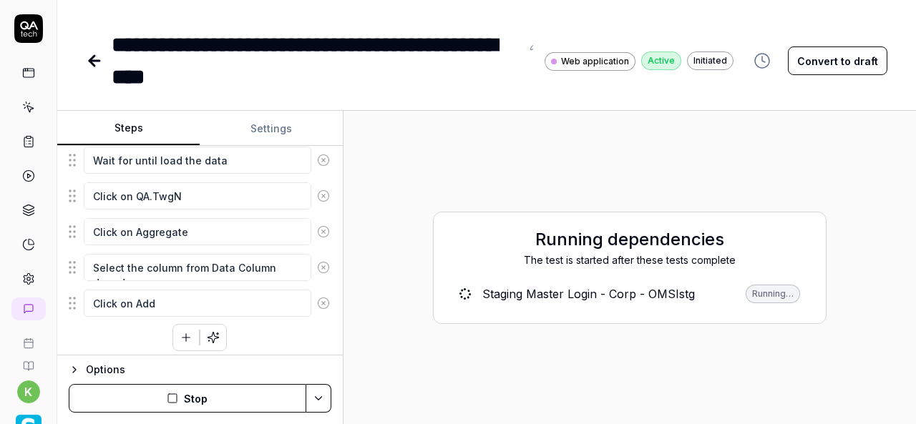
click at [344, 267] on div "Steps Settings Goal Verify user is able to Add Aggregation to columns Expected …" at bounding box center [486, 267] width 859 height 313
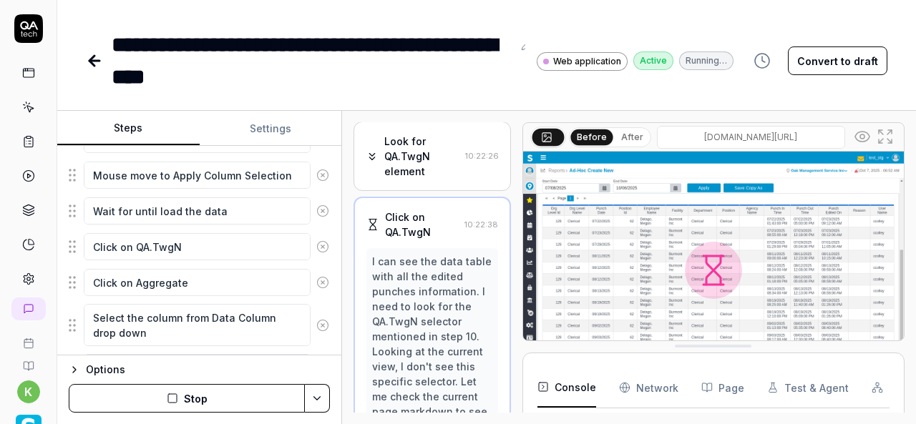
scroll to position [683, 0]
click at [435, 306] on div "I can see the data table with all the edited punches information. I need to loo…" at bounding box center [432, 367] width 120 height 225
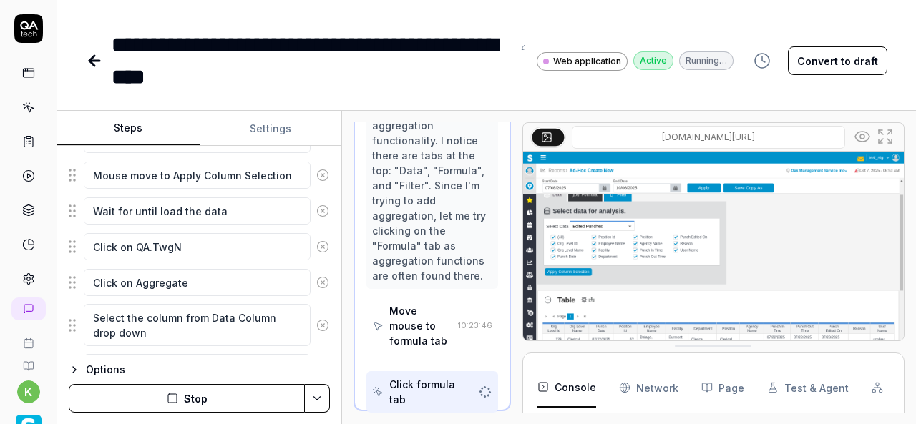
scroll to position [1502, 0]
click at [580, 299] on img at bounding box center [713, 271] width 381 height 238
click at [588, 297] on img at bounding box center [713, 271] width 381 height 238
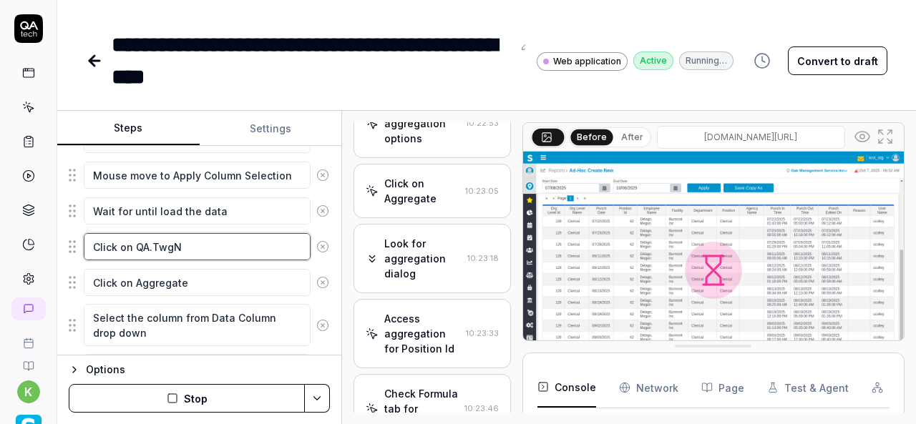
click at [238, 248] on textarea "Click on QA.TwgN" at bounding box center [197, 246] width 227 height 27
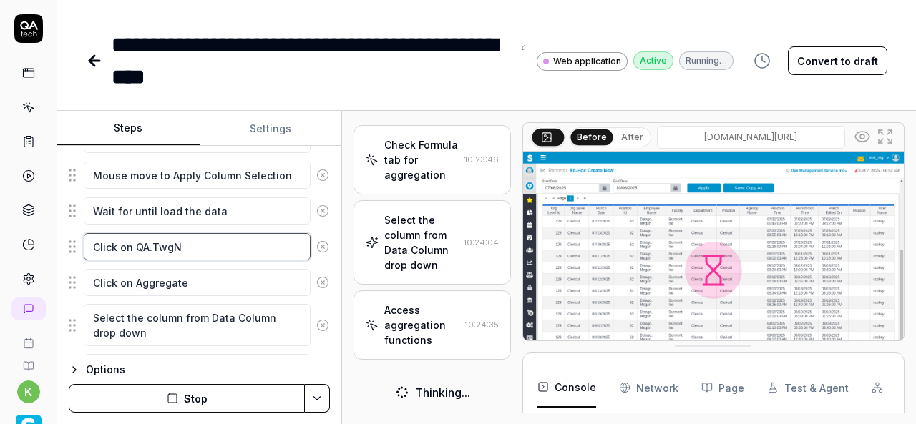
scroll to position [1427, 0]
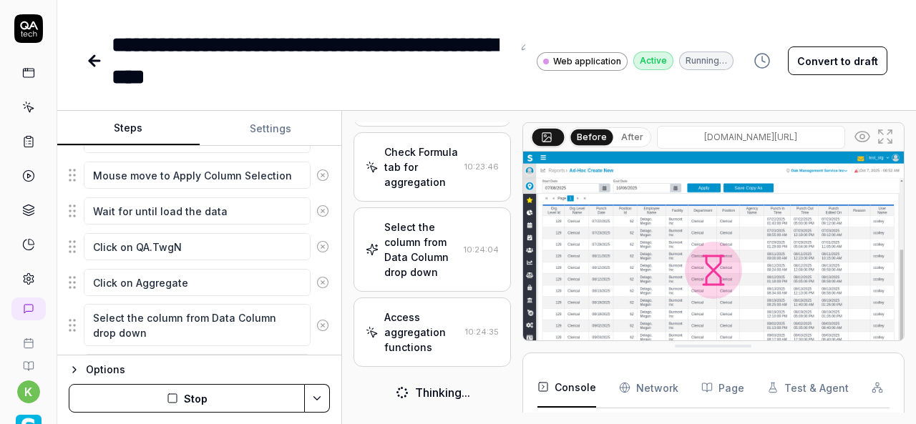
click at [419, 343] on div "Access aggregation functions" at bounding box center [421, 332] width 74 height 45
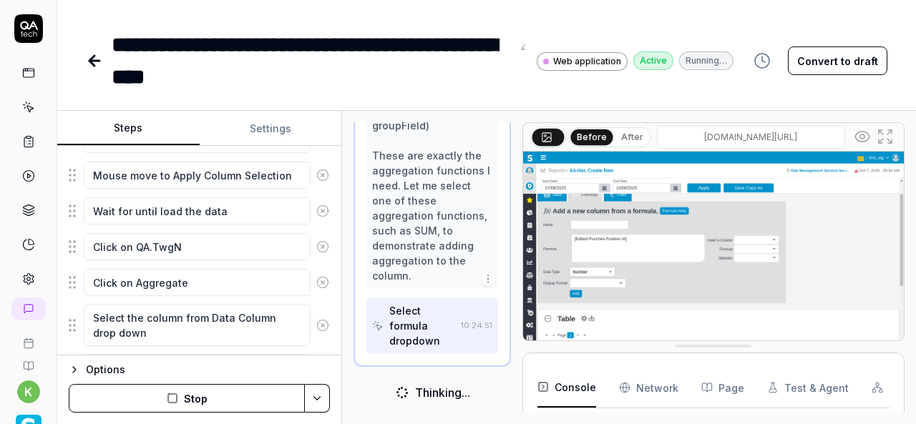
scroll to position [1728, 0]
click at [424, 261] on div "Perfect! I can see the Formula dropdown is open and contains several aggregatio…" at bounding box center [432, 58] width 120 height 451
click at [414, 326] on div "Select formula dropdown" at bounding box center [421, 325] width 65 height 45
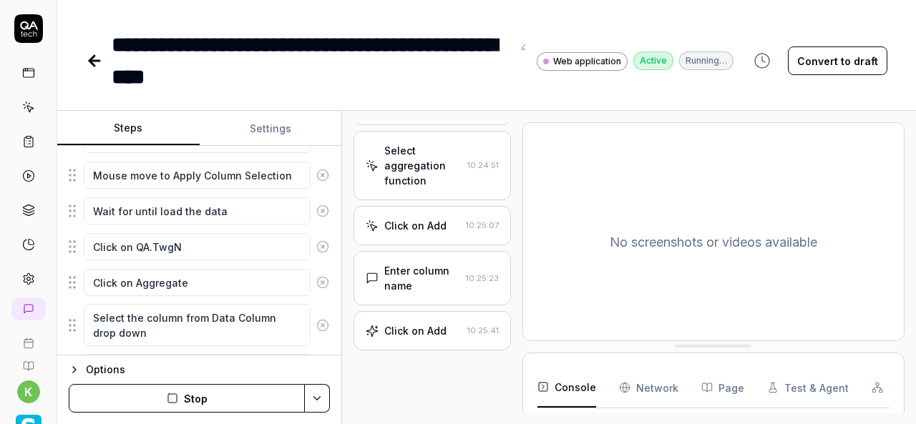
scroll to position [1354, 0]
click at [414, 170] on div "Select aggregation function" at bounding box center [422, 166] width 77 height 45
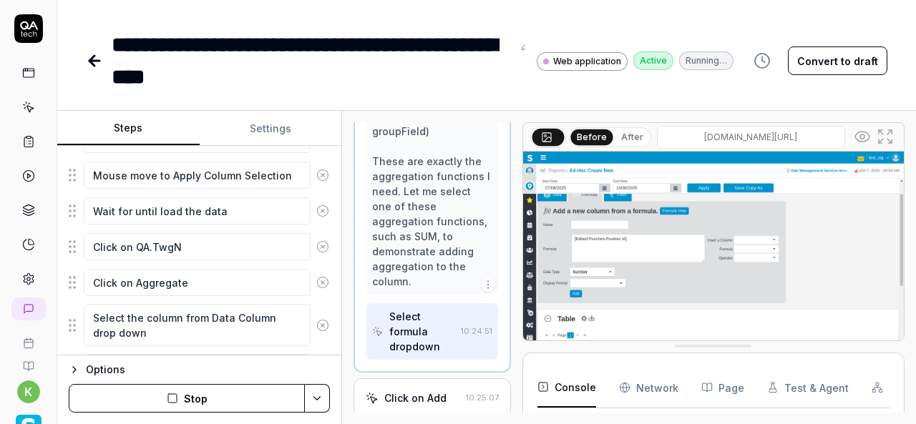
scroll to position [1682, 0]
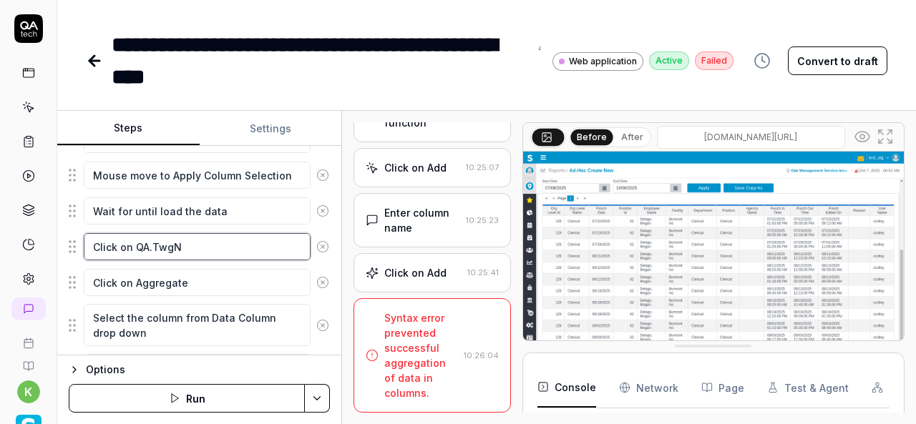
click at [226, 238] on textarea "Click on QA.TwgN" at bounding box center [197, 246] width 227 height 27
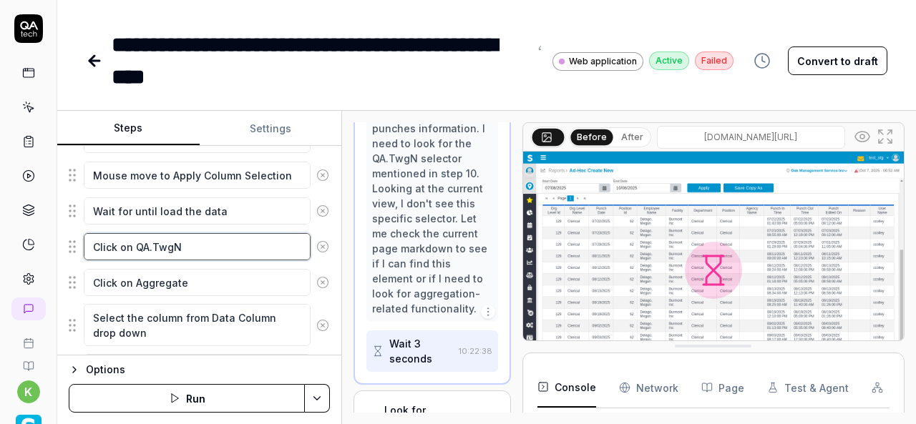
scroll to position [844, 0]
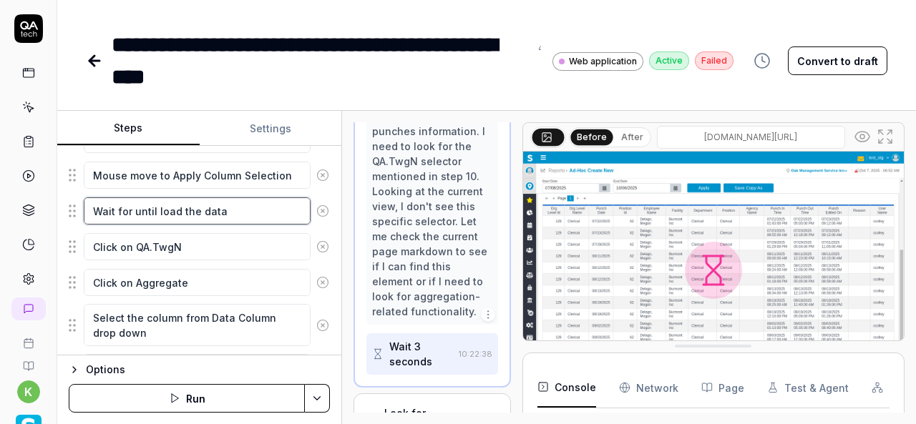
click at [246, 203] on textarea "Wait for until load the data" at bounding box center [197, 211] width 227 height 27
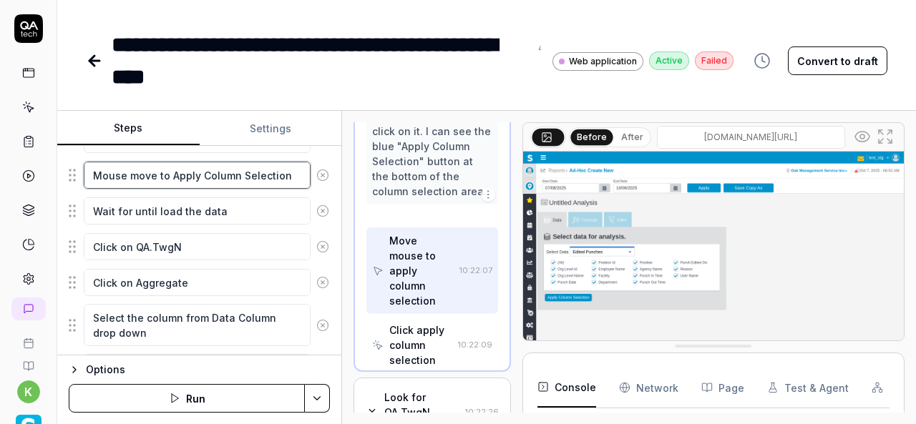
click at [252, 170] on textarea "Mouse move to Apply Column Selection" at bounding box center [197, 175] width 227 height 27
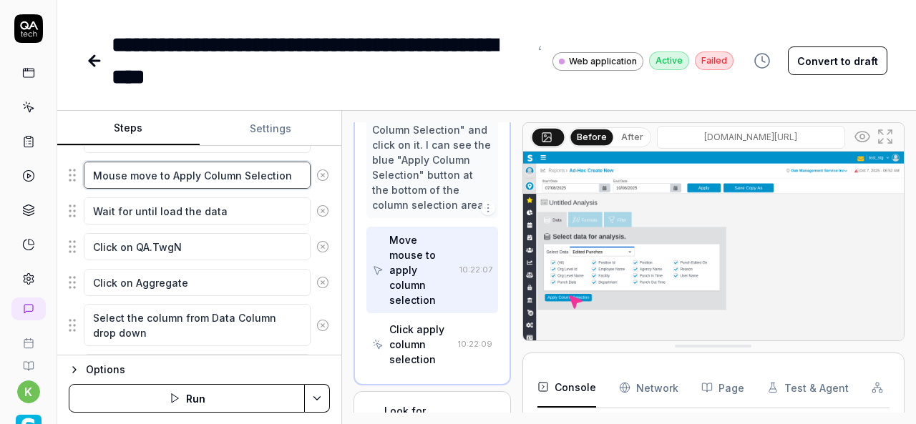
scroll to position [829, 0]
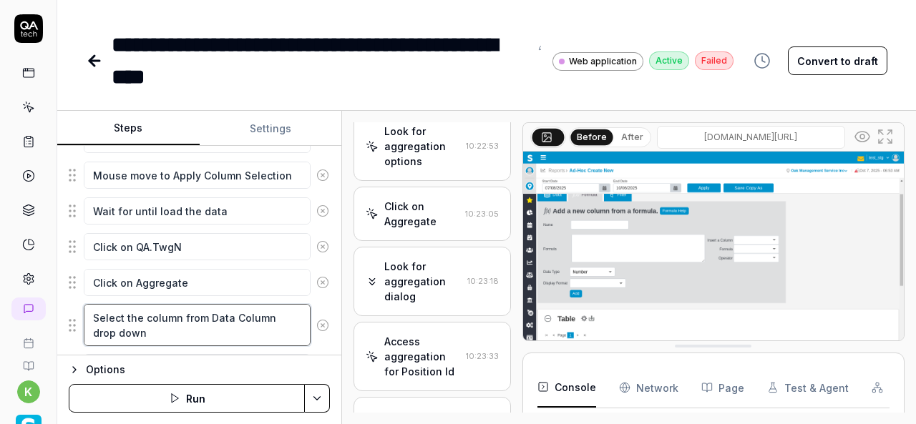
click at [205, 329] on textarea "Select the column from Data Column drop down" at bounding box center [197, 325] width 227 height 42
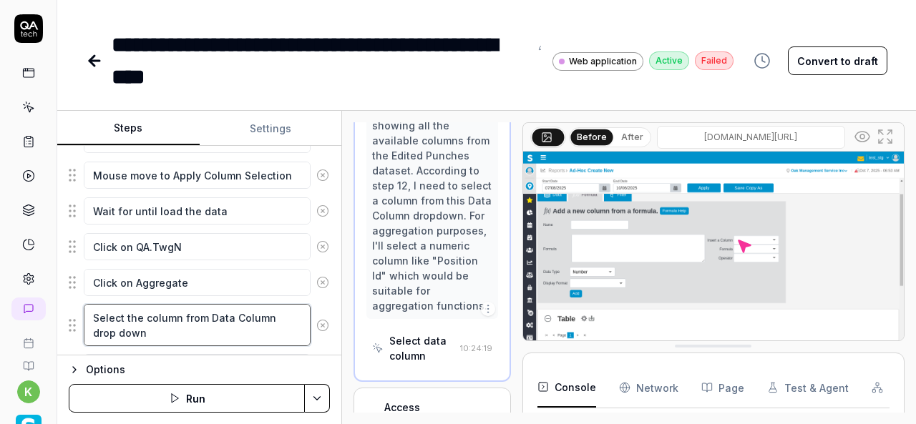
scroll to position [1977, 0]
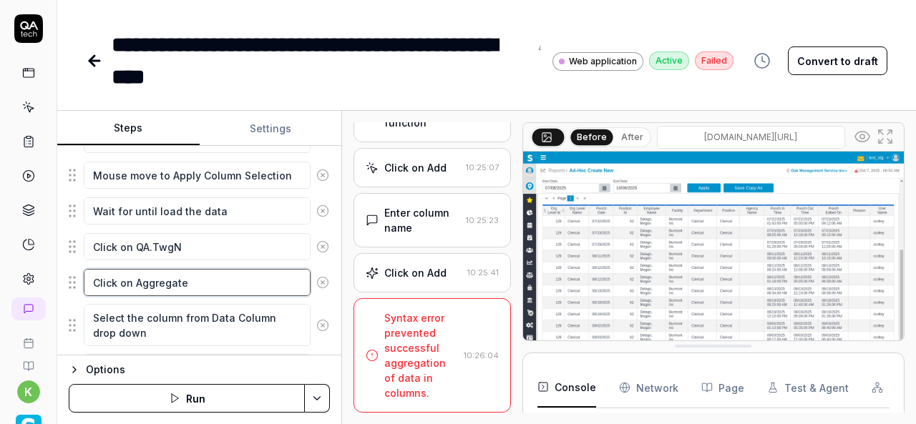
click at [257, 280] on textarea "Click on Aggregate" at bounding box center [197, 282] width 227 height 27
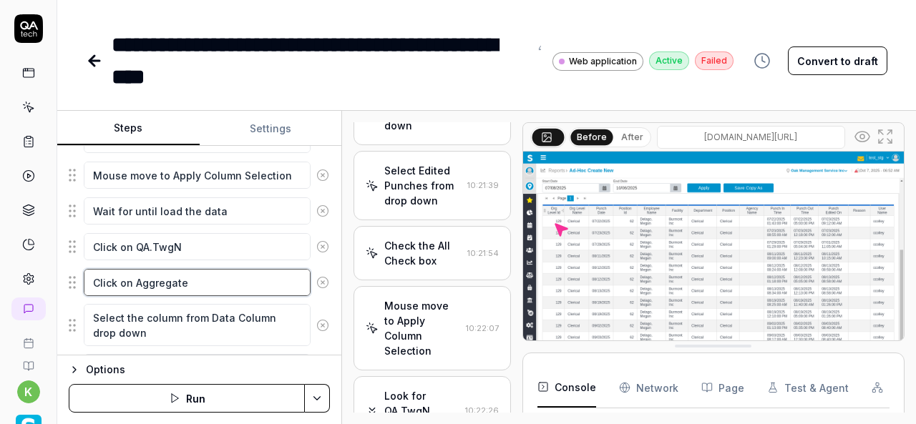
scroll to position [425, 0]
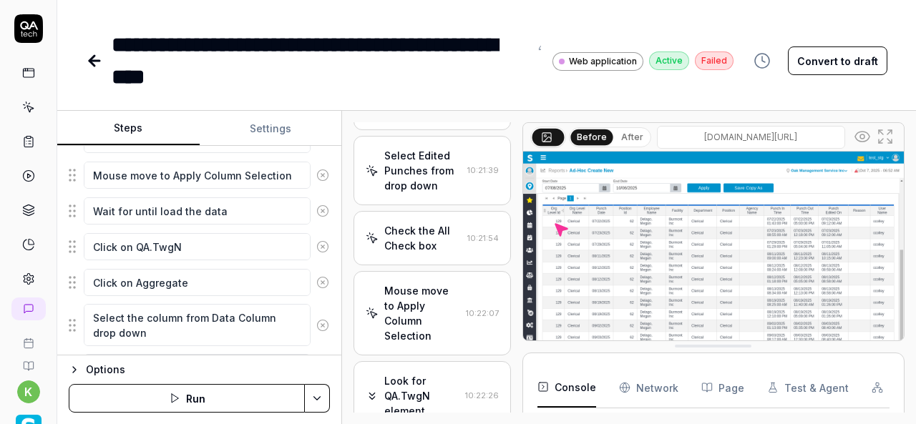
click at [412, 327] on div "Mouse move to Apply Column Selection" at bounding box center [421, 313] width 75 height 60
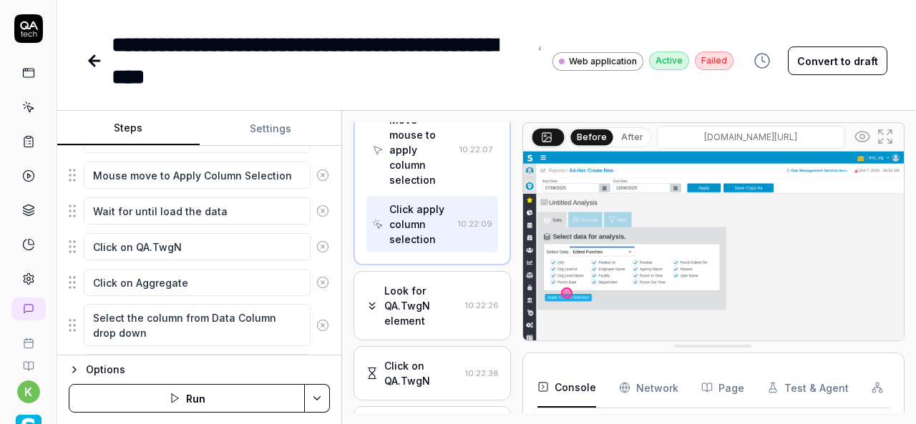
scroll to position [950, 0]
click at [427, 320] on div "Look for QA.TwgN element" at bounding box center [421, 305] width 74 height 45
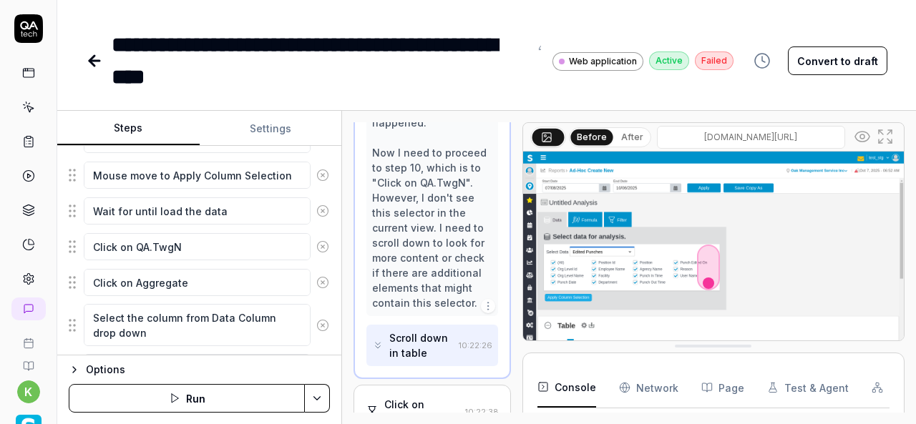
scroll to position [1025, 0]
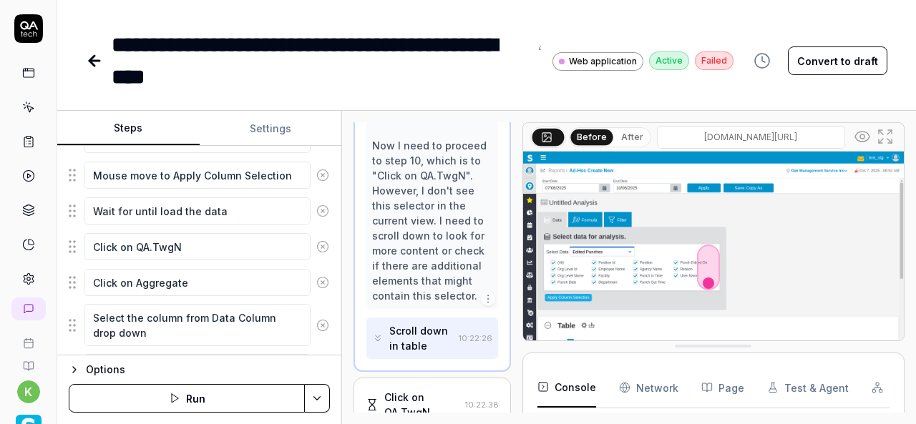
click at [865, 132] on icon at bounding box center [862, 136] width 17 height 17
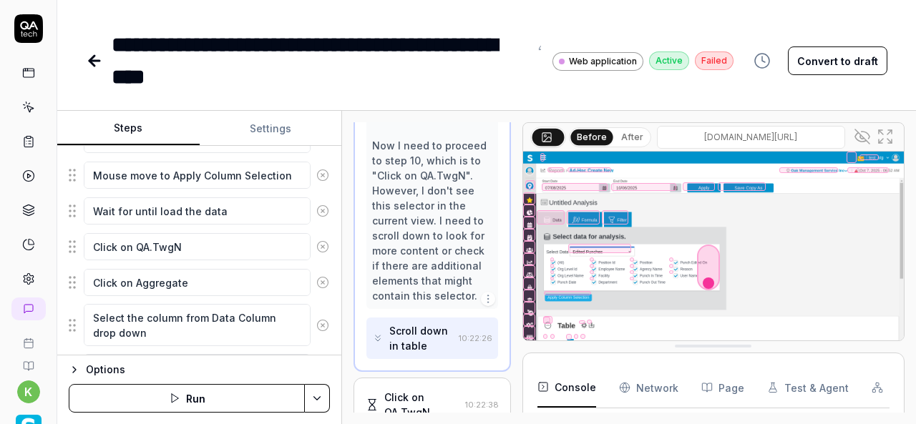
click at [583, 321] on div at bounding box center [582, 323] width 6 height 4
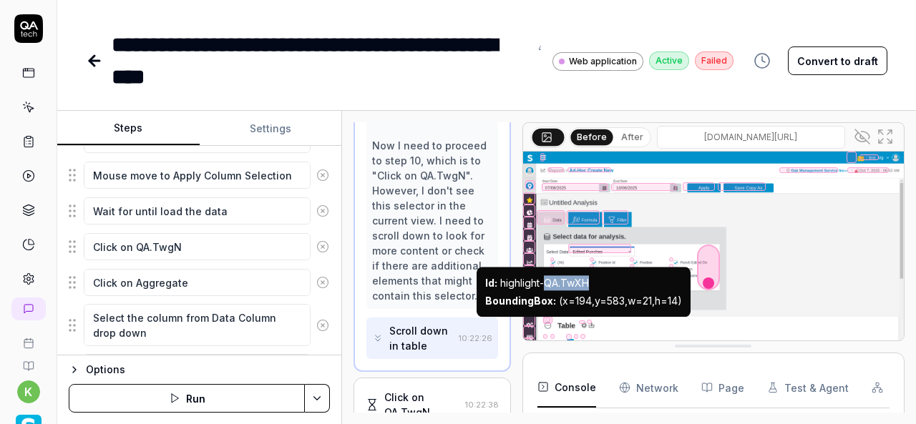
drag, startPoint x: 597, startPoint y: 278, endPoint x: 549, endPoint y: 280, distance: 48.0
click at [549, 280] on div "Id : highlight-QA.TwXH" at bounding box center [583, 283] width 197 height 15
copy div "QA.TwXH"
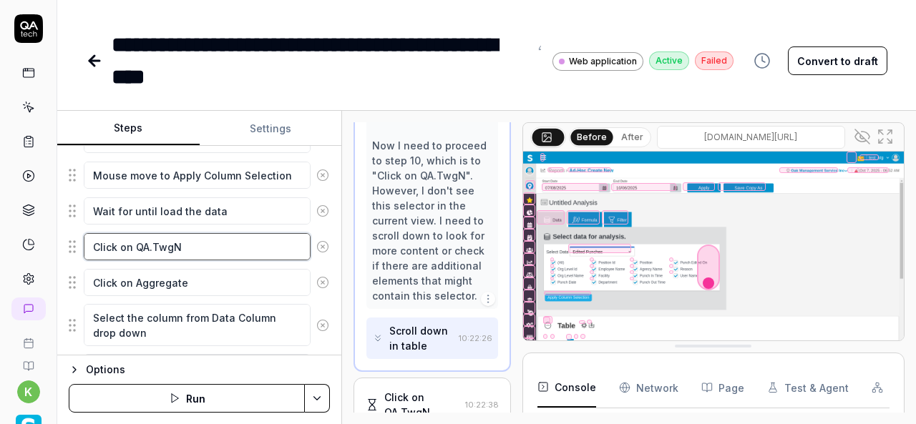
click at [155, 240] on textarea "Click on QA.TwgN" at bounding box center [197, 246] width 227 height 27
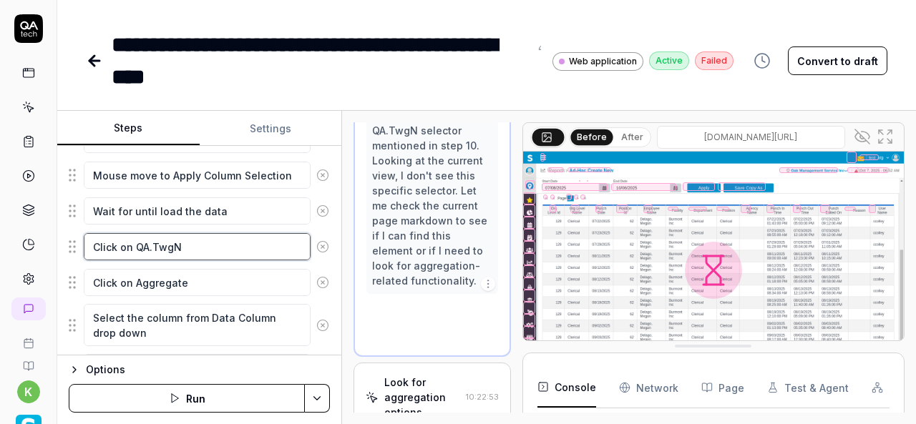
click at [155, 240] on textarea "Click on QA.TwgN" at bounding box center [197, 246] width 227 height 27
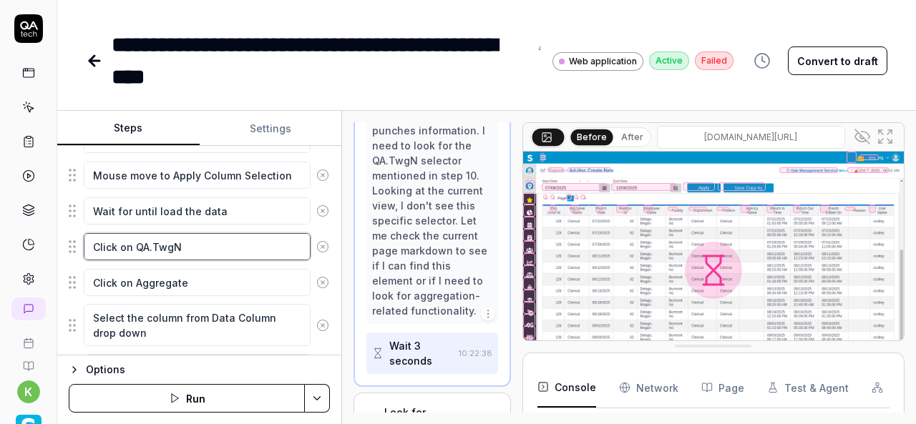
scroll to position [844, 0]
click at [223, 237] on textarea "Click on QA.TwgN" at bounding box center [197, 246] width 227 height 27
drag, startPoint x: 223, startPoint y: 237, endPoint x: 138, endPoint y: 255, distance: 87.0
click at [138, 255] on textarea "Click on QA.TwgN" at bounding box center [197, 246] width 227 height 27
paste textarea "QA.TwXH"
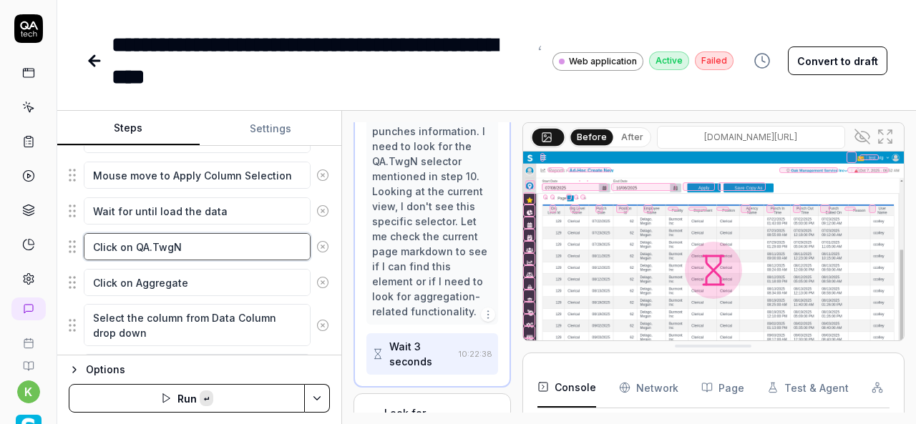
type textarea "*"
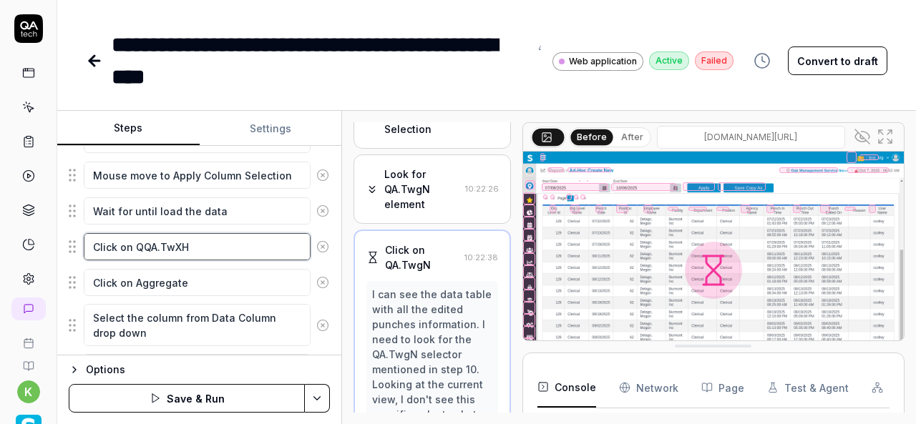
scroll to position [648, 0]
type textarea "Click on QQA.TwXH"
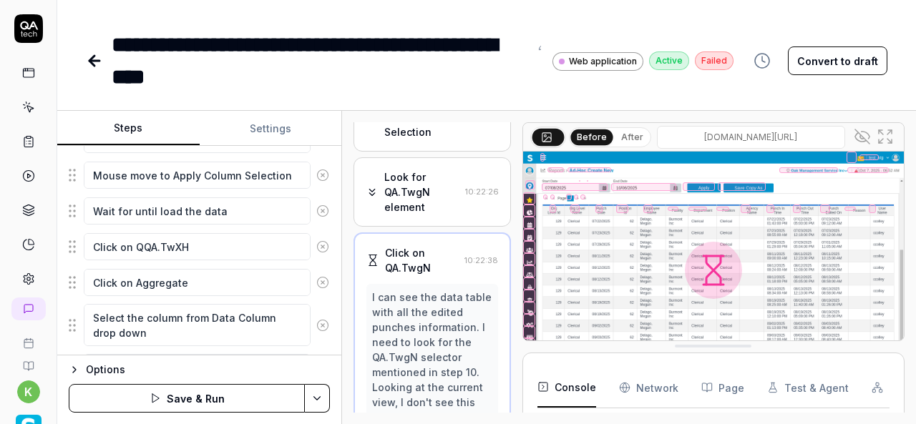
click at [421, 214] on div "Look for QA.TwgN element" at bounding box center [421, 192] width 74 height 45
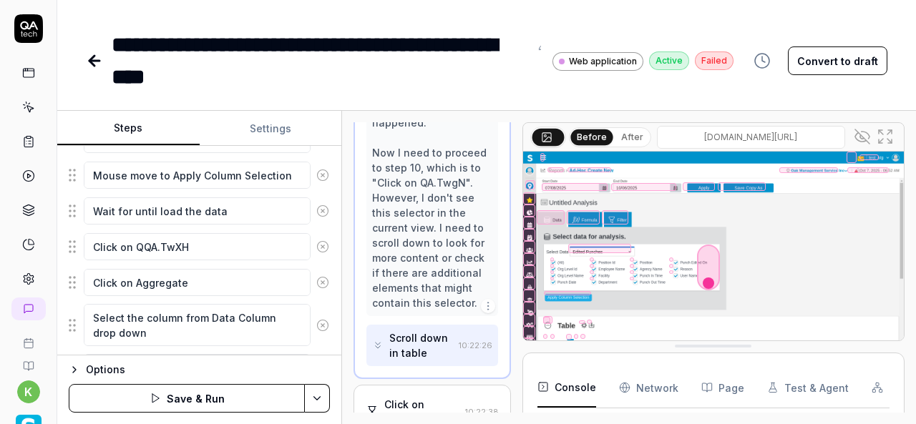
scroll to position [1025, 0]
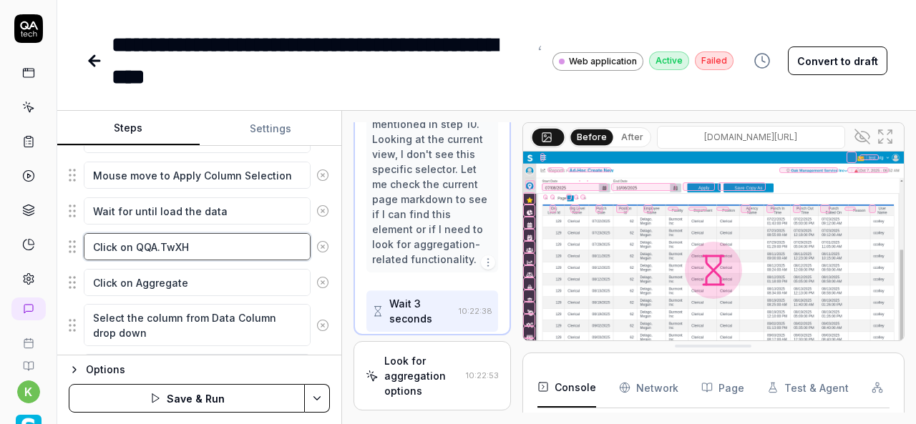
click at [137, 238] on textarea "Click on QQA.TwXH" at bounding box center [197, 246] width 227 height 27
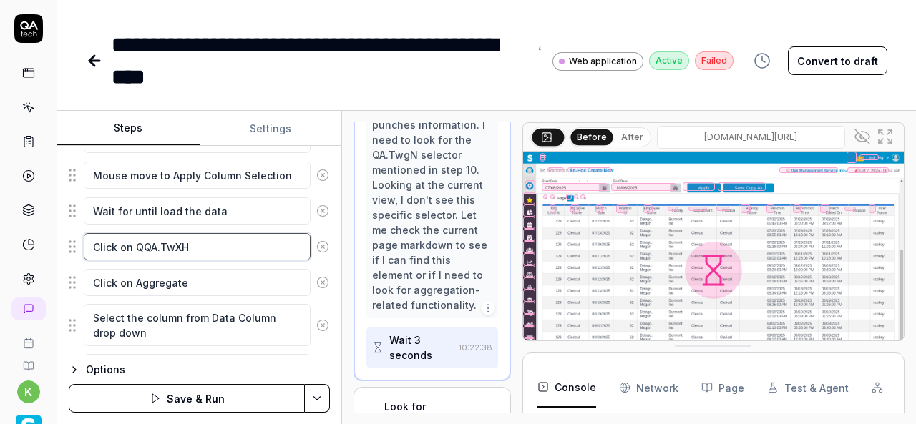
scroll to position [844, 0]
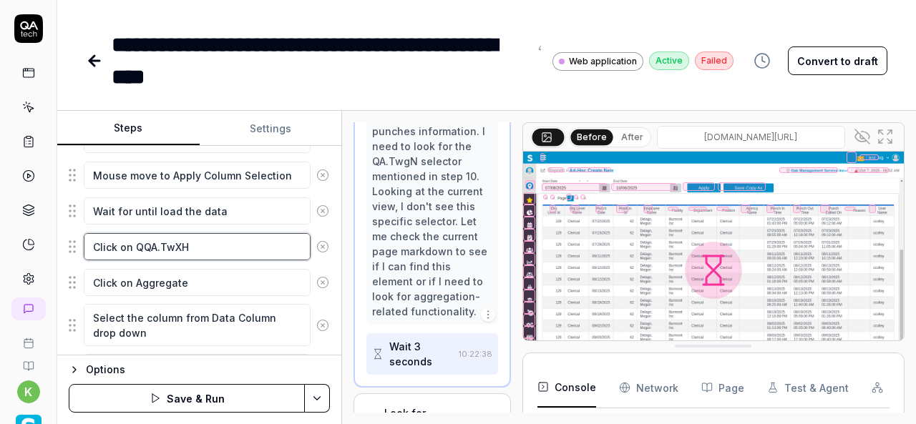
type textarea "*"
type textarea "Click on QA.TwXH"
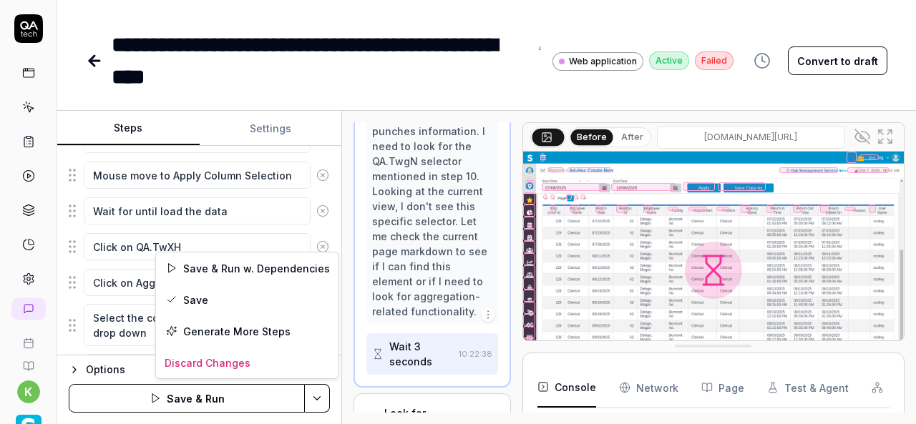
click at [321, 394] on html "**********" at bounding box center [458, 212] width 916 height 424
click at [266, 267] on div "Save & Run w. Dependencies" at bounding box center [247, 268] width 183 height 31
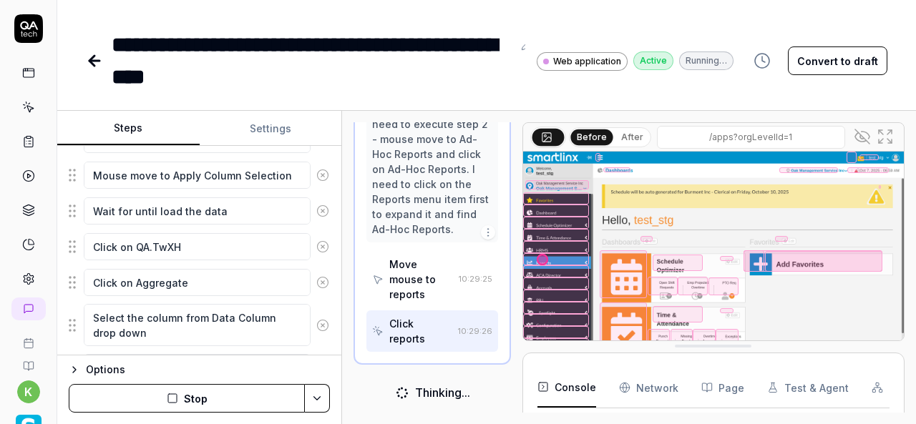
scroll to position [531, 0]
click at [857, 133] on icon at bounding box center [862, 136] width 17 height 17
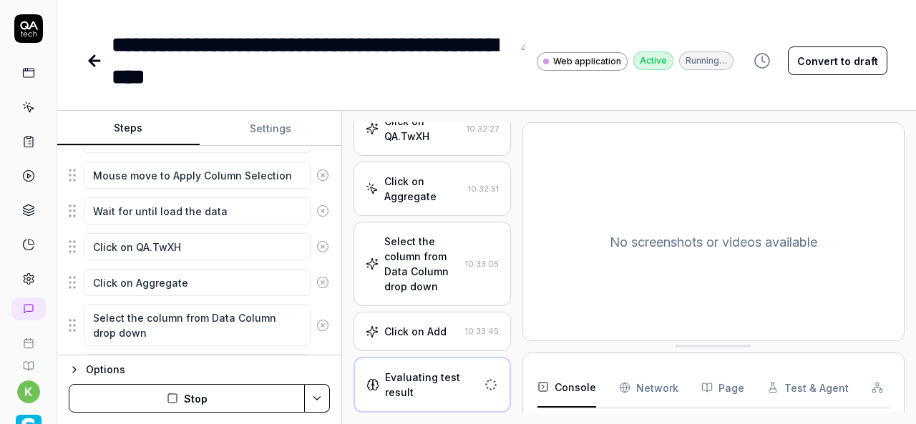
scroll to position [1041, 0]
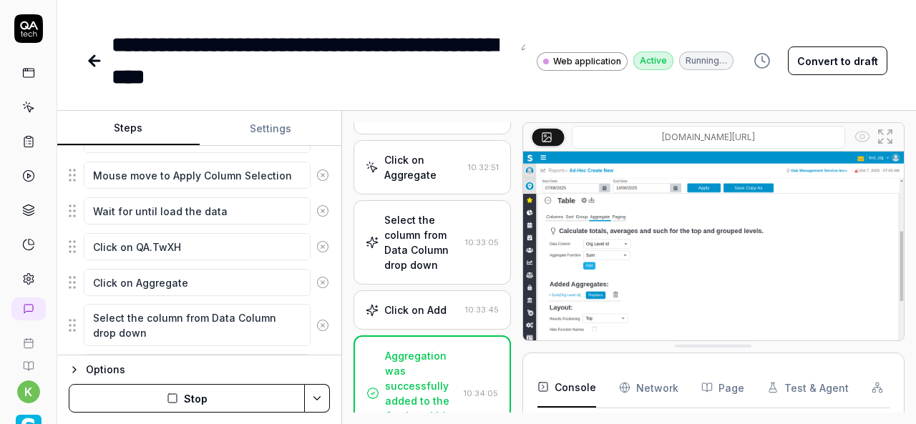
click at [439, 336] on div "Open browser 10:28:41 Staging https://v6-stg01.smartlinxsolutions.com/#/apps?or…" at bounding box center [432, 267] width 157 height 291
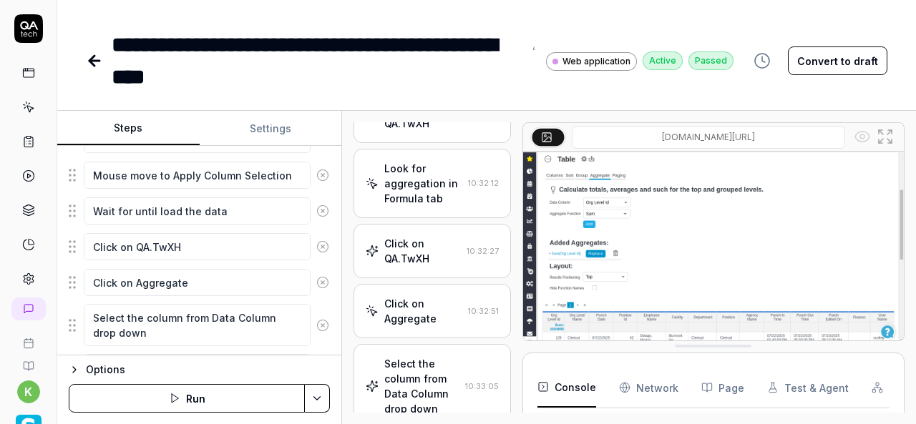
scroll to position [824, 0]
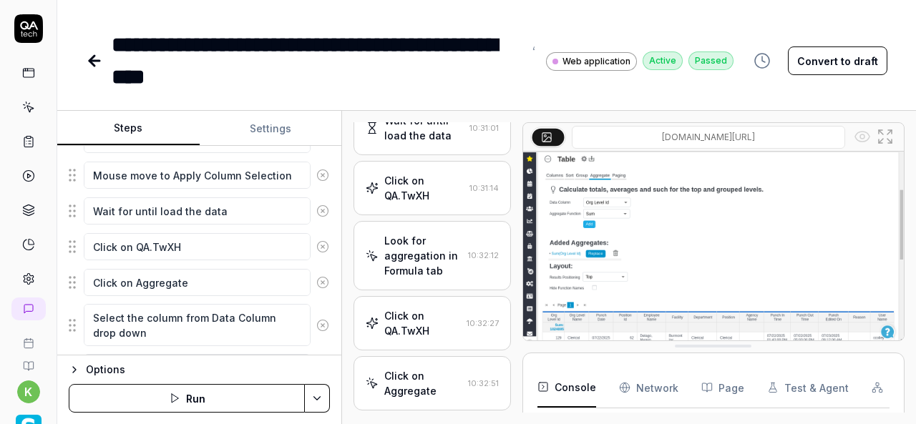
click at [95, 61] on icon at bounding box center [94, 61] width 10 height 0
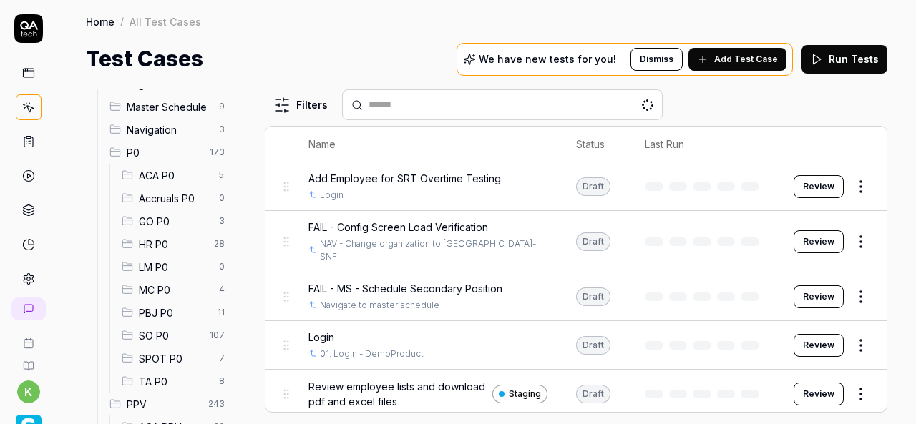
scroll to position [94, 0]
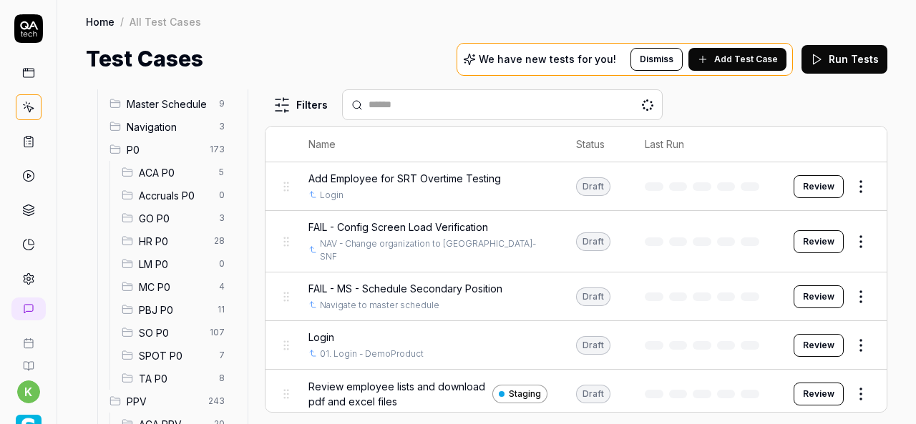
click at [162, 351] on span "SPOT P0" at bounding box center [175, 356] width 72 height 15
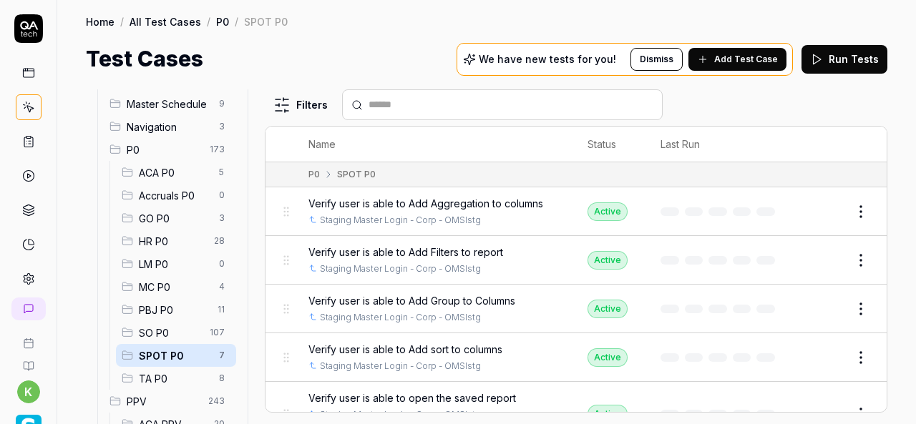
click at [850, 257] on html "k Home / All Test Cases / P0 / SPOT P0 Home / All Test Cases / P0 / SPOT P0 Tes…" at bounding box center [458, 212] width 916 height 424
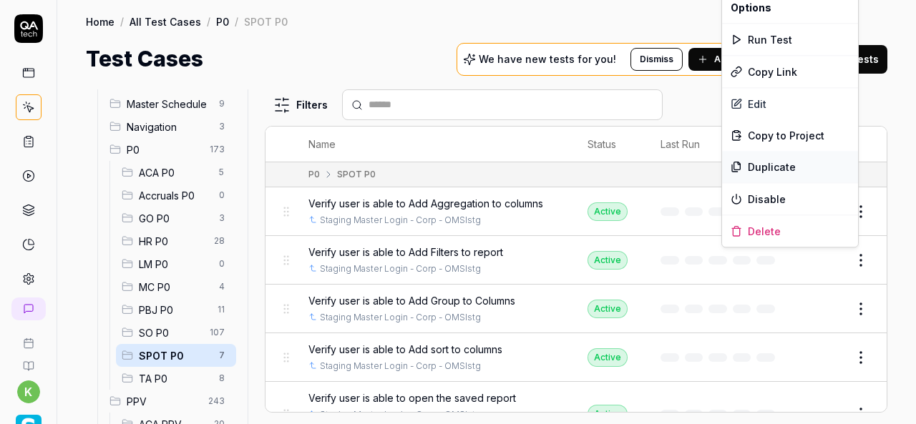
click at [775, 162] on div "Duplicate" at bounding box center [790, 166] width 136 height 31
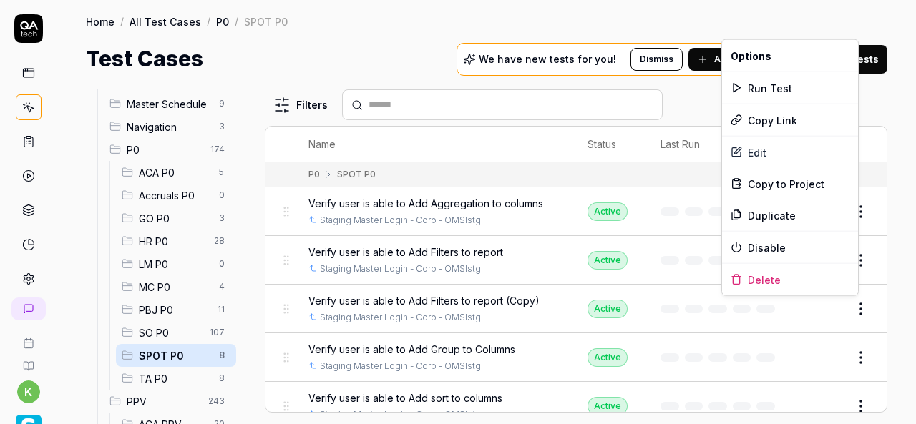
click at [862, 306] on html "k Home / All Test Cases / P0 / SPOT P0 Home / All Test Cases / P0 / SPOT P0 Tes…" at bounding box center [458, 212] width 916 height 424
click at [772, 211] on div "Duplicate" at bounding box center [790, 215] width 136 height 31
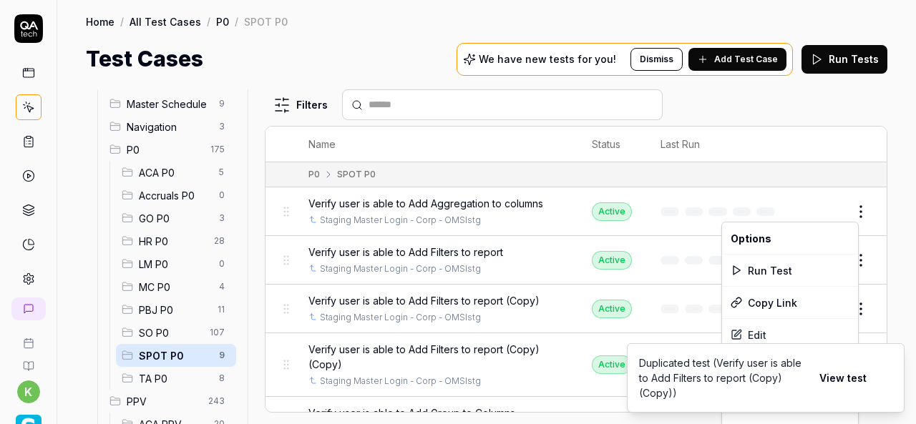
click at [849, 215] on html "k Home / All Test Cases / P0 / SPOT P0 Home / All Test Cases / P0 / SPOT P0 Tes…" at bounding box center [458, 212] width 916 height 424
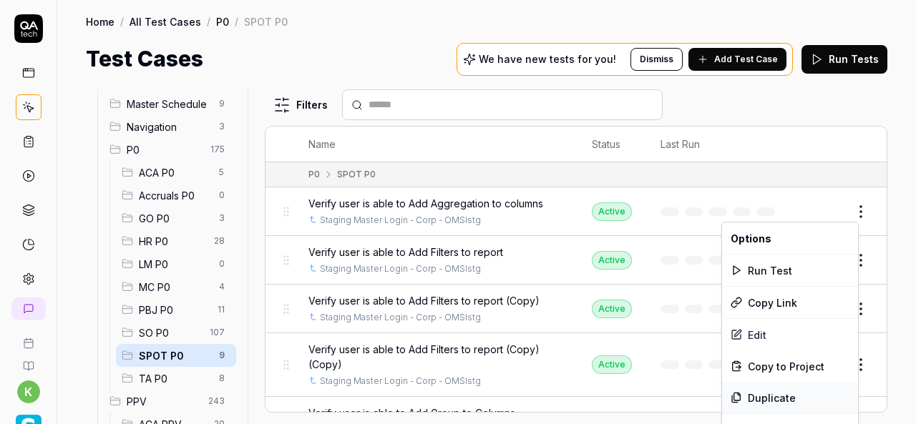
click at [777, 394] on div "Duplicate" at bounding box center [790, 397] width 136 height 31
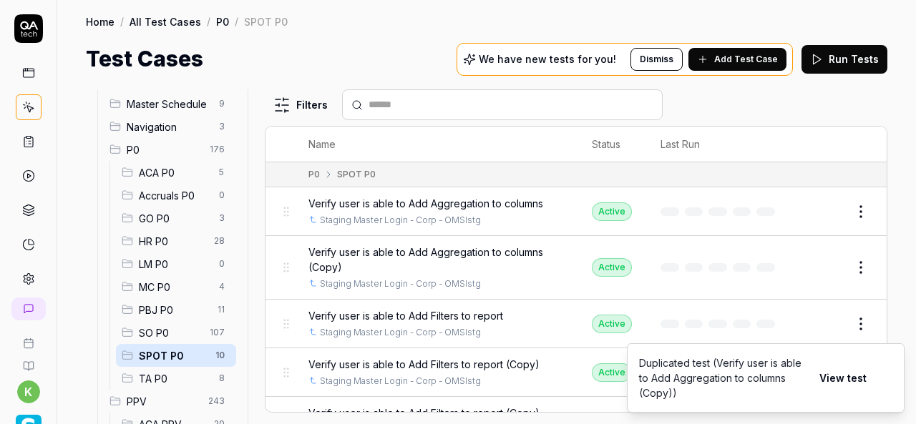
click at [819, 268] on button "Edit" at bounding box center [826, 267] width 34 height 23
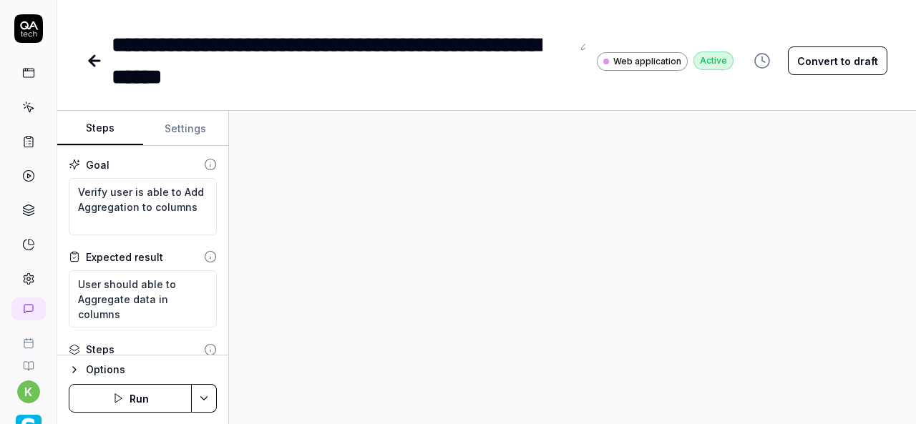
type textarea "*"
click at [286, 75] on div "**********" at bounding box center [342, 61] width 460 height 64
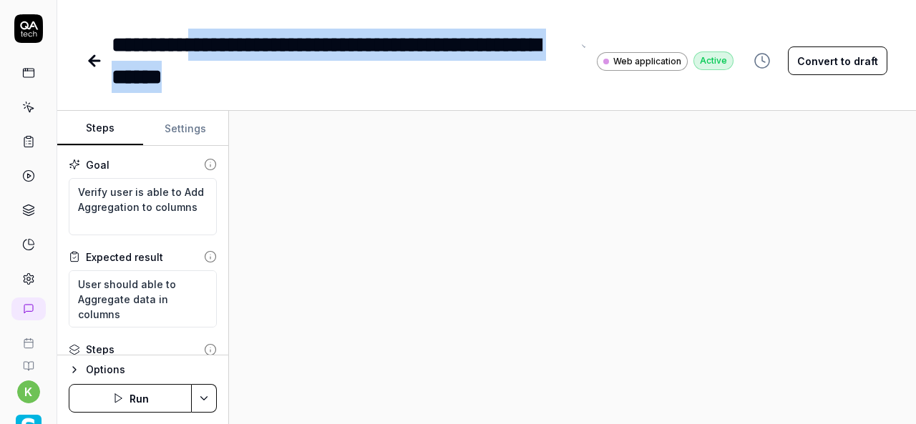
click at [202, 52] on div "**********" at bounding box center [342, 61] width 460 height 64
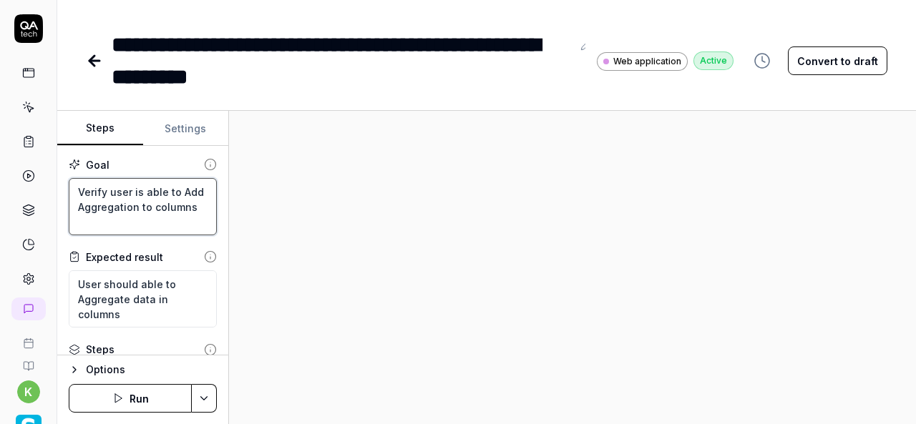
click at [145, 214] on textarea "Verify user is able to Add Aggregation to columns" at bounding box center [143, 206] width 148 height 57
paste textarea "Paging the rows increase or decrease"
type textarea "*"
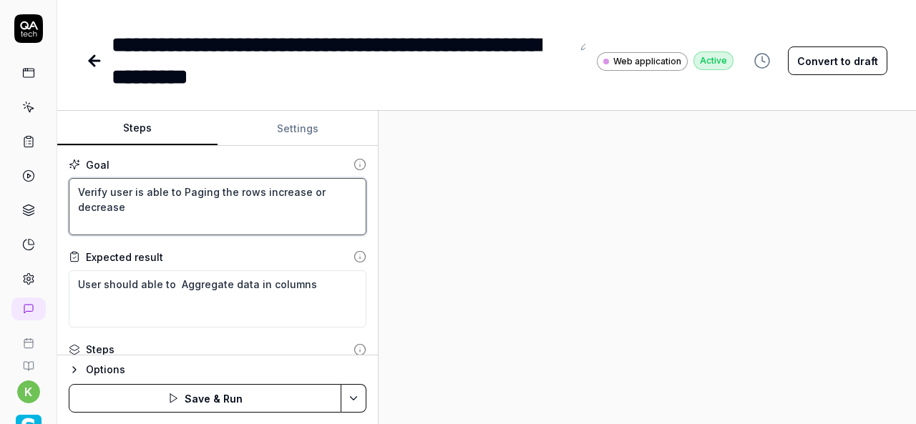
click at [379, 273] on div "Steps Settings Goal Verify user is able to Paging the rows increase or decrease…" at bounding box center [486, 267] width 859 height 313
type textarea "Verify user is able to Paging the rows increase or decrease"
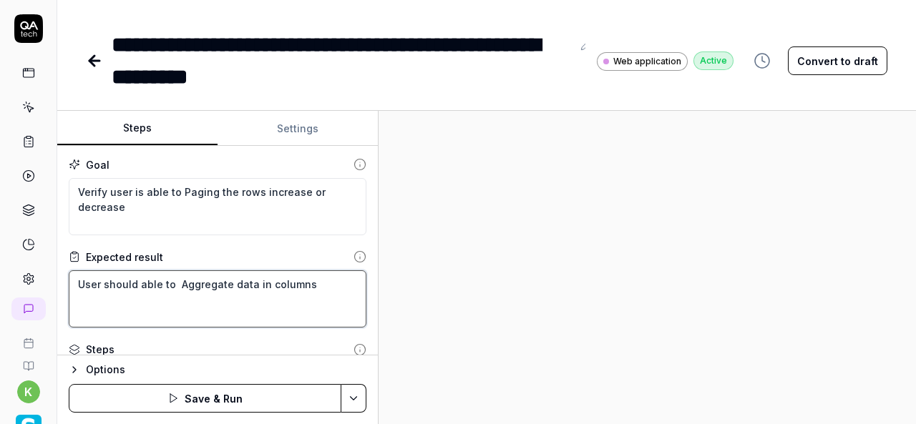
click at [308, 290] on textarea "User should able to Aggregate data in columns" at bounding box center [218, 299] width 298 height 57
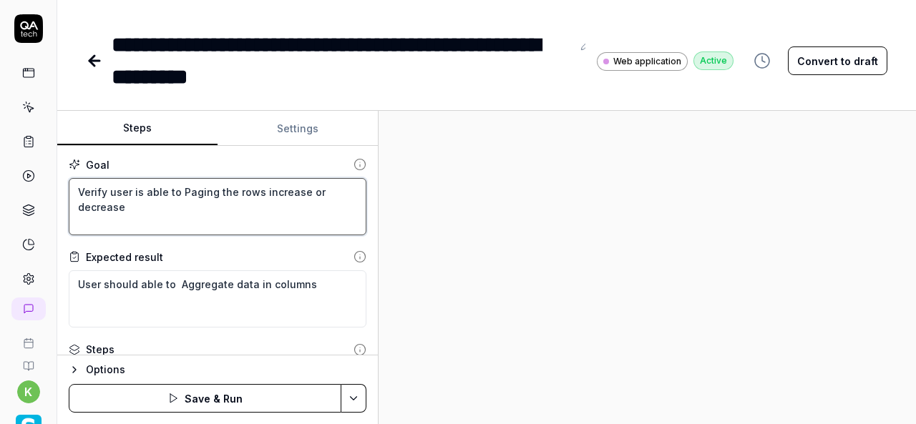
click at [180, 188] on textarea "Verify user is able to Paging the rows increase or decrease" at bounding box center [218, 206] width 298 height 57
click at [152, 213] on textarea "Verify user is able to Paging the rows increase or decrease" at bounding box center [218, 206] width 298 height 57
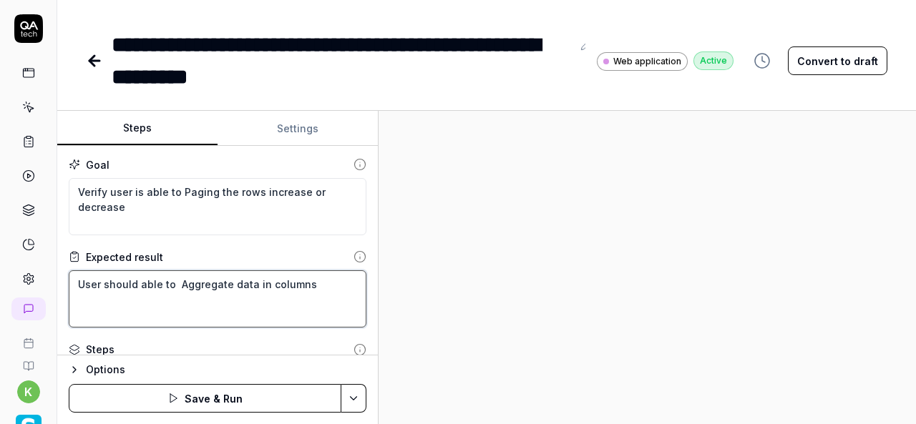
click at [177, 283] on textarea "User should able to Aggregate data in columns" at bounding box center [218, 299] width 298 height 57
click at [348, 288] on textarea "User should able to Aggregate data in columns" at bounding box center [218, 299] width 298 height 57
paste textarea "Paging the rows increase or decrease"
type textarea "*"
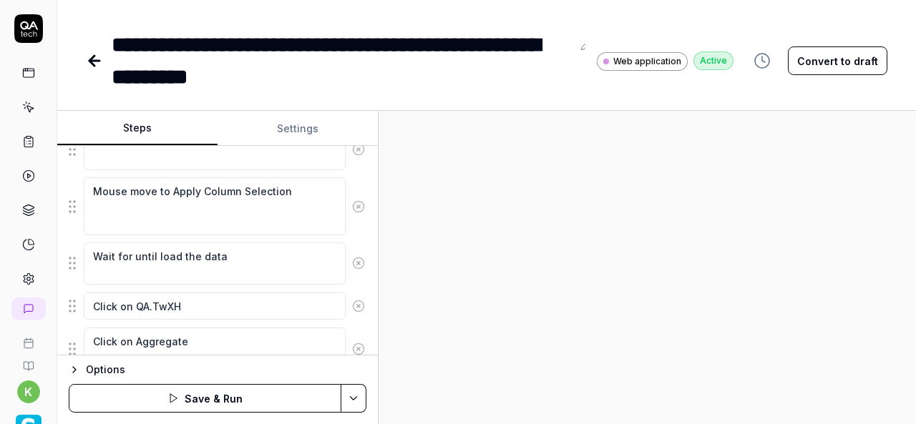
scroll to position [745, 0]
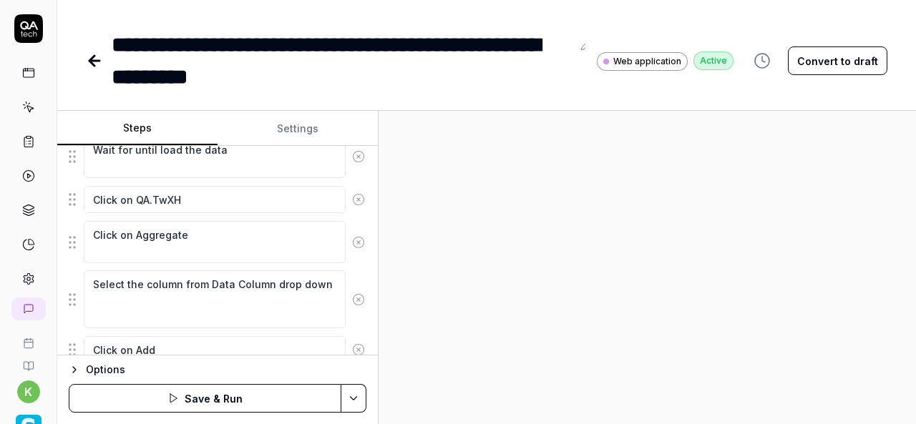
type textarea "User should able to Paging the rows increase or decrease"
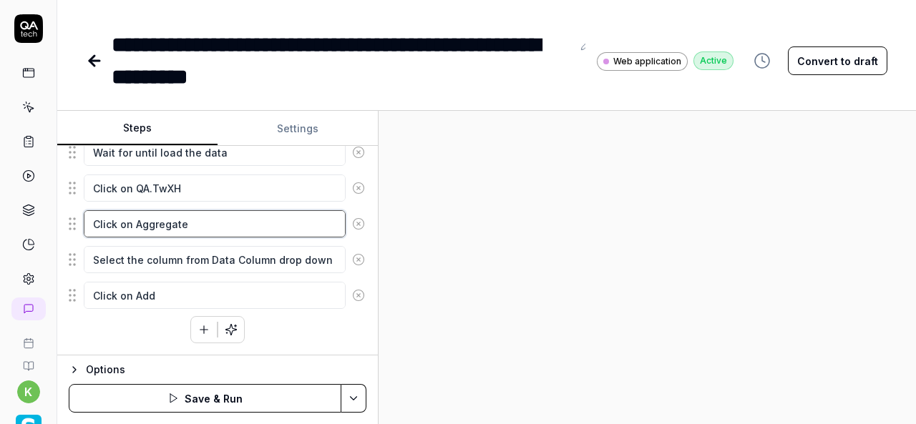
scroll to position [515, 0]
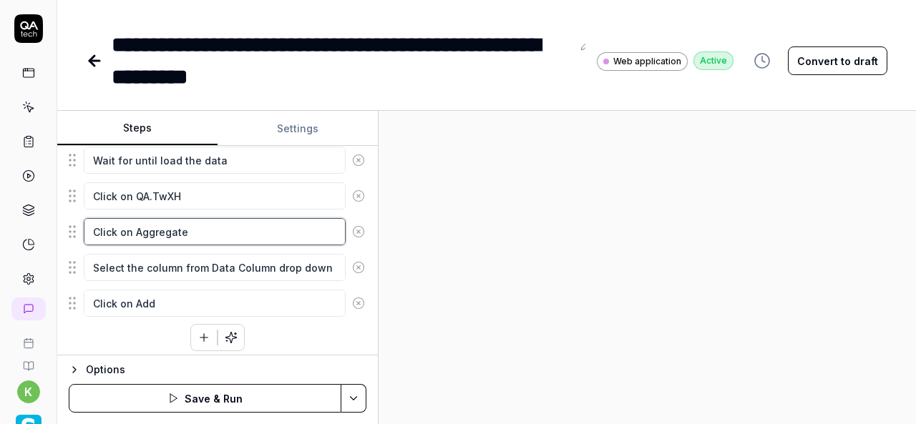
click at [172, 231] on textarea "Click on Aggregate" at bounding box center [215, 231] width 262 height 27
type textarea "*"
type textarea "Click on"
type textarea "*"
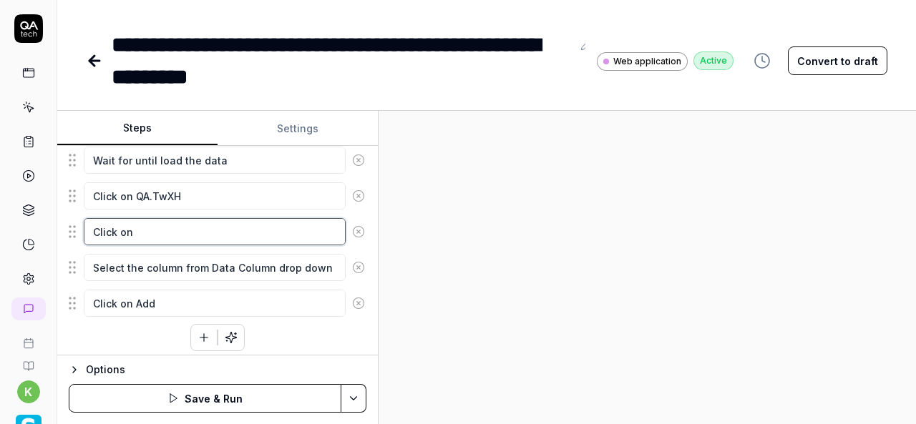
type textarea "Click on P"
type textarea "*"
type textarea "Click on Pa"
type textarea "*"
type textarea "Click on Pag"
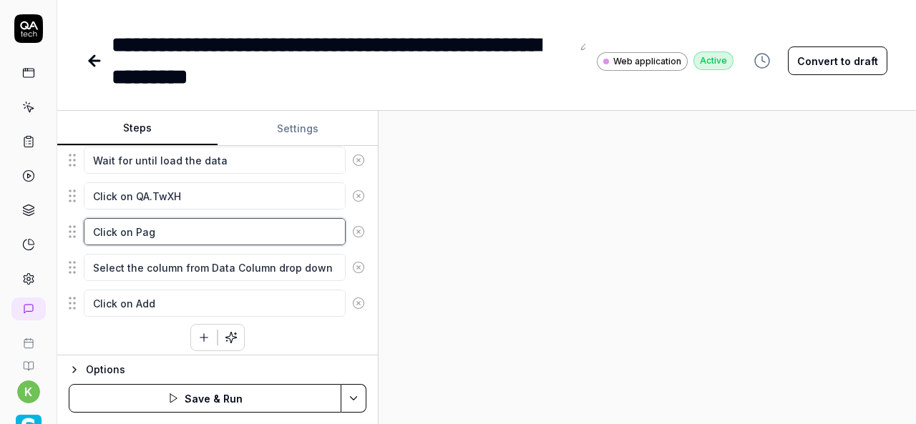
type textarea "*"
type textarea "Click on Pagi"
type textarea "*"
type textarea "Click on Pagin"
type textarea "*"
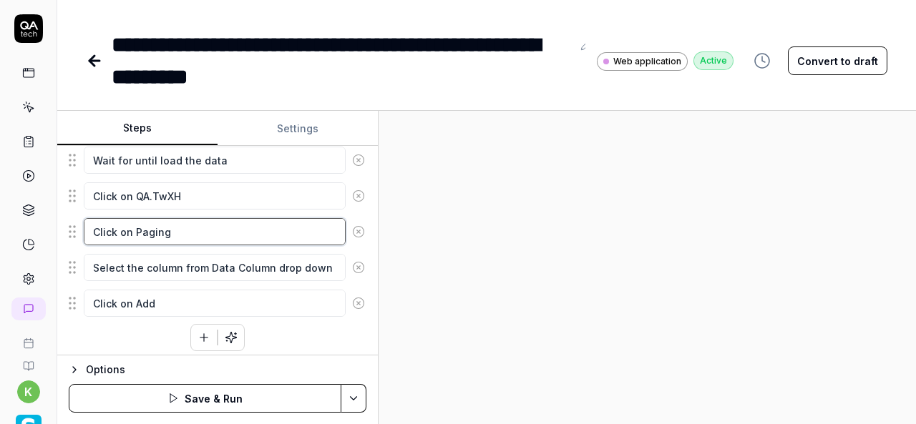
type textarea "Click on Paging"
click at [690, 311] on div at bounding box center [647, 267] width 537 height 313
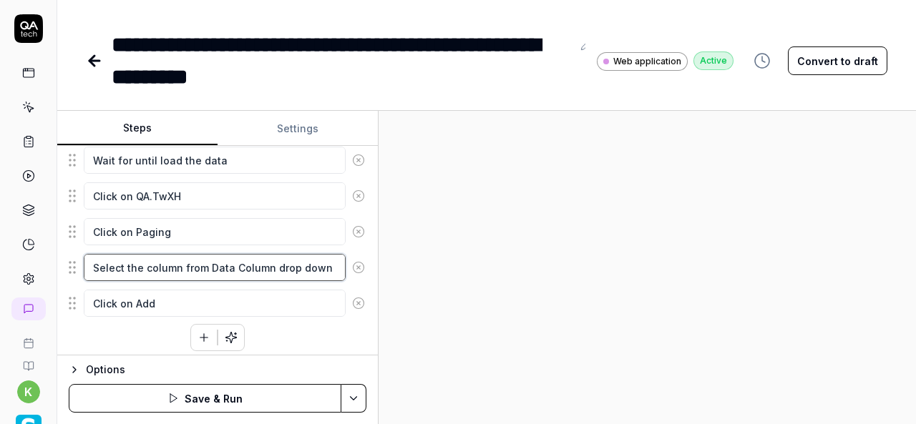
click at [244, 263] on textarea "Select the column from Data Column drop down" at bounding box center [215, 267] width 262 height 27
type textarea "*"
click at [87, 261] on textarea "Select the column from Data Column drop down" at bounding box center [215, 267] width 262 height 27
drag, startPoint x: 87, startPoint y: 261, endPoint x: 328, endPoint y: 274, distance: 240.9
click at [328, 274] on textarea "Select the column from Data Column drop down" at bounding box center [215, 267] width 262 height 27
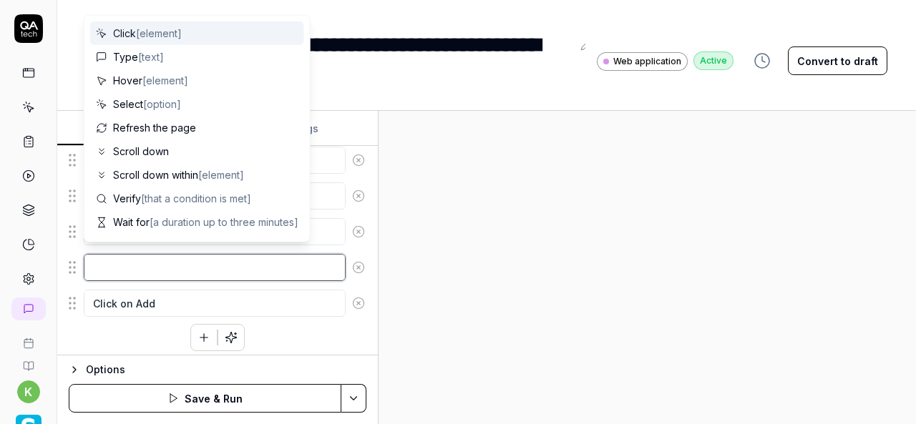
type textarea "*"
type textarea "C"
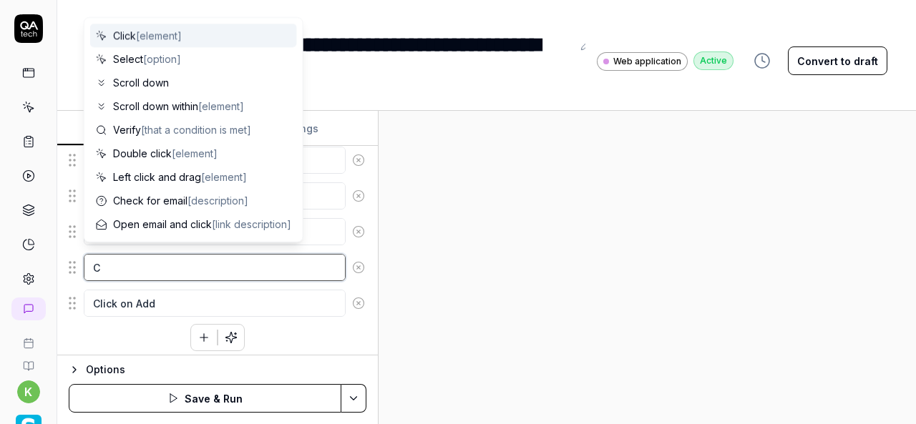
type textarea "*"
type textarea "Ch"
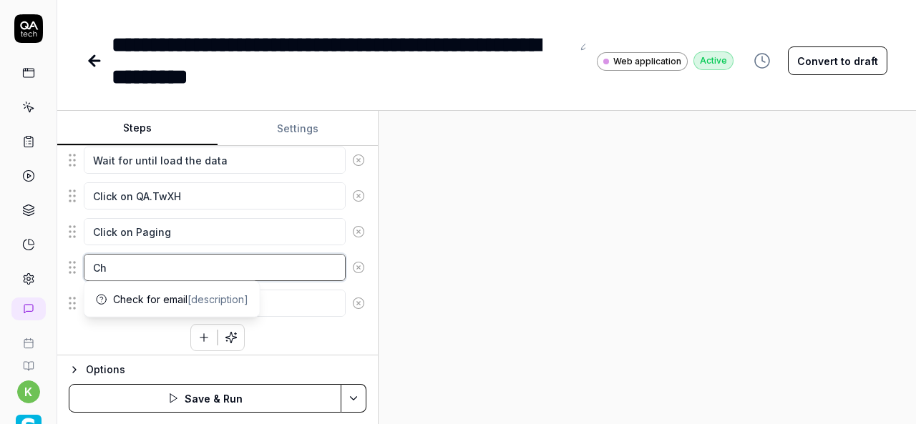
type textarea "*"
type textarea "Chn"
type textarea "*"
type textarea "Chna"
type textarea "*"
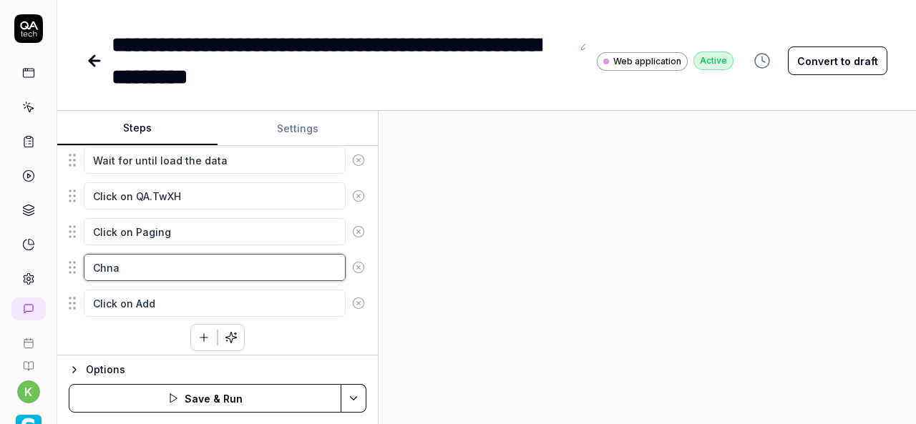
type textarea "Chnag"
type textarea "*"
type textarea "Chnage"
type textarea "*"
type textarea "Chnage"
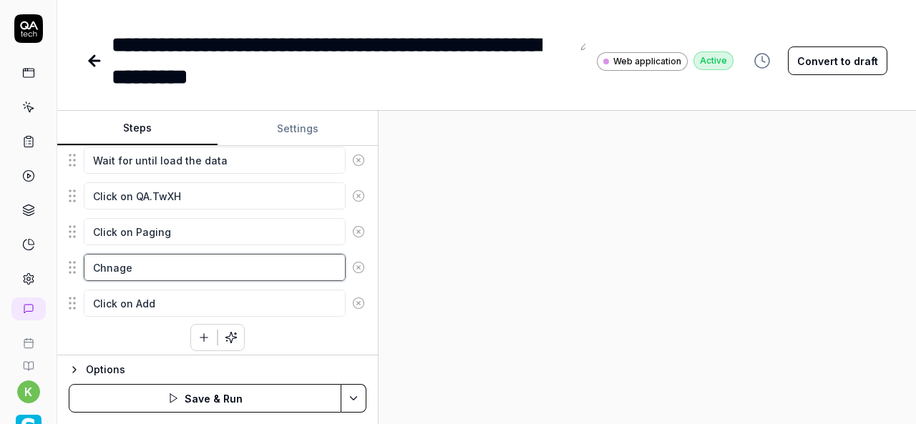
type textarea "*"
type textarea "Chnage t"
type textarea "*"
type textarea "Chnage th"
type textarea "*"
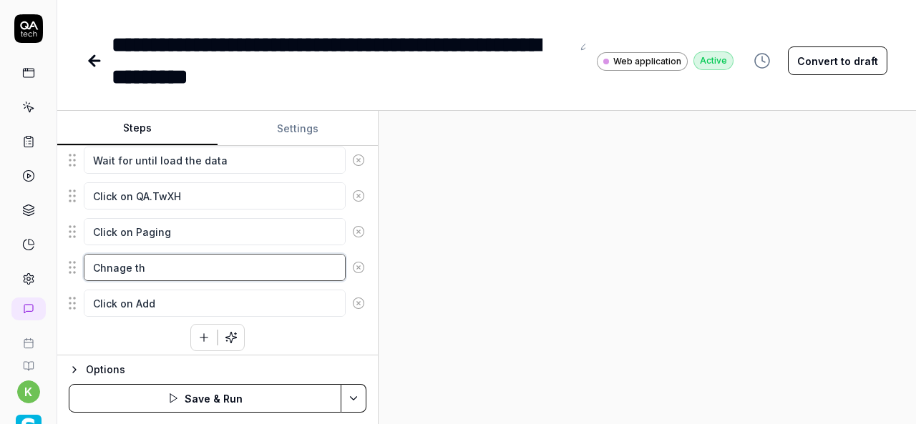
type textarea "Chnage the"
type textarea "*"
type textarea "Chnage the"
type textarea "*"
type textarea "Chnage the"
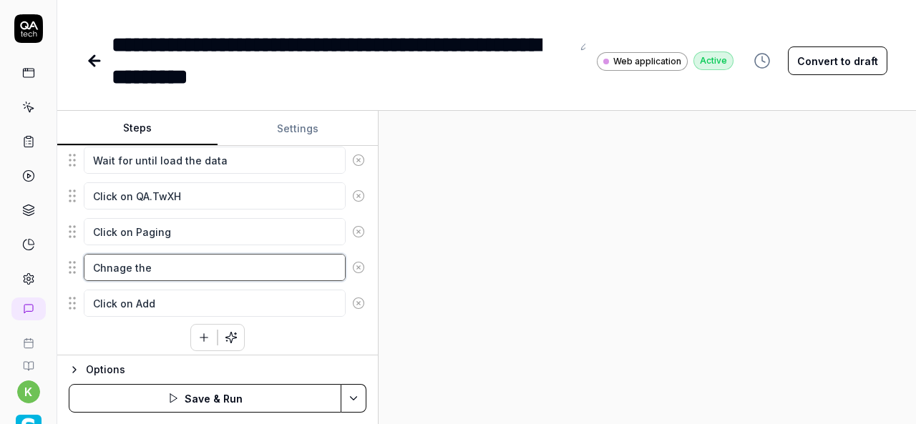
type textarea "*"
type textarea "Chnage th"
type textarea "*"
type textarea "Chnage t"
type textarea "*"
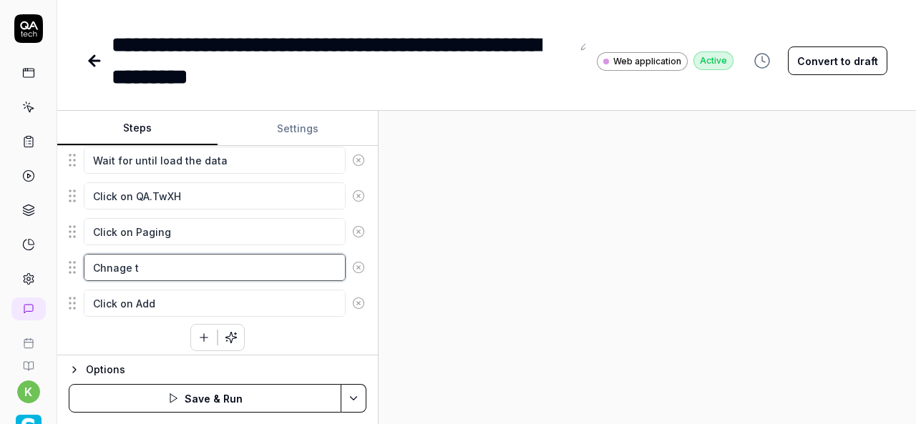
type textarea "Chnage"
type textarea "*"
type textarea "Chnage"
type textarea "*"
type textarea "Chnag"
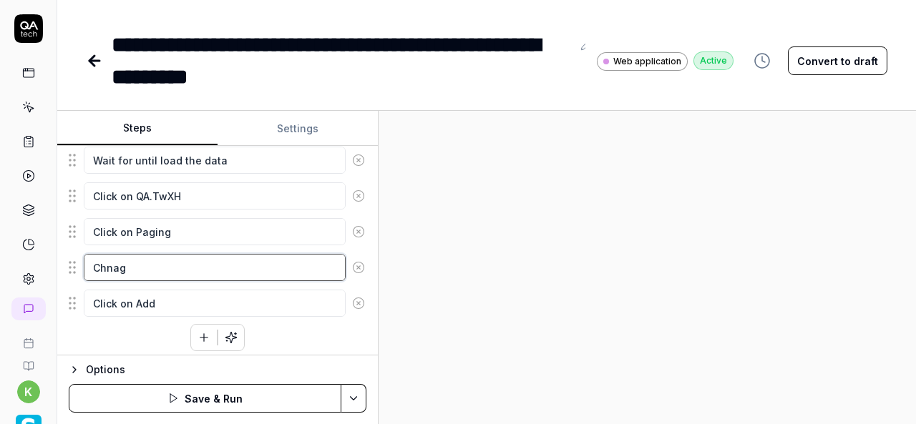
type textarea "*"
type textarea "Chn"
type textarea "*"
type textarea "Ch"
type textarea "*"
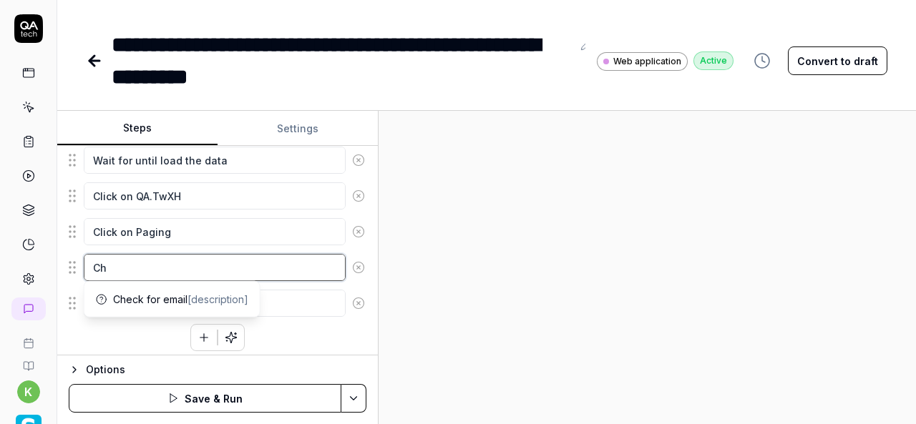
type textarea "C"
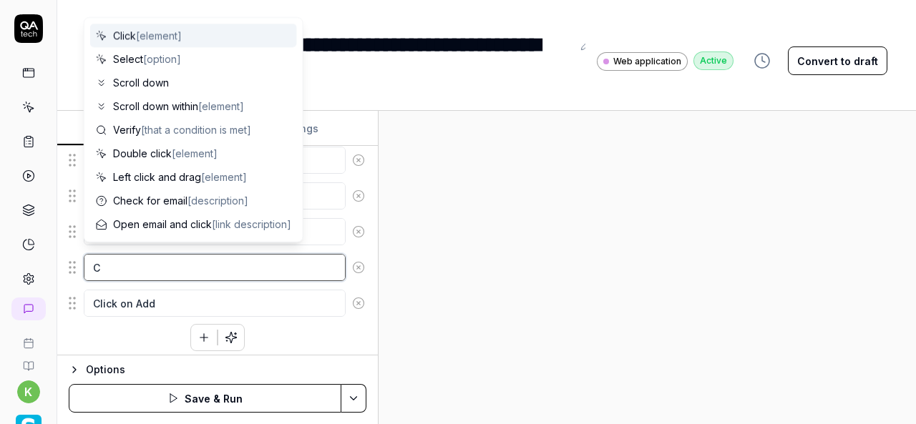
type textarea "*"
type textarea "Ch"
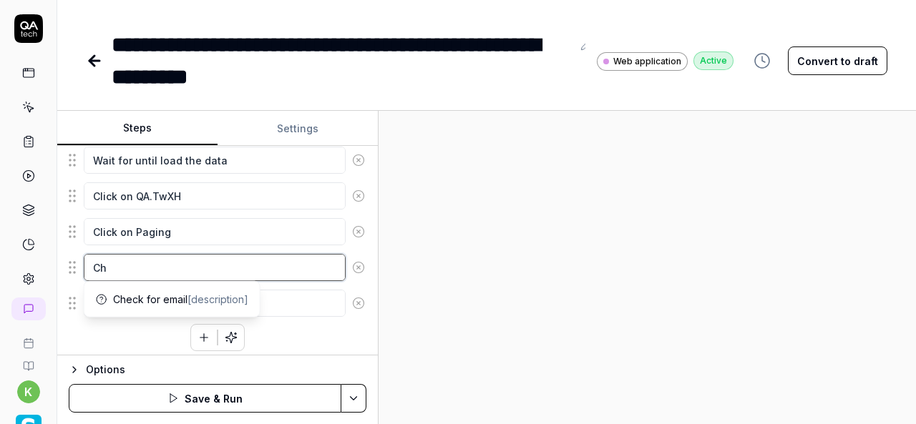
type textarea "*"
type textarea "Cha"
type textarea "*"
type textarea "Chan"
type textarea "*"
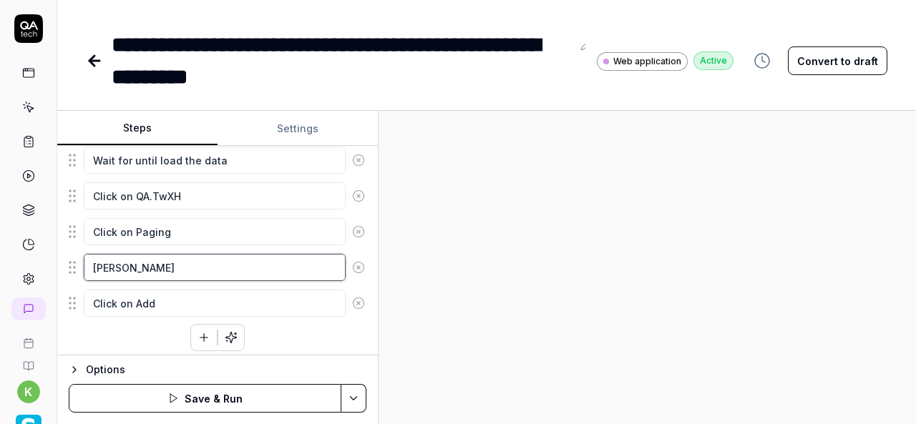
type textarea "Chang"
type textarea "*"
type textarea "Change"
type textarea "*"
type textarea "Change"
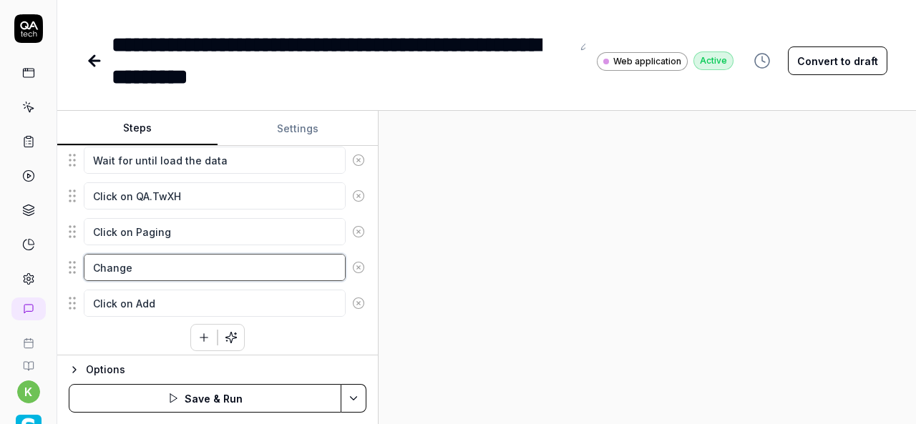
type textarea "*"
type textarea "Change t"
type textarea "*"
type textarea "Change th"
type textarea "*"
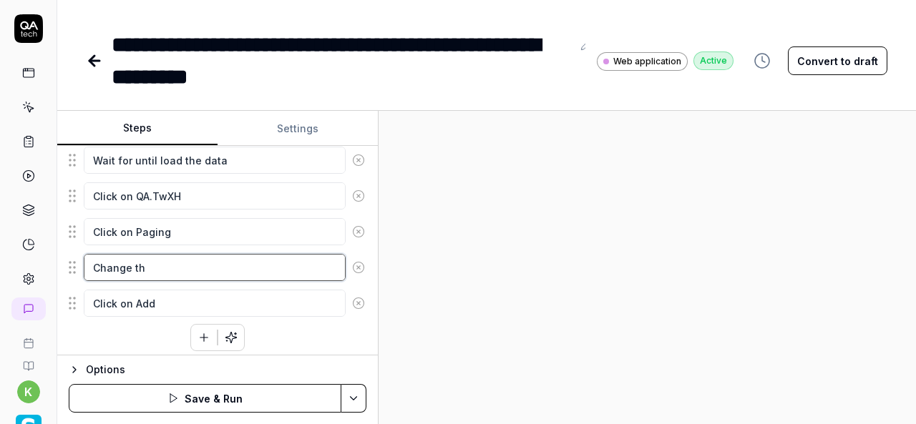
type textarea "Change the"
type textarea "*"
type textarea "Change the"
paste textarea "Rows per Page"
type textarea "*"
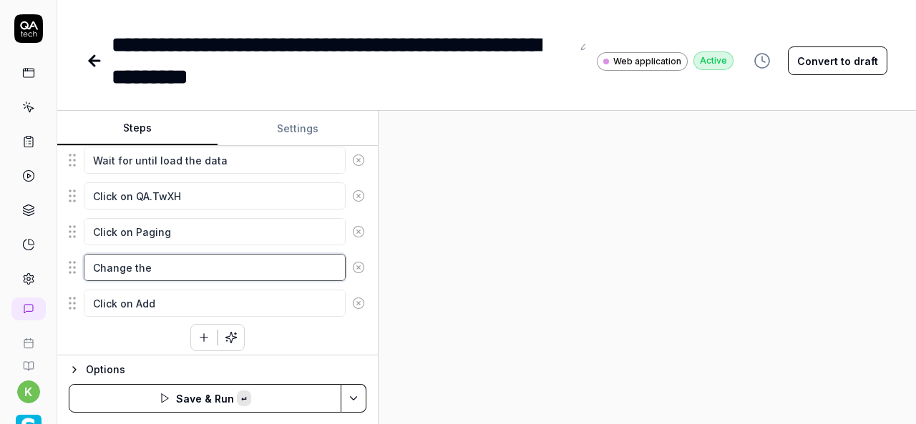
type textarea "Change the Rows per Page"
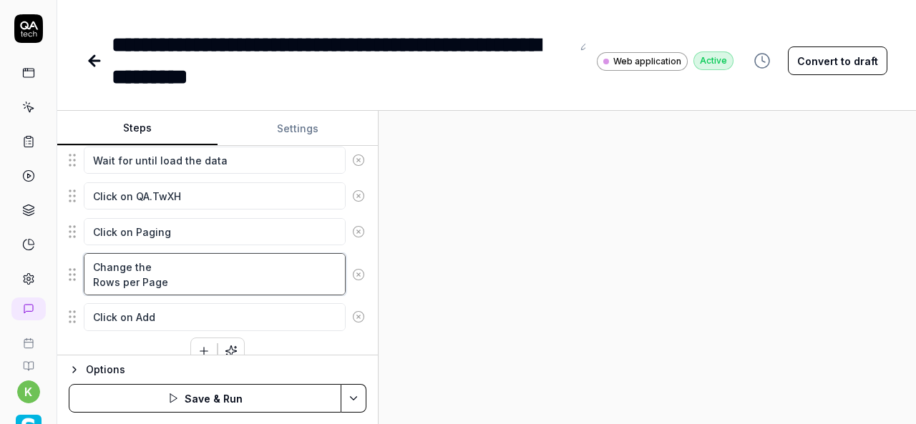
click at [93, 273] on textarea "Change the Rows per Page" at bounding box center [215, 274] width 262 height 42
type textarea "*"
type textarea "Change the Rows per Page"
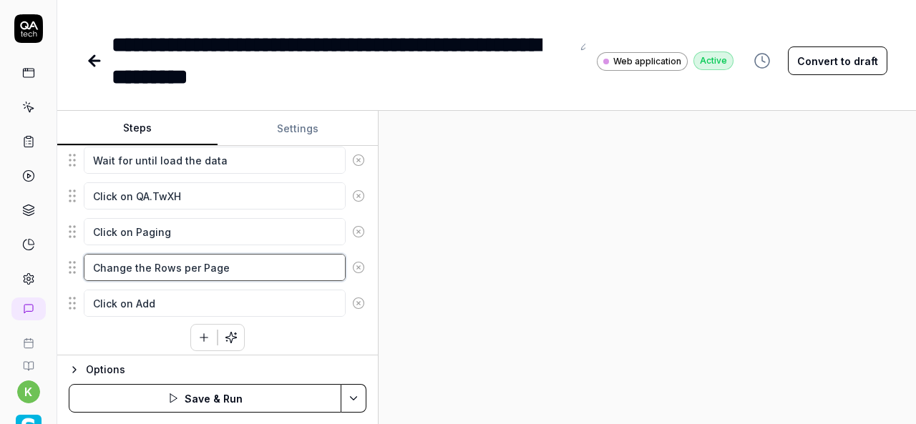
click at [250, 259] on textarea "Change the Rows per Page" at bounding box center [215, 267] width 262 height 27
type textarea "*"
type textarea "Change the Rows per Page"
type textarea "*"
type textarea "Change the Rows per Page v"
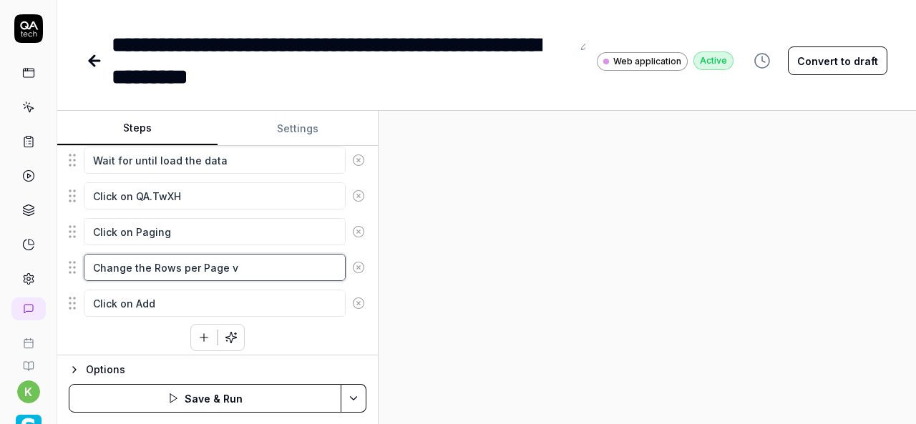
type textarea "*"
type textarea "Change the Rows per Page va"
type textarea "*"
type textarea "Change the Rows per Page val"
type textarea "*"
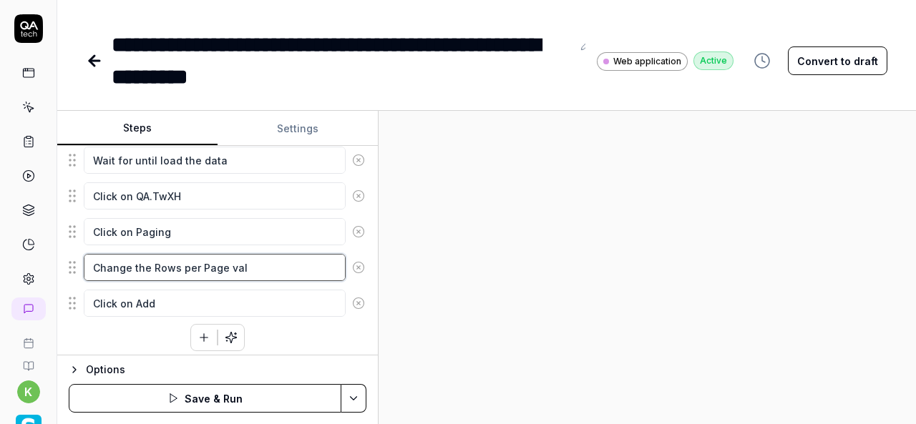
type textarea "Change the Rows per Page valu"
type textarea "*"
type textarea "Change the Rows per Page value"
type textarea "*"
type textarea "Change the Rows per Page value"
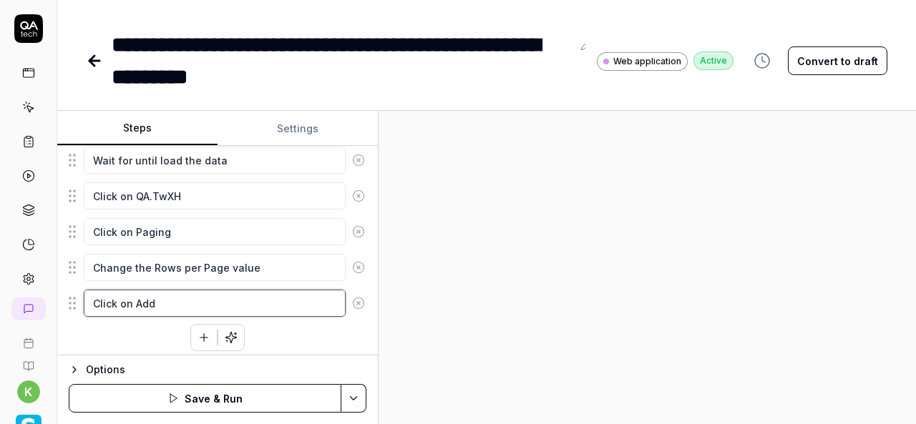
click at [167, 295] on textarea "Click on Add" at bounding box center [215, 303] width 262 height 27
type textarea "*"
type textarea "Click on"
type textarea "*"
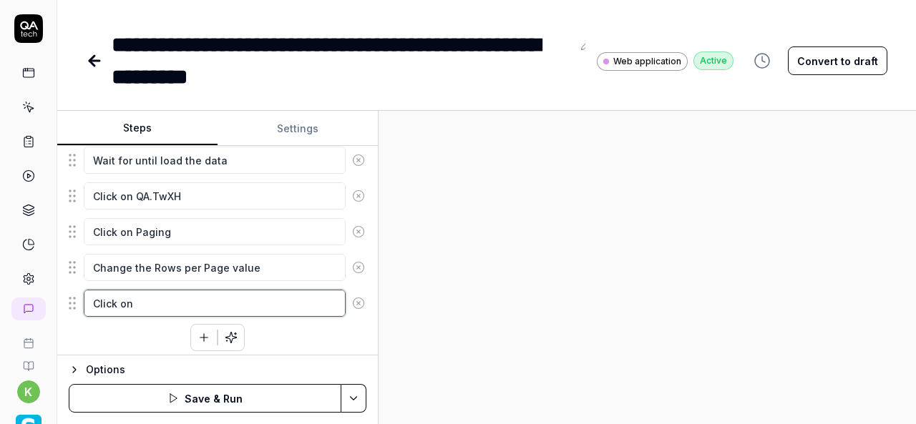
type textarea "Click on O"
type textarea "*"
type textarea "Click on OK"
click at [575, 314] on div at bounding box center [647, 267] width 537 height 313
click at [199, 298] on textarea "Click on OK" at bounding box center [215, 303] width 262 height 27
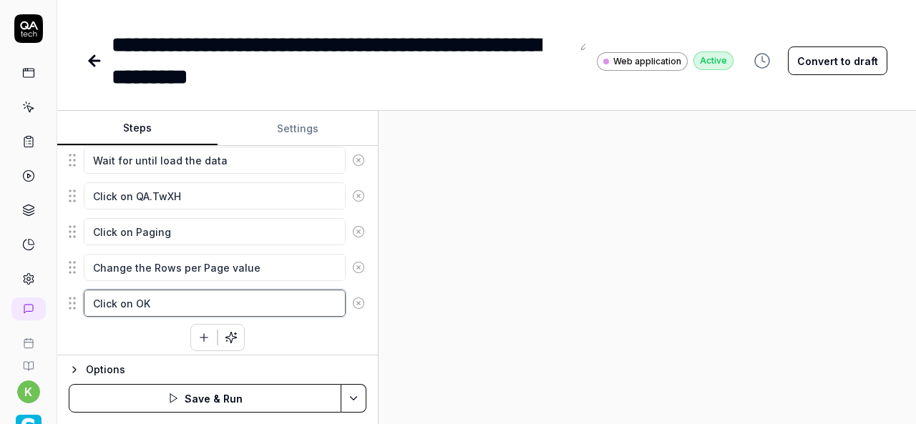
type textarea "*"
type textarea "Click on OK,"
type textarea "*"
type textarea "Click on OK,"
type textarea "*"
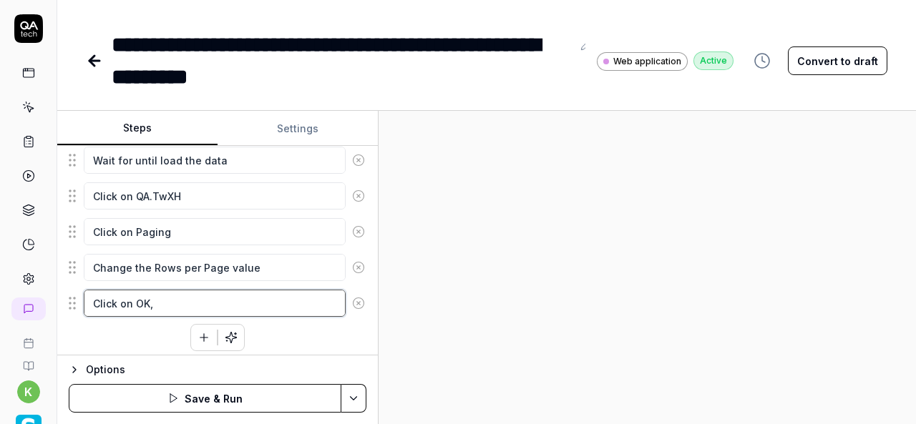
type textarea "Click on OK, t"
type textarea "*"
type textarea "Click on OK, th"
type textarea "*"
type textarea "Click on OK, the"
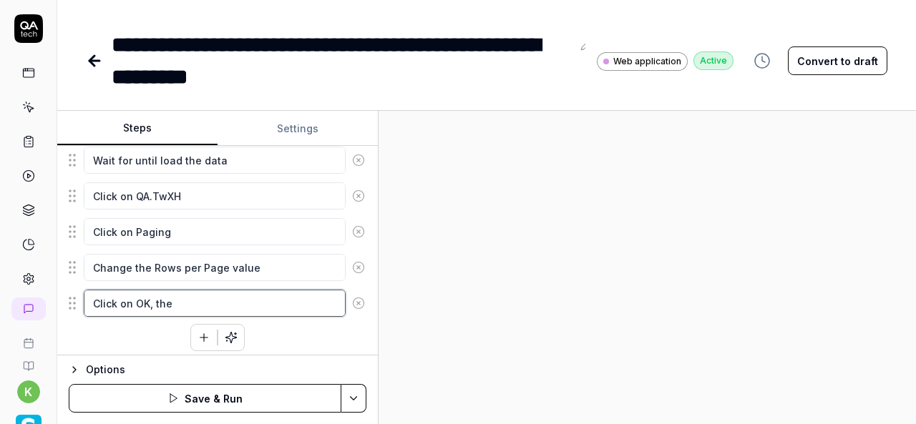
type textarea "*"
type textarea "Click on OK, then"
type textarea "*"
type textarea "Click on OK, then"
type textarea "*"
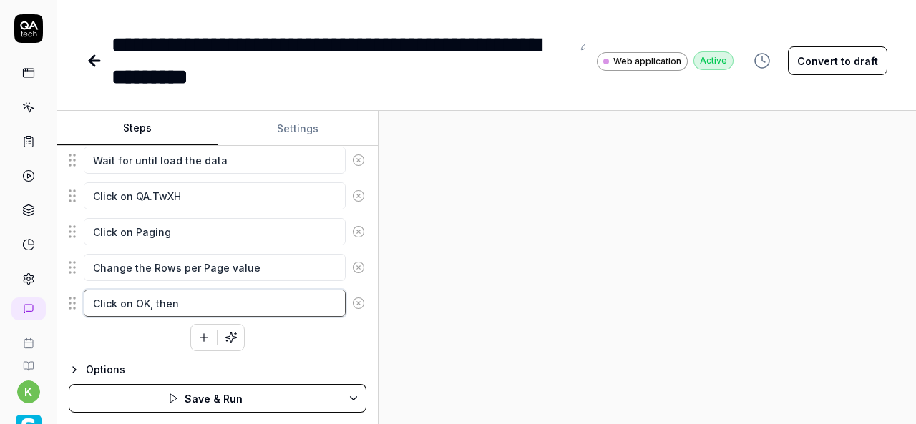
type textarea "Click on OK, then"
type textarea "*"
type textarea "Click on OK, the"
type textarea "*"
type textarea "Click on OK, th"
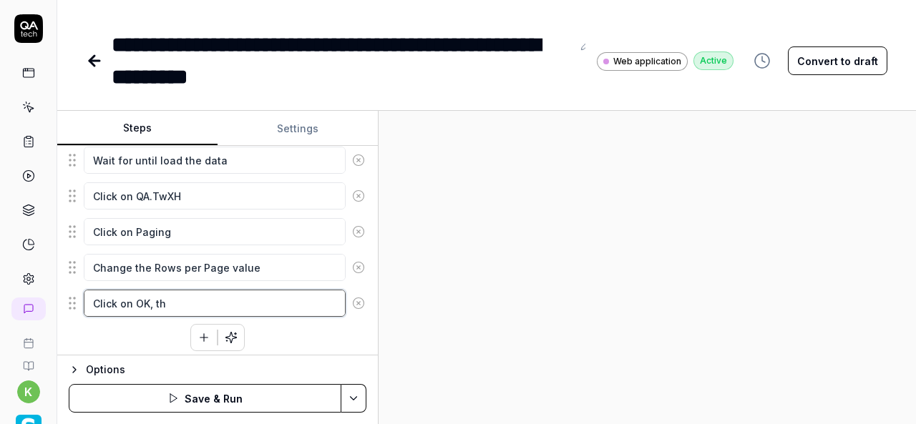
type textarea "*"
type textarea "Click on OK, t"
type textarea "*"
type textarea "Click on OK,"
type textarea "*"
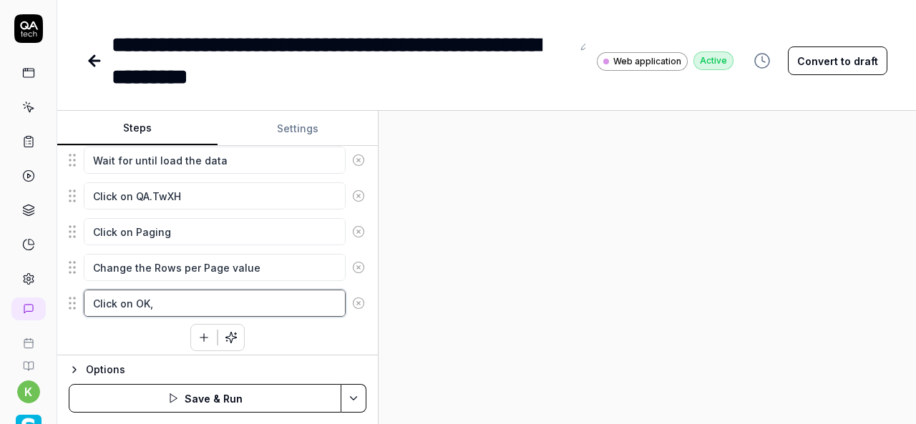
type textarea "Click on OK,"
type textarea "*"
type textarea "Click on OK"
click at [203, 334] on icon "button" at bounding box center [204, 337] width 13 height 13
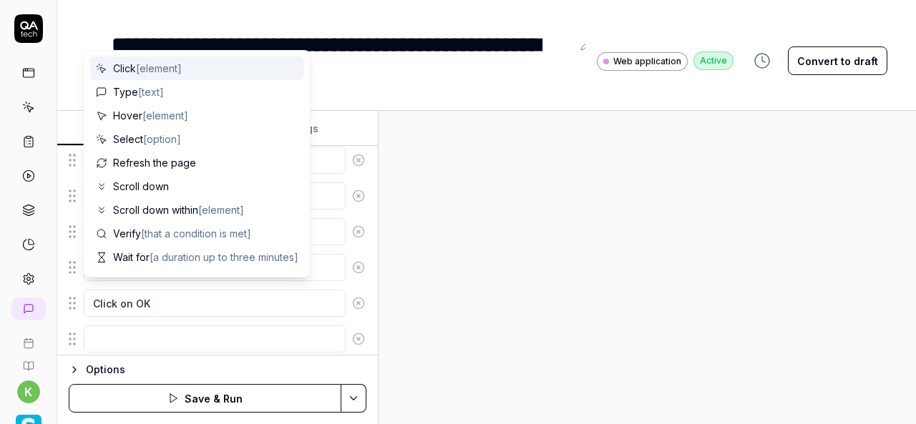
scroll to position [551, 0]
click at [286, 304] on textarea at bounding box center [215, 303] width 262 height 27
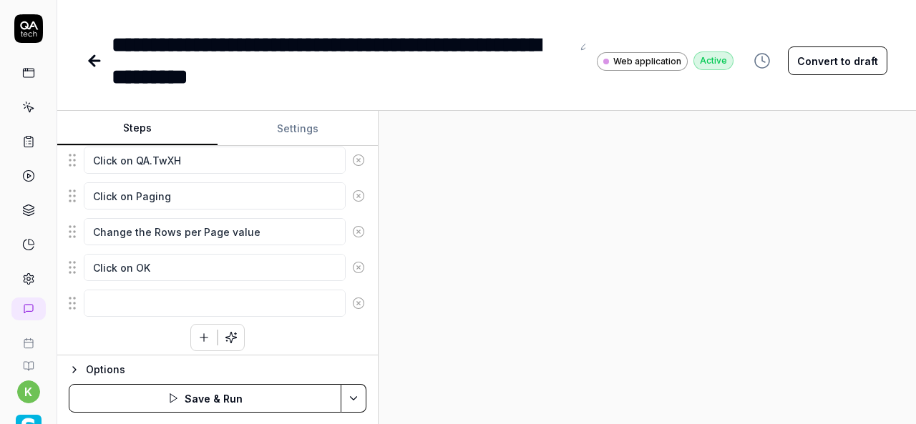
click at [558, 266] on div at bounding box center [647, 267] width 537 height 313
click at [352, 298] on icon at bounding box center [358, 303] width 13 height 13
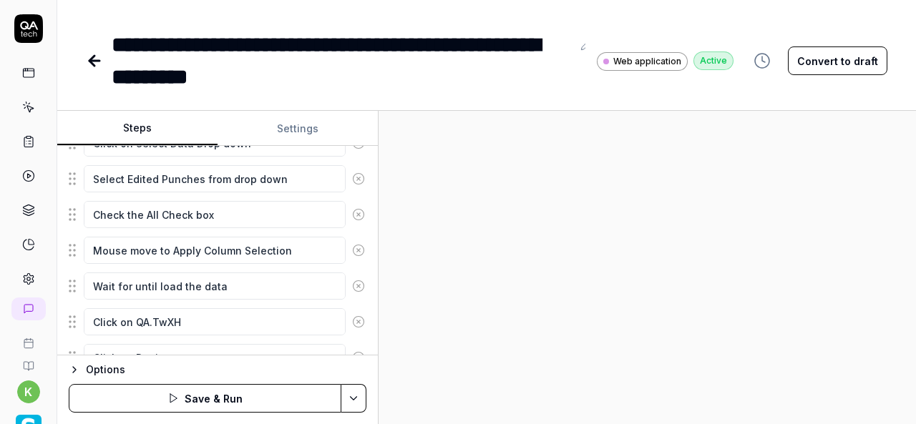
scroll to position [515, 0]
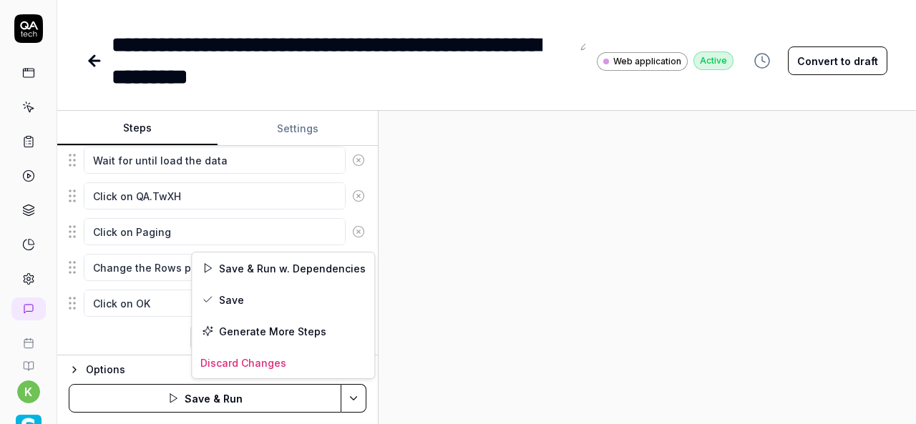
click at [351, 403] on html "**********" at bounding box center [458, 212] width 916 height 424
click at [286, 263] on div "Save & Run w. Dependencies" at bounding box center [283, 268] width 183 height 31
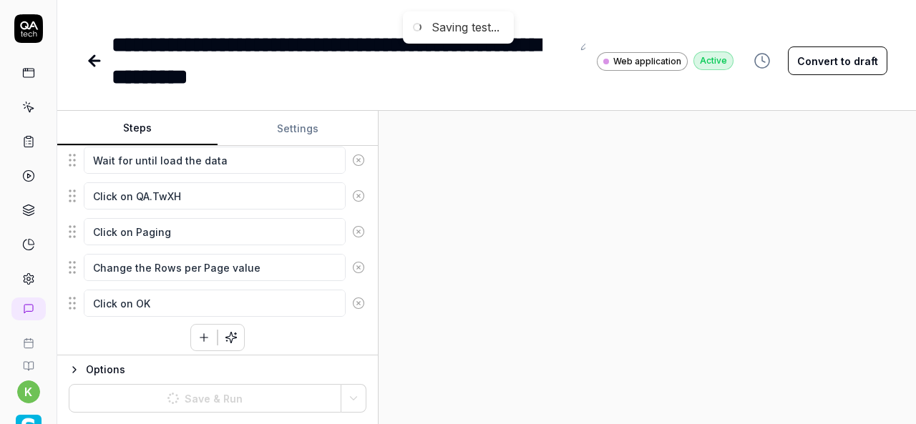
click at [656, 256] on div at bounding box center [647, 267] width 537 height 313
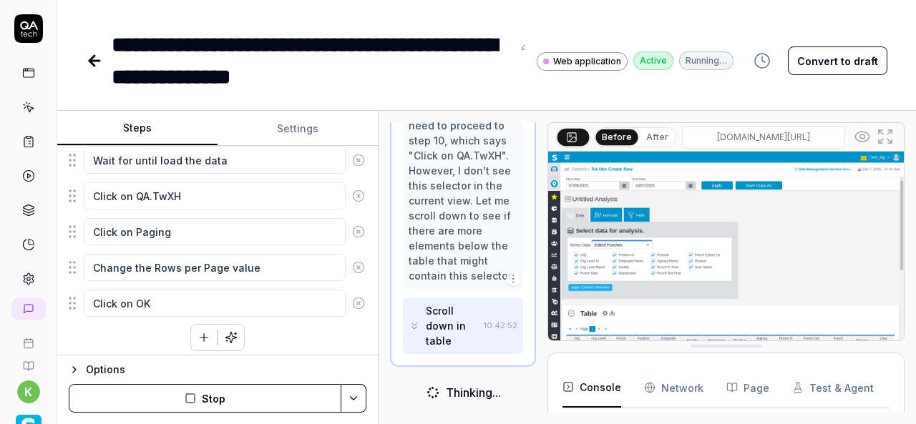
scroll to position [4935, 0]
click at [434, 137] on div "Excellent! I can see that clicking "Apply Column Selection" has successfully lo…" at bounding box center [464, 35] width 110 height 496
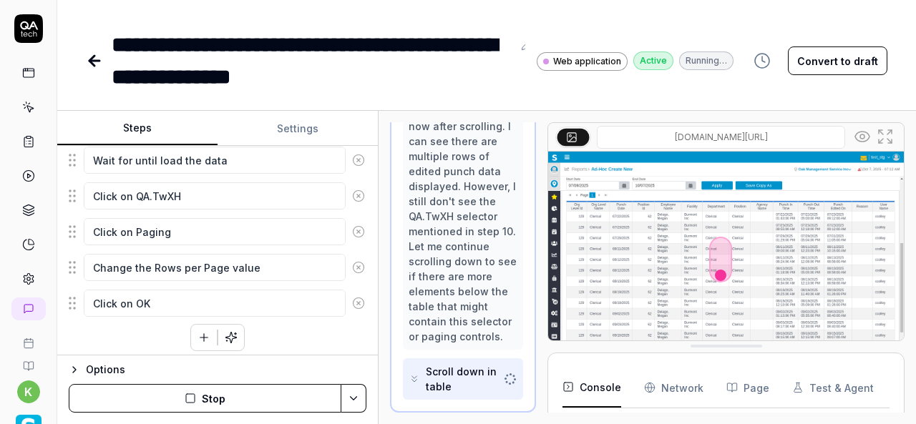
scroll to position [1069, 0]
click at [440, 204] on div "I can see the table has more data rows now after scrolling. I can see there are…" at bounding box center [464, 217] width 110 height 256
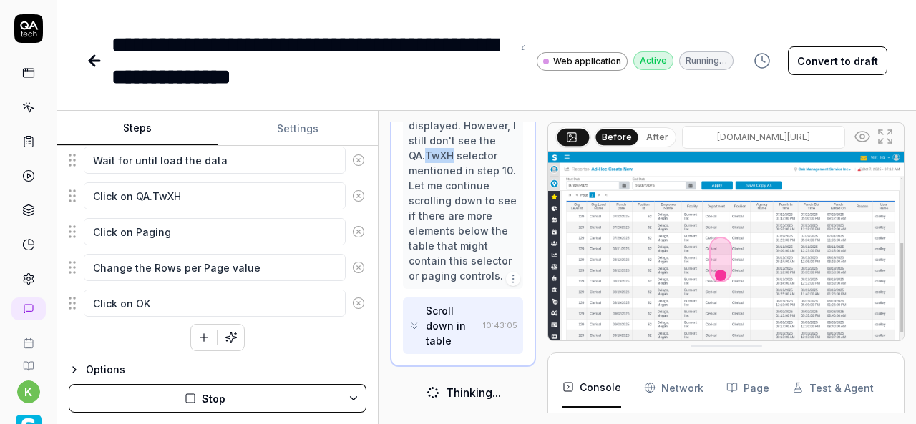
scroll to position [1129, 0]
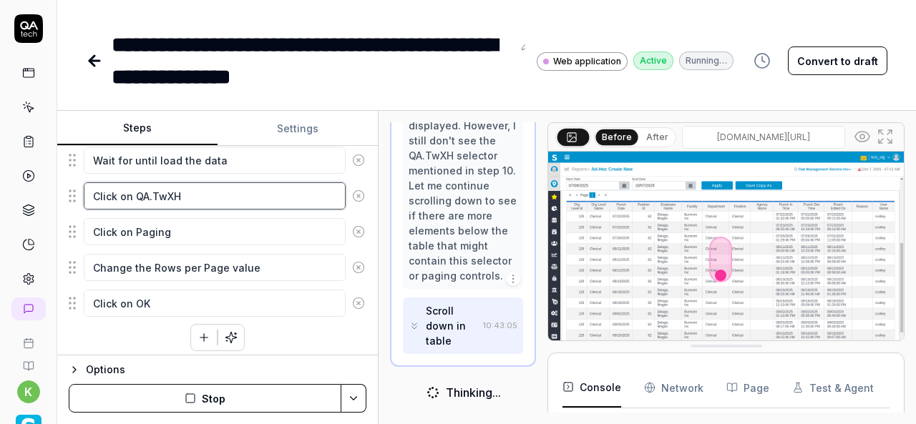
click at [175, 183] on textarea "Click on QA.TwXH" at bounding box center [215, 196] width 262 height 27
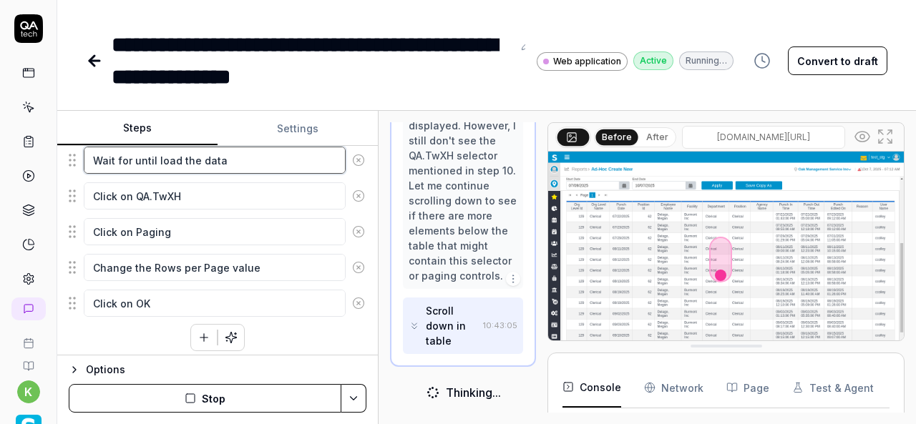
click at [199, 158] on textarea "Wait for until load the data" at bounding box center [215, 160] width 262 height 27
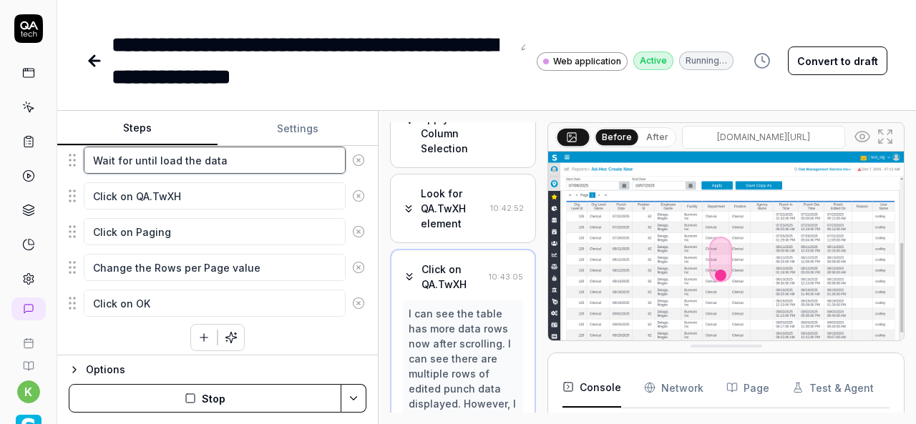
scroll to position [658, 0]
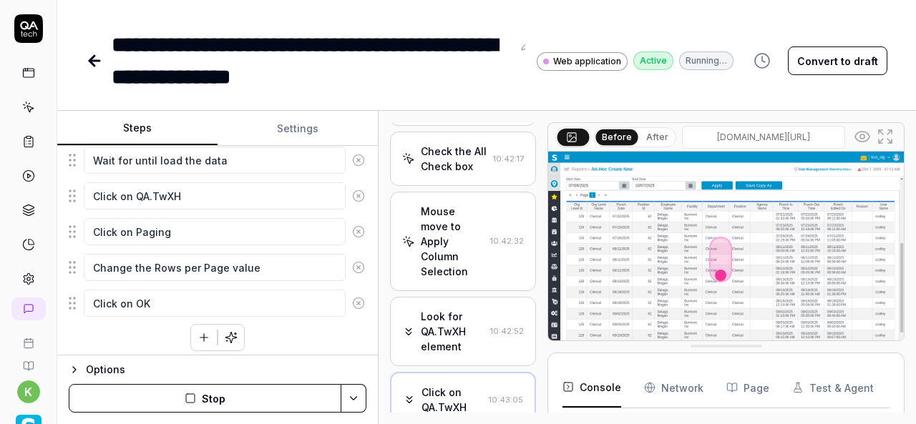
click at [440, 279] on div "Mouse move to Apply Column Selection" at bounding box center [453, 241] width 64 height 75
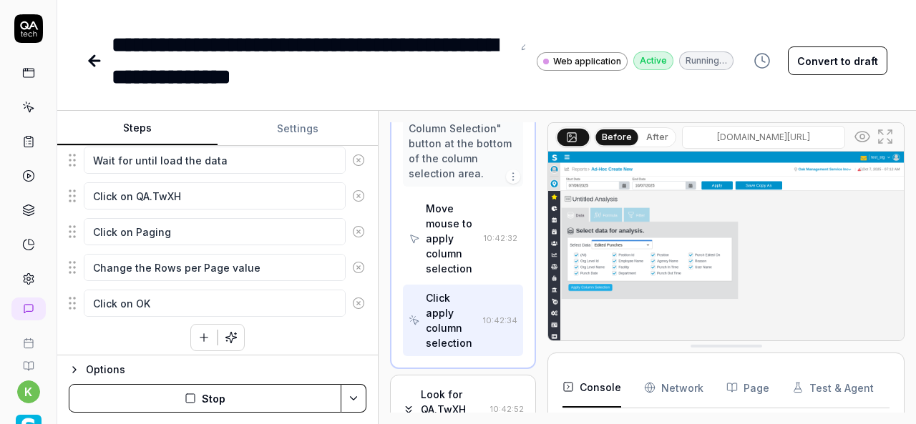
scroll to position [1054, 0]
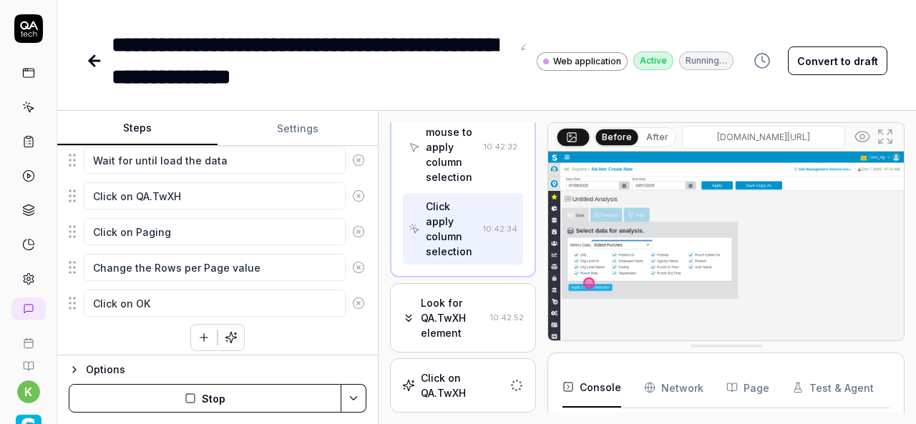
click at [458, 326] on div "Look for QA.TwXH element" at bounding box center [453, 318] width 64 height 45
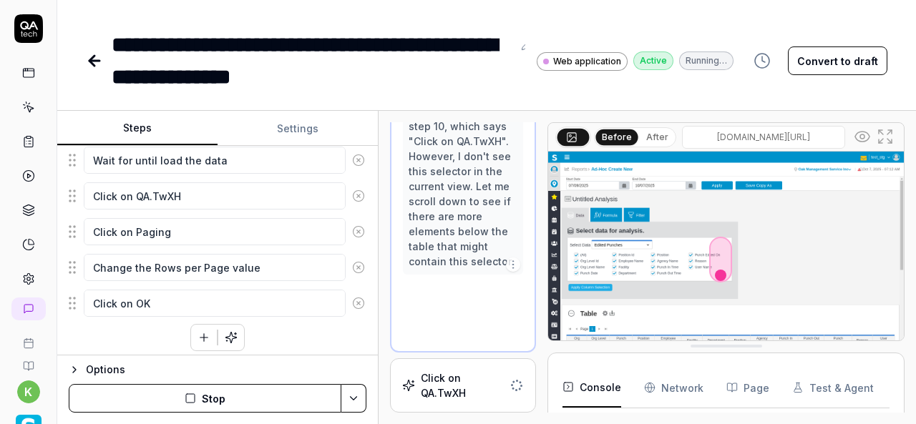
scroll to position [1280, 0]
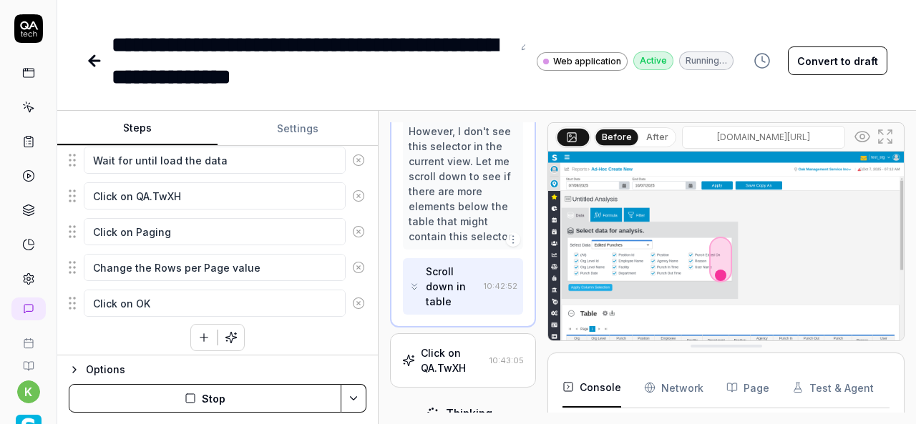
click at [863, 135] on circle at bounding box center [862, 137] width 4 height 4
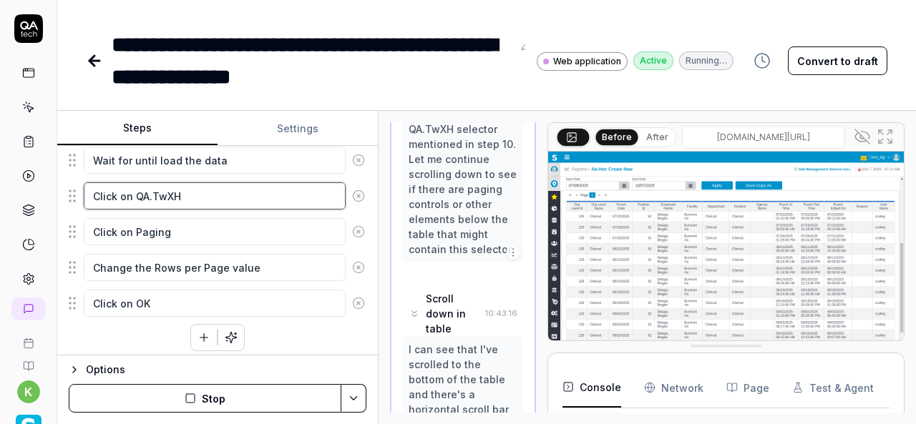
click at [136, 190] on textarea "Click on QA.TwXH" at bounding box center [215, 196] width 262 height 27
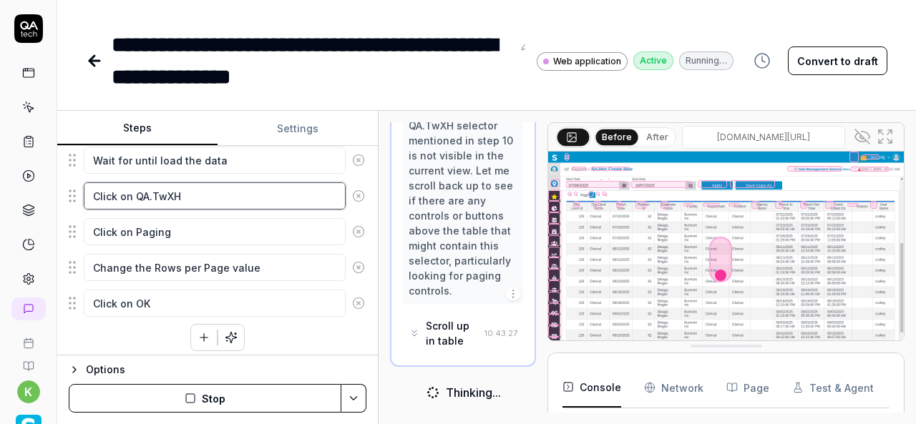
scroll to position [1720, 0]
click at [188, 190] on textarea "Click on QA.TwXH" at bounding box center [215, 196] width 262 height 27
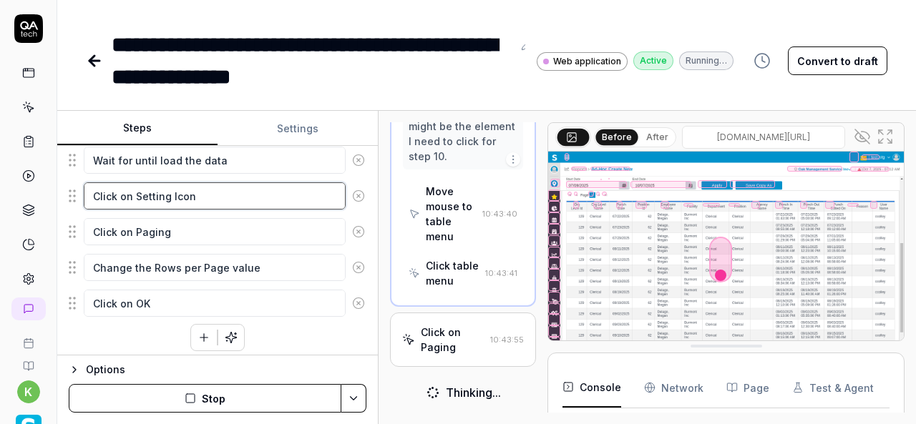
scroll to position [2316, 0]
click at [454, 223] on div "Move mouse to table menu" at bounding box center [452, 214] width 52 height 60
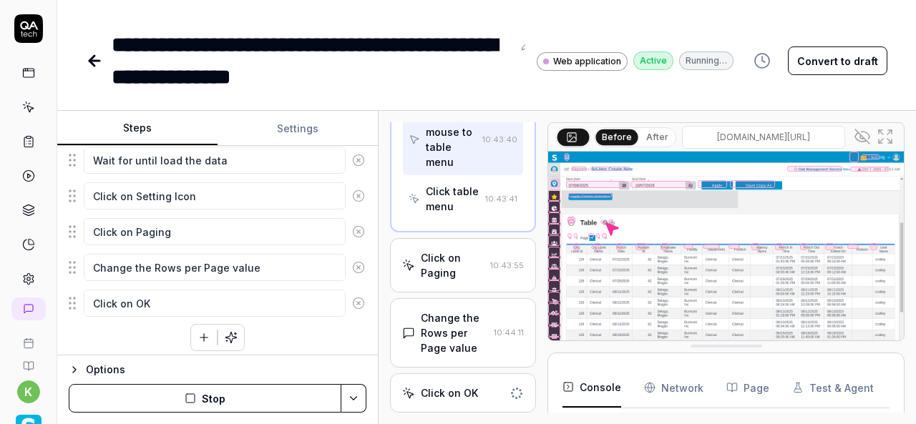
scroll to position [2389, 0]
click at [445, 346] on div "Change the Rows per Page value" at bounding box center [455, 333] width 68 height 45
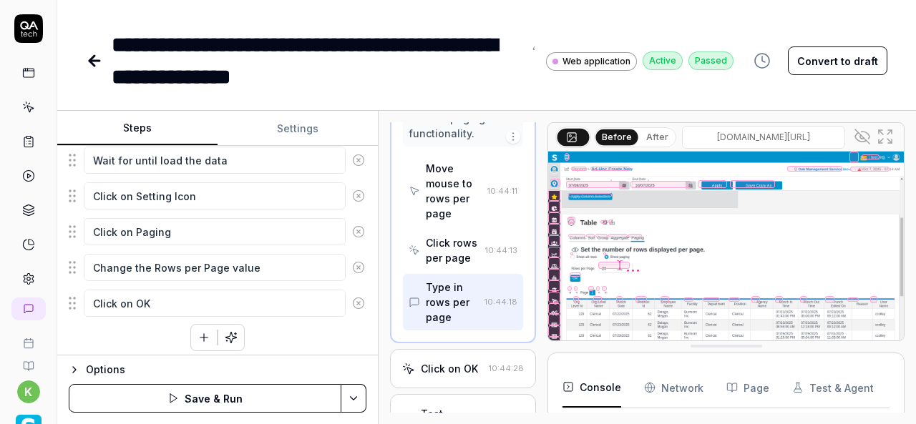
scroll to position [1522, 0]
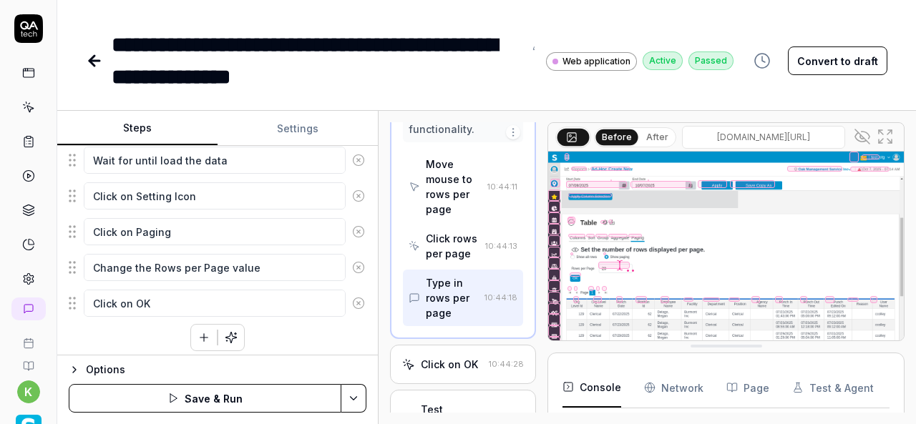
click at [444, 217] on div "Move mouse to rows per page" at bounding box center [454, 187] width 57 height 60
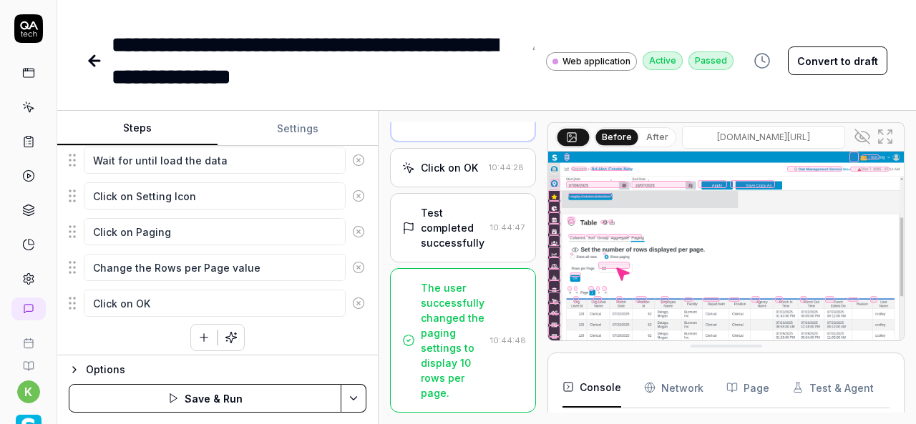
scroll to position [1877, 0]
click at [749, 266] on img at bounding box center [726, 263] width 356 height 222
click at [352, 389] on html "**********" at bounding box center [458, 212] width 916 height 424
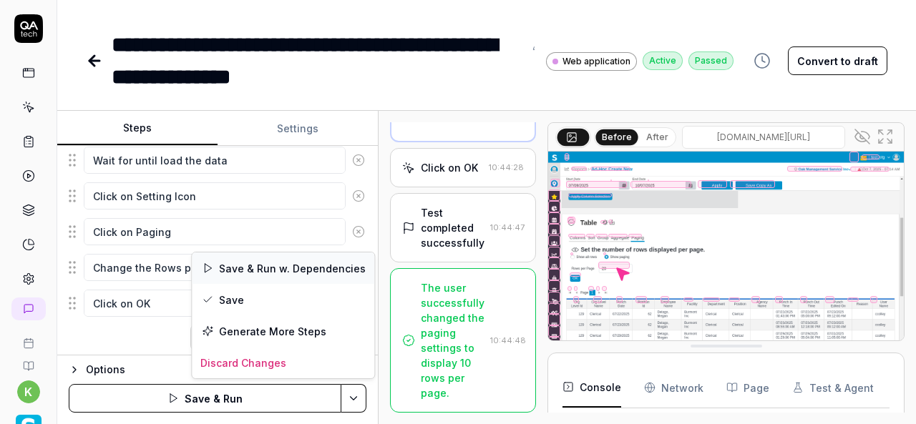
click at [253, 267] on div "Save & Run w. Dependencies" at bounding box center [283, 268] width 183 height 31
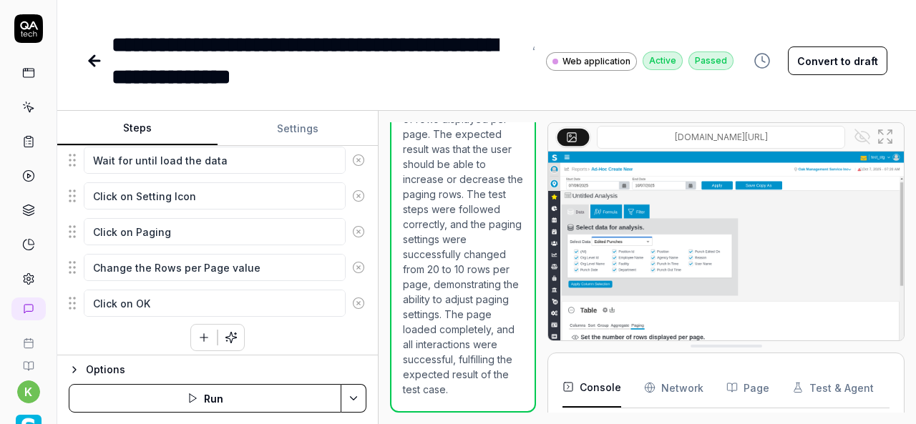
scroll to position [26, 0]
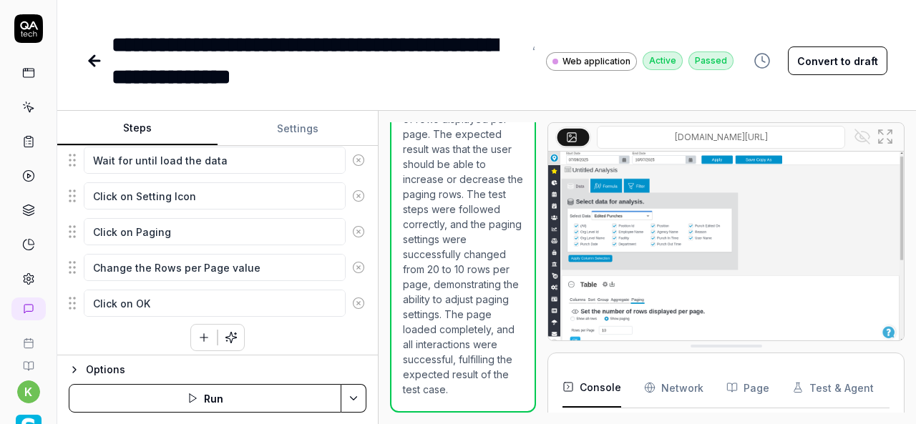
click at [91, 61] on icon at bounding box center [94, 61] width 10 height 0
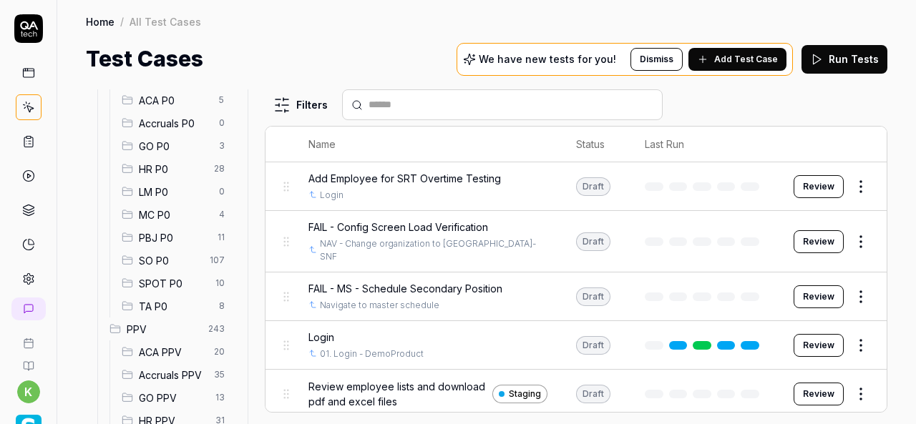
scroll to position [170, 0]
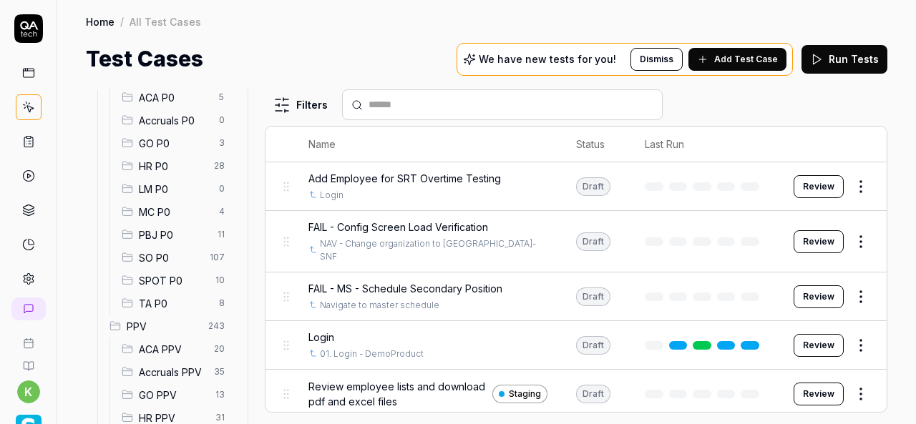
click at [168, 277] on span "SPOT P0" at bounding box center [173, 280] width 68 height 15
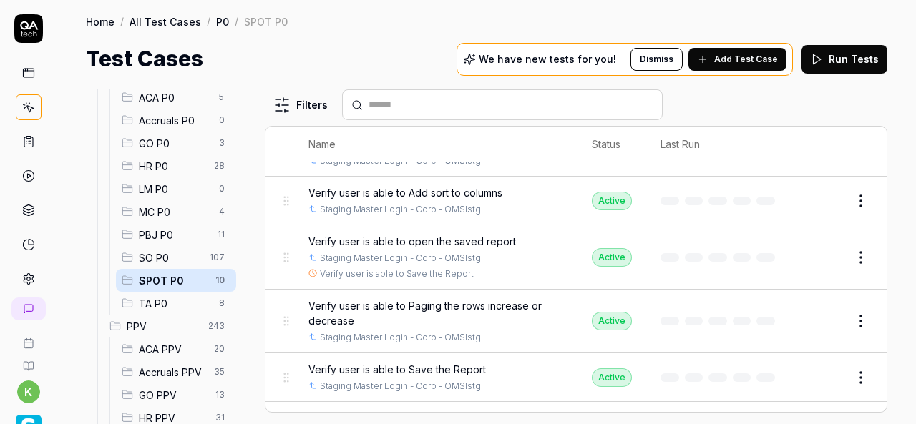
scroll to position [319, 0]
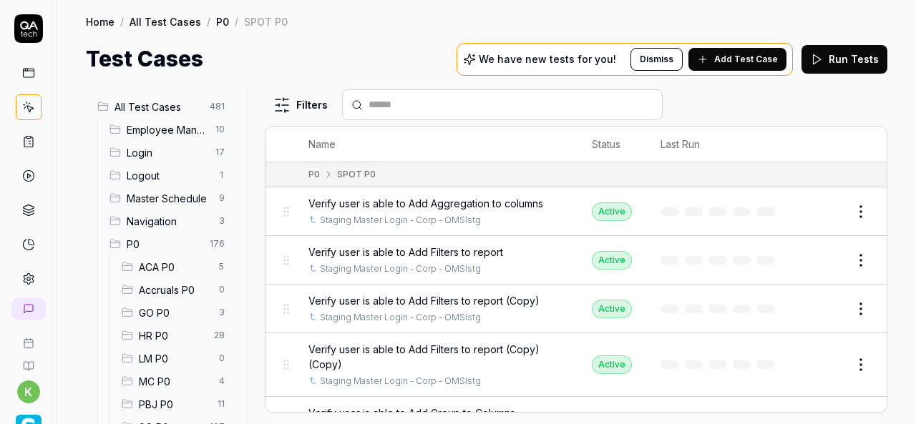
scroll to position [319, 0]
